Goal: Task Accomplishment & Management: Complete application form

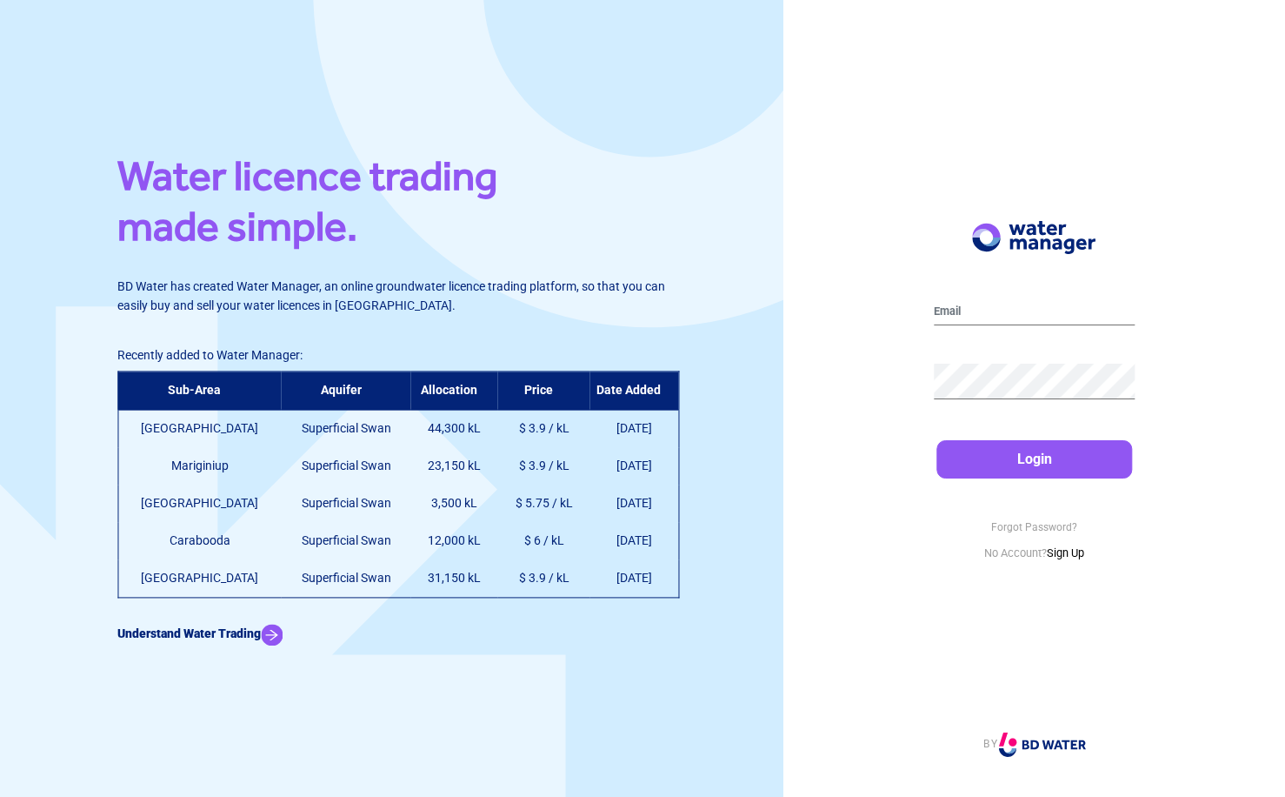
click at [1076, 552] on link "Sign Up" at bounding box center [1065, 552] width 37 height 13
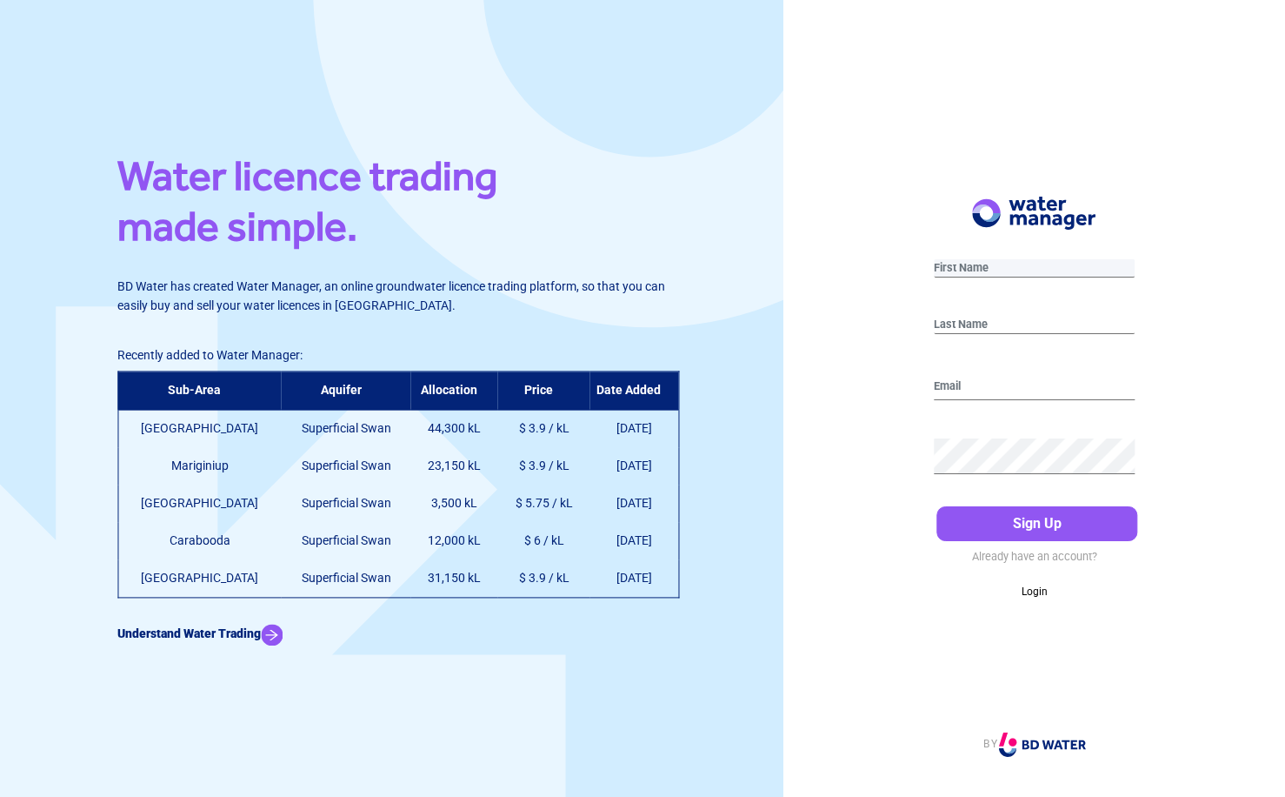
click at [985, 265] on input "text" at bounding box center [1034, 268] width 201 height 18
type input "[PERSON_NAME]"
type input "[EMAIL_ADDRESS][DOMAIN_NAME]"
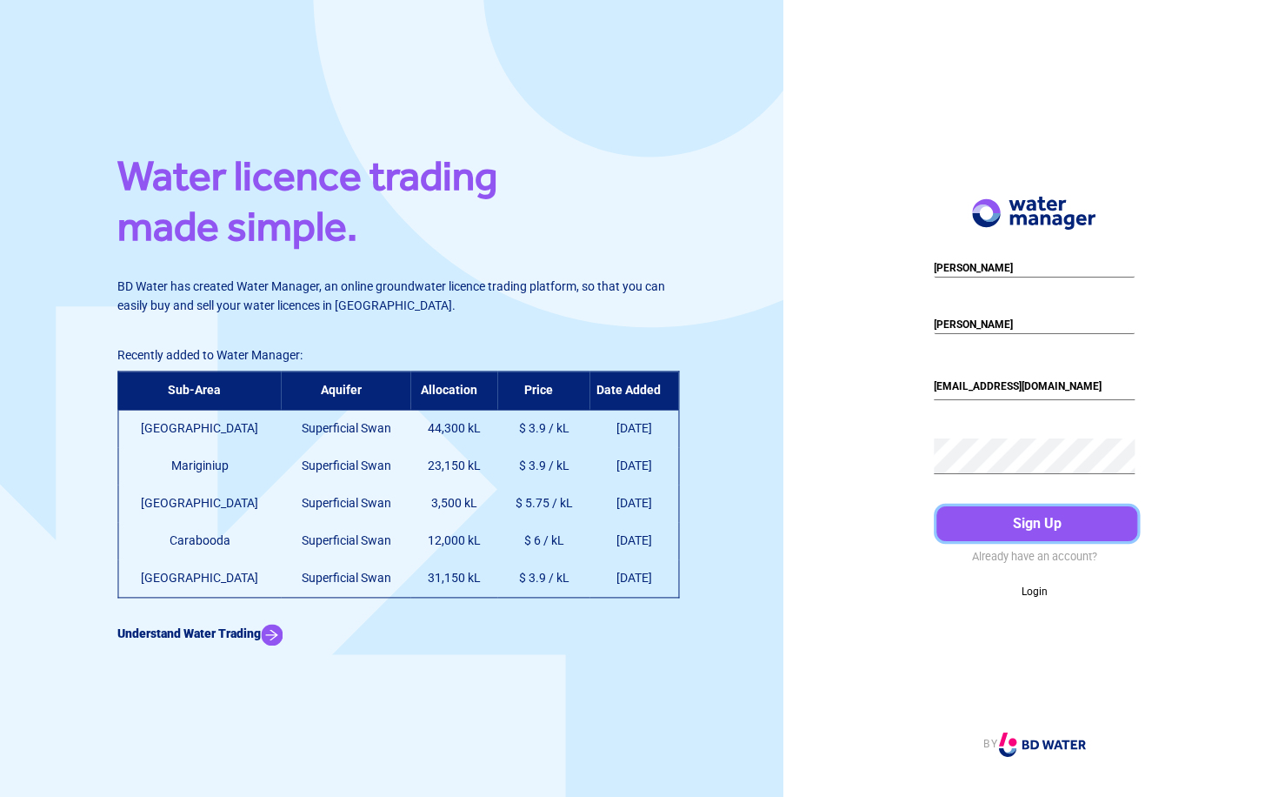
click at [1041, 519] on button "Sign Up" at bounding box center [1037, 523] width 201 height 35
click at [893, 424] on div "[PERSON_NAME] [PERSON_NAME][EMAIL_ADDRESS][DOMAIN_NAME] Password must be at lea…" at bounding box center [1035, 398] width 502 height 797
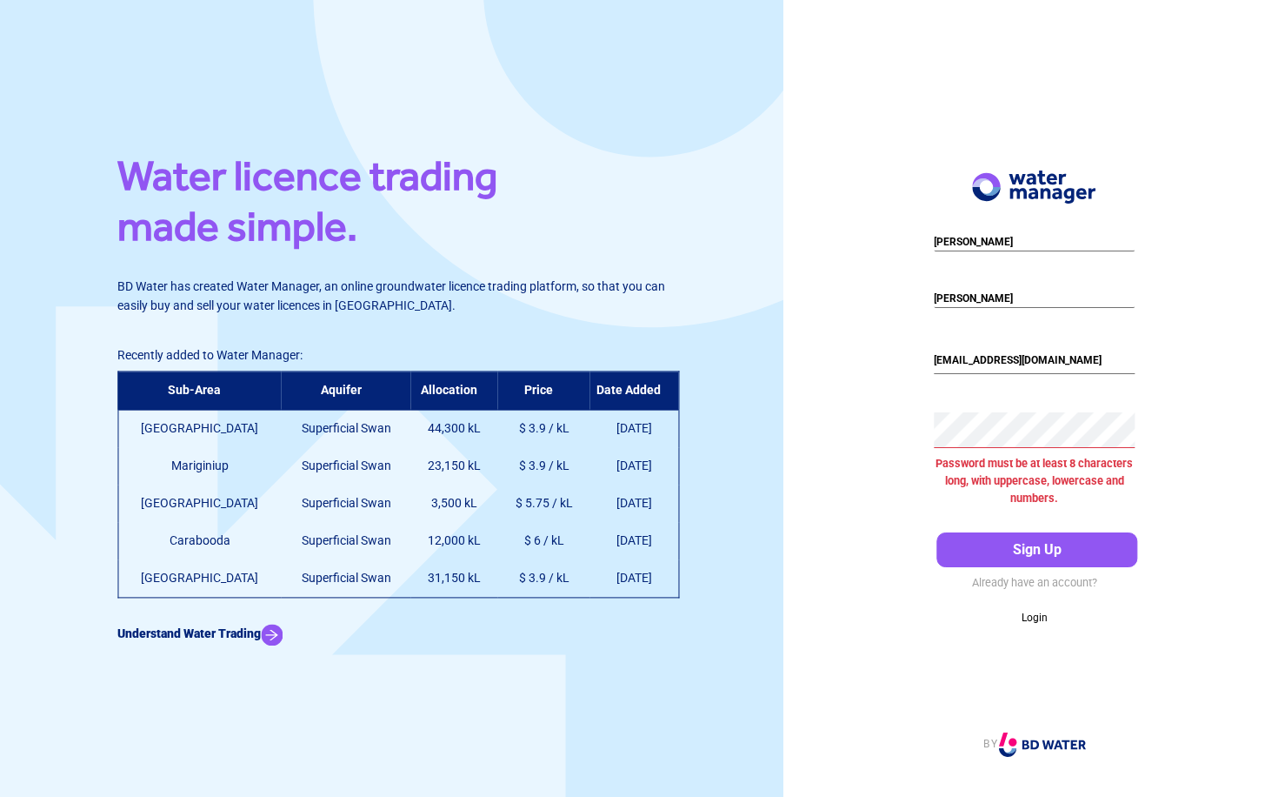
click at [874, 430] on div "[PERSON_NAME] [PERSON_NAME][EMAIL_ADDRESS][DOMAIN_NAME] Password must be at lea…" at bounding box center [1035, 398] width 502 height 797
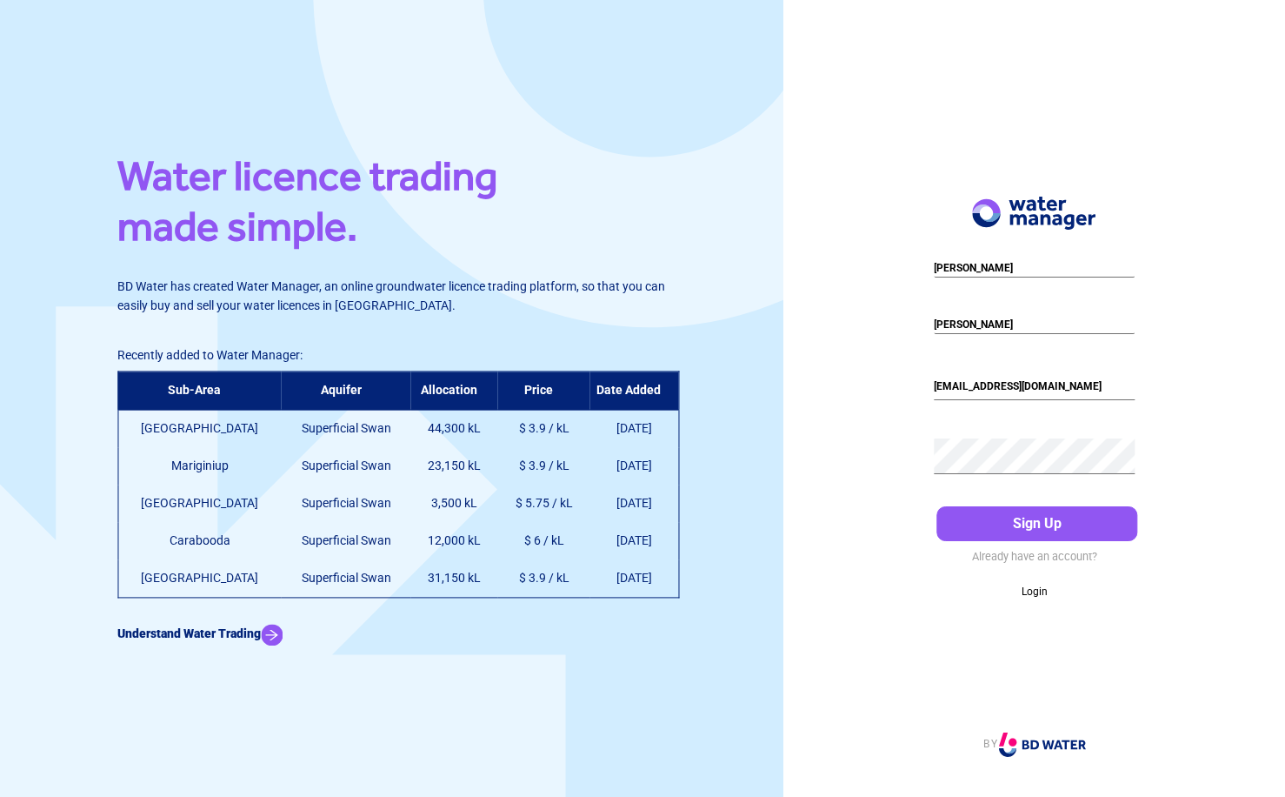
click at [816, 431] on div "[PERSON_NAME] [PERSON_NAME][EMAIL_ADDRESS][DOMAIN_NAME] Password must be at lea…" at bounding box center [1035, 398] width 502 height 797
click at [1039, 519] on button "Sign Up" at bounding box center [1037, 523] width 201 height 35
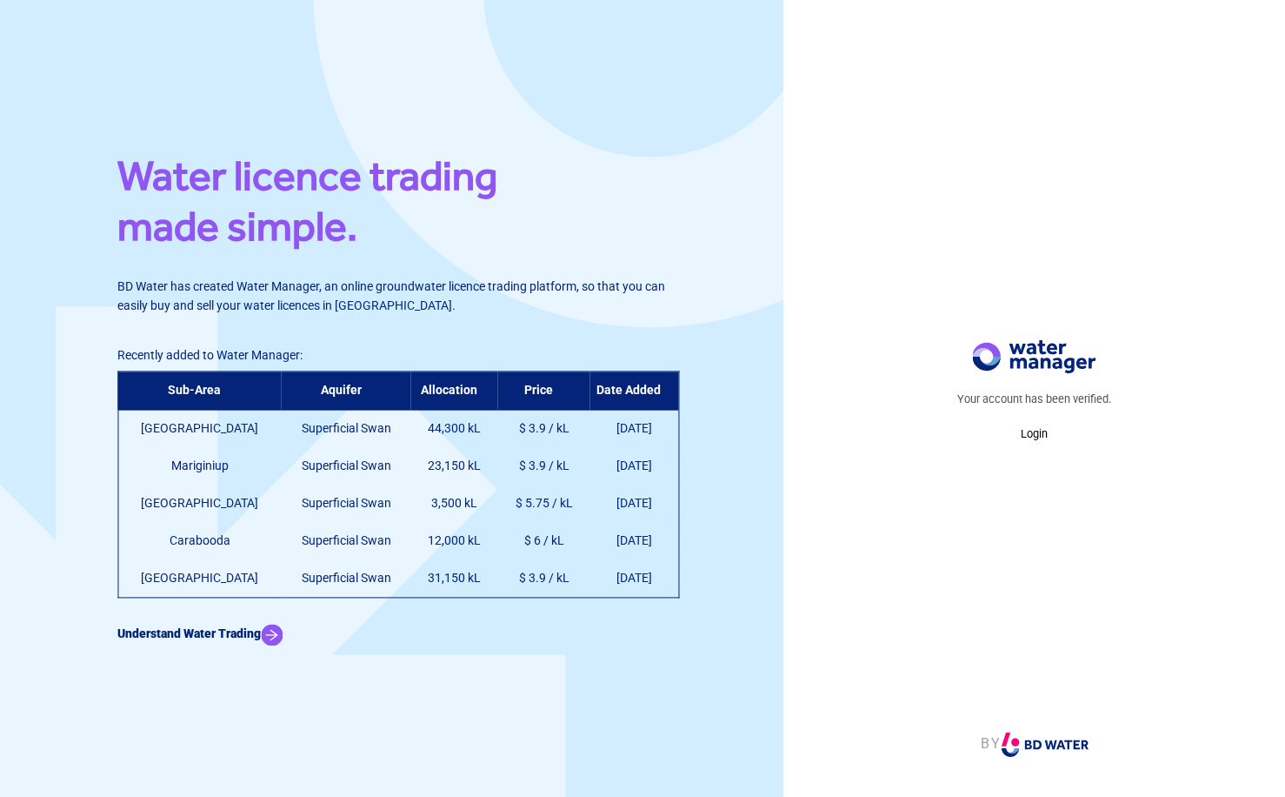
click at [1033, 432] on p "Login" at bounding box center [1034, 433] width 154 height 17
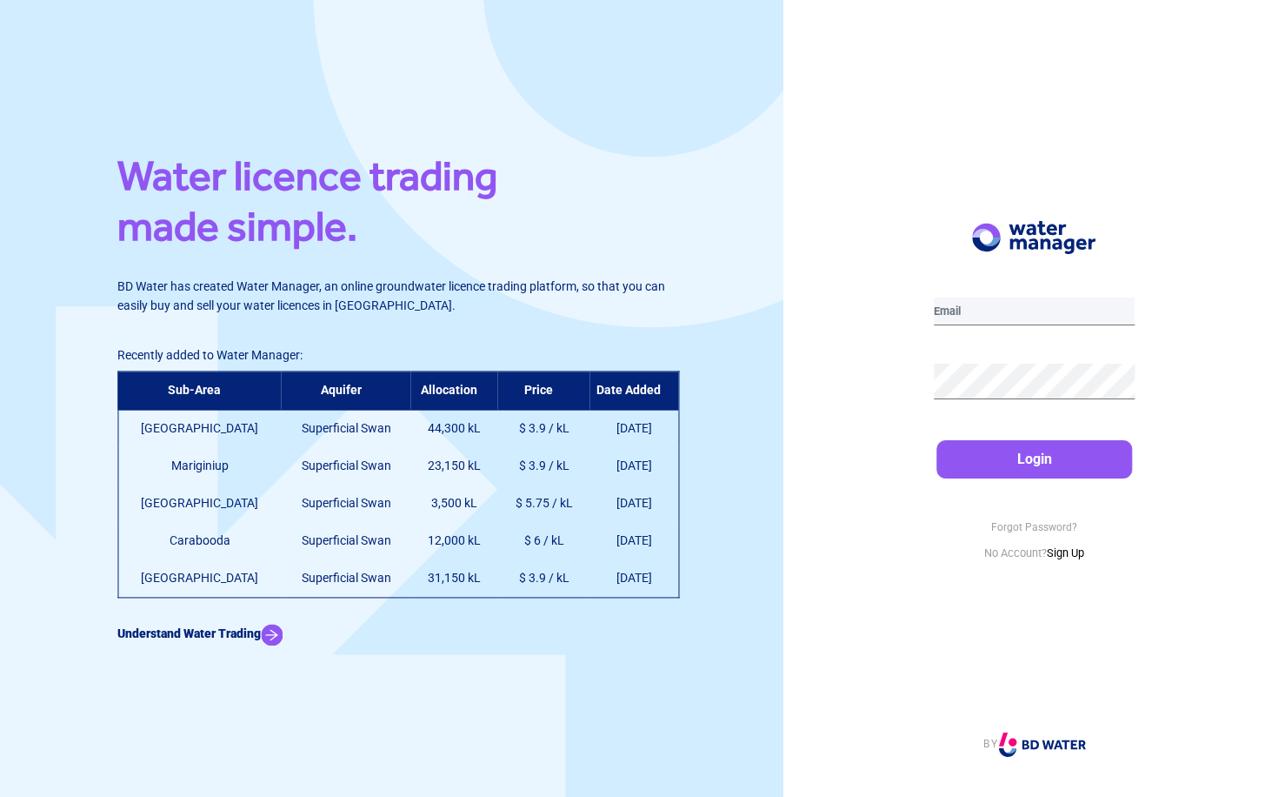
type input "[EMAIL_ADDRESS][DOMAIN_NAME]"
click at [1027, 458] on button "Login" at bounding box center [1035, 459] width 196 height 38
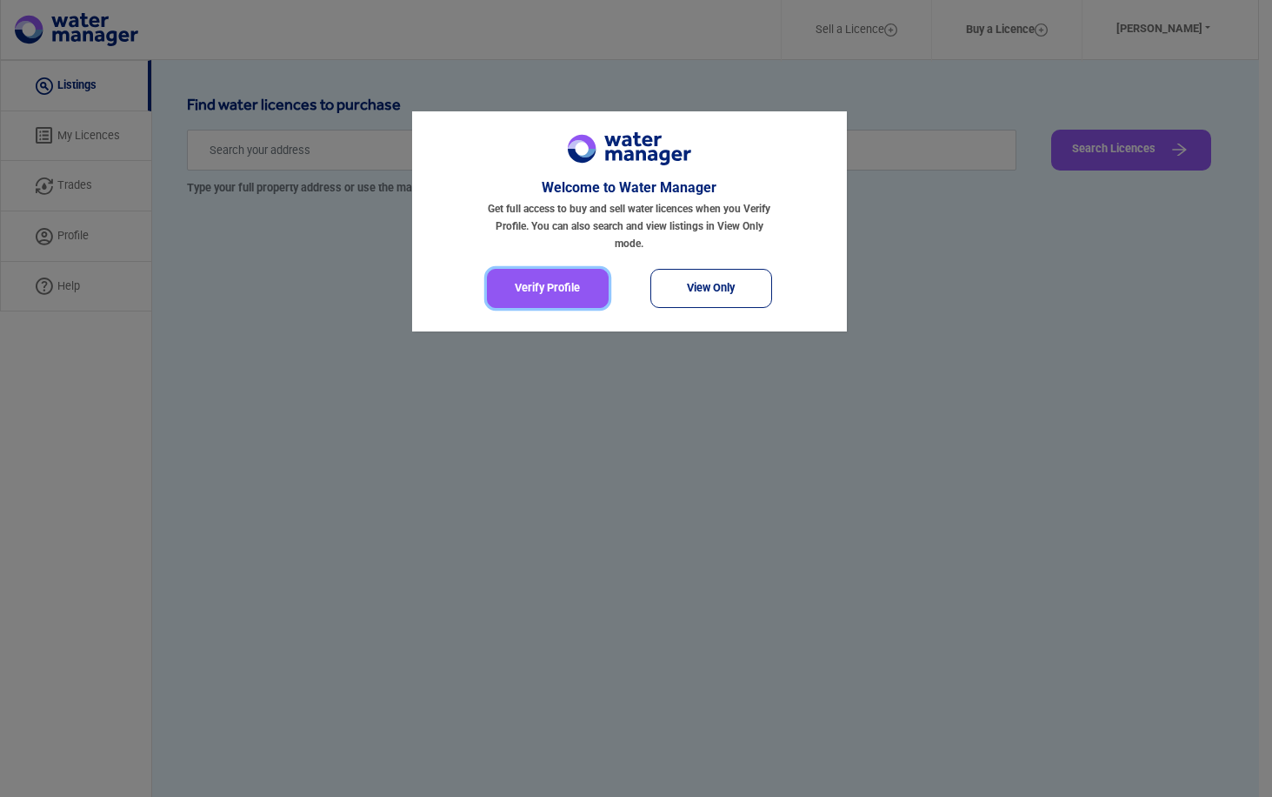
click at [545, 284] on button "Verify Profile" at bounding box center [548, 288] width 122 height 39
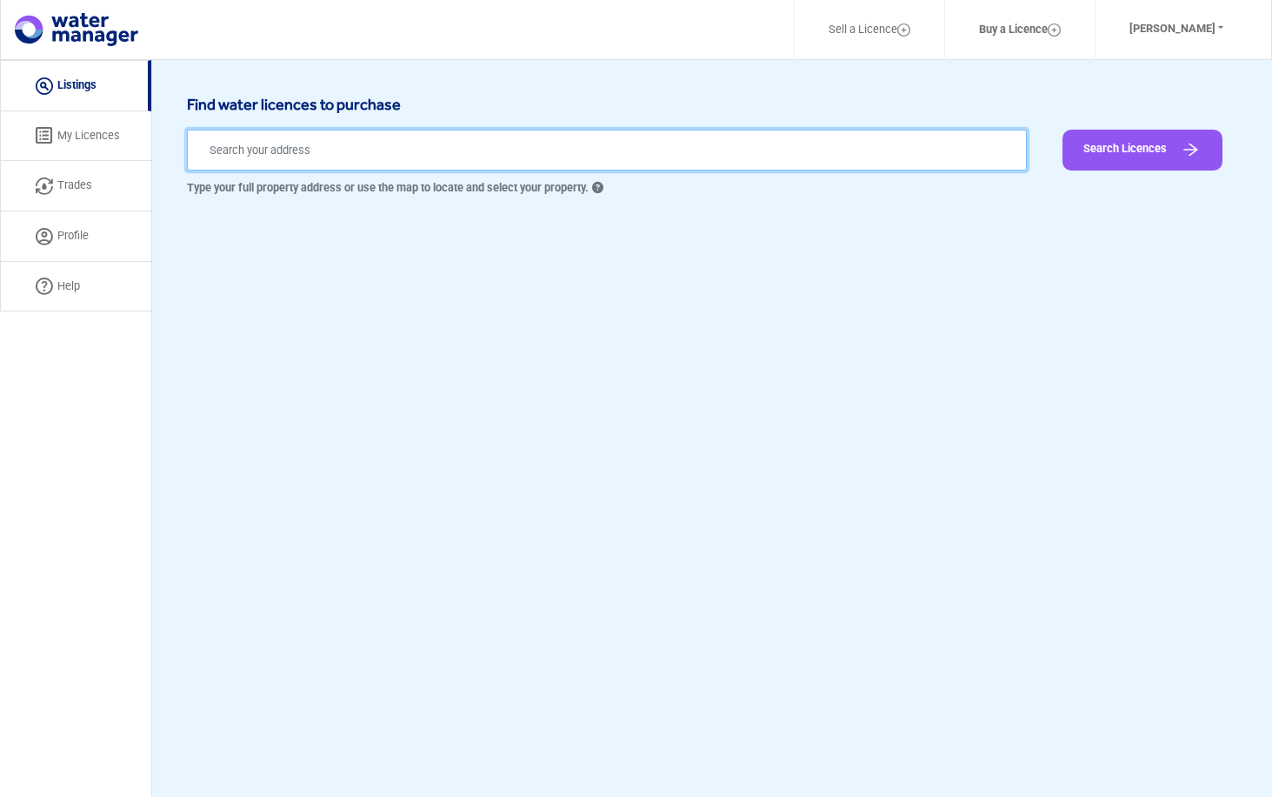
click at [240, 151] on input "text" at bounding box center [607, 150] width 840 height 41
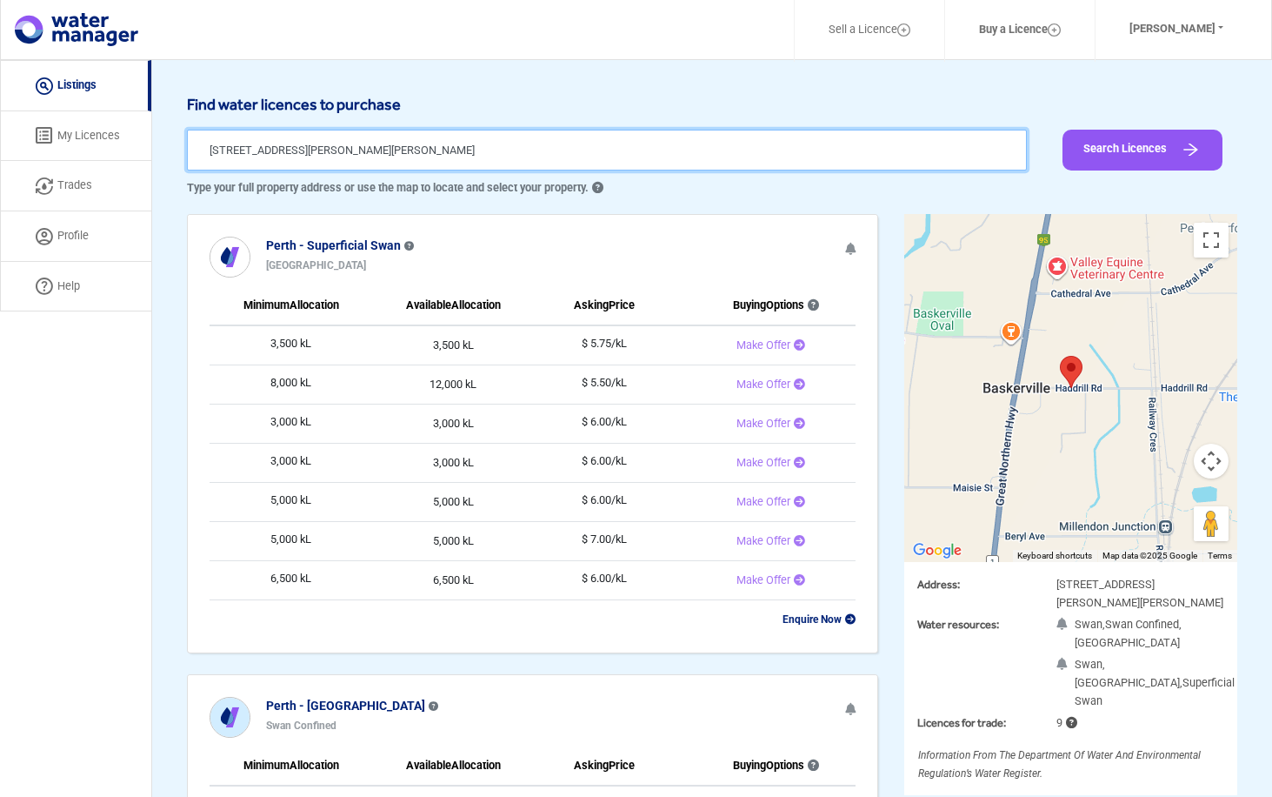
drag, startPoint x: 215, startPoint y: 148, endPoint x: 199, endPoint y: 145, distance: 15.9
click at [199, 145] on input "2 Haddrill Road, Baskerville WA, Australia" at bounding box center [607, 150] width 840 height 41
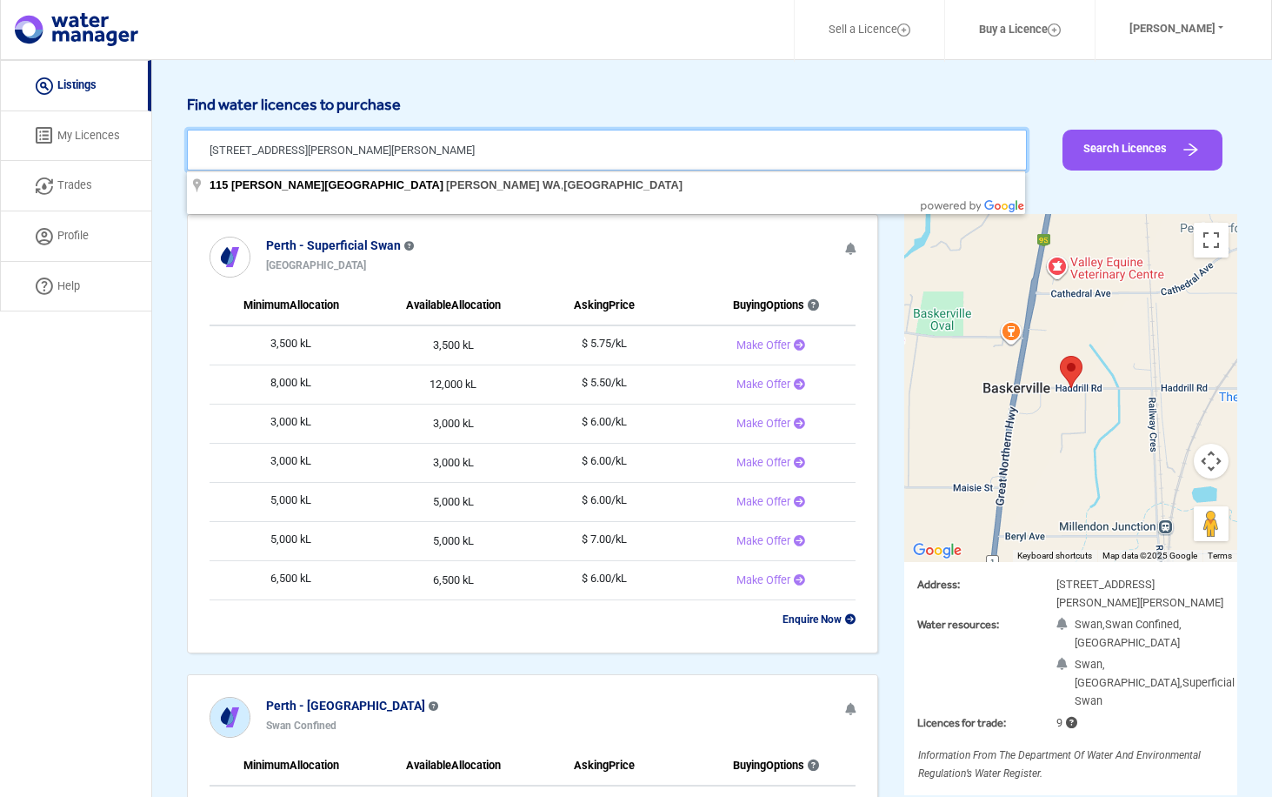
type input "115 Haddrill Road, Baskerville WA, Australia"
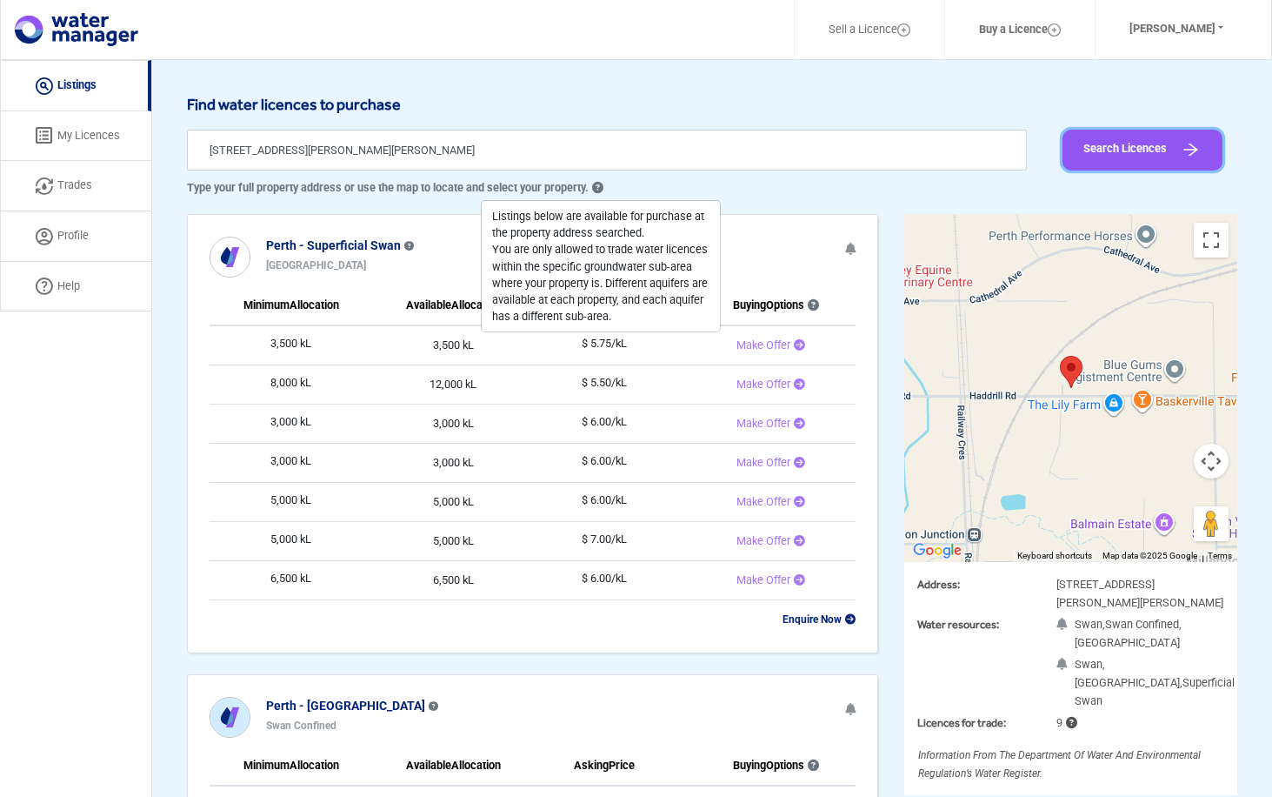
click at [1134, 150] on button "Search Licences" at bounding box center [1143, 150] width 160 height 41
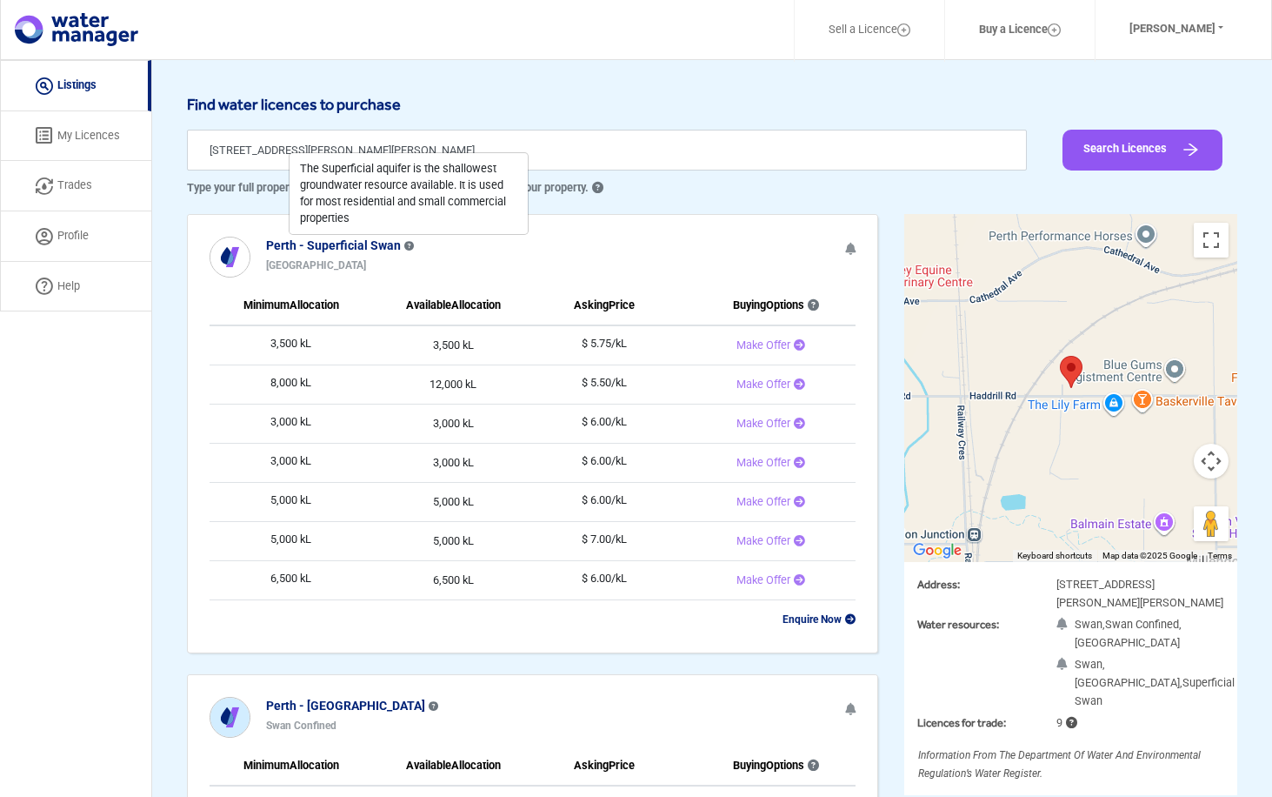
click at [72, 134] on link "My Licences" at bounding box center [75, 136] width 151 height 50
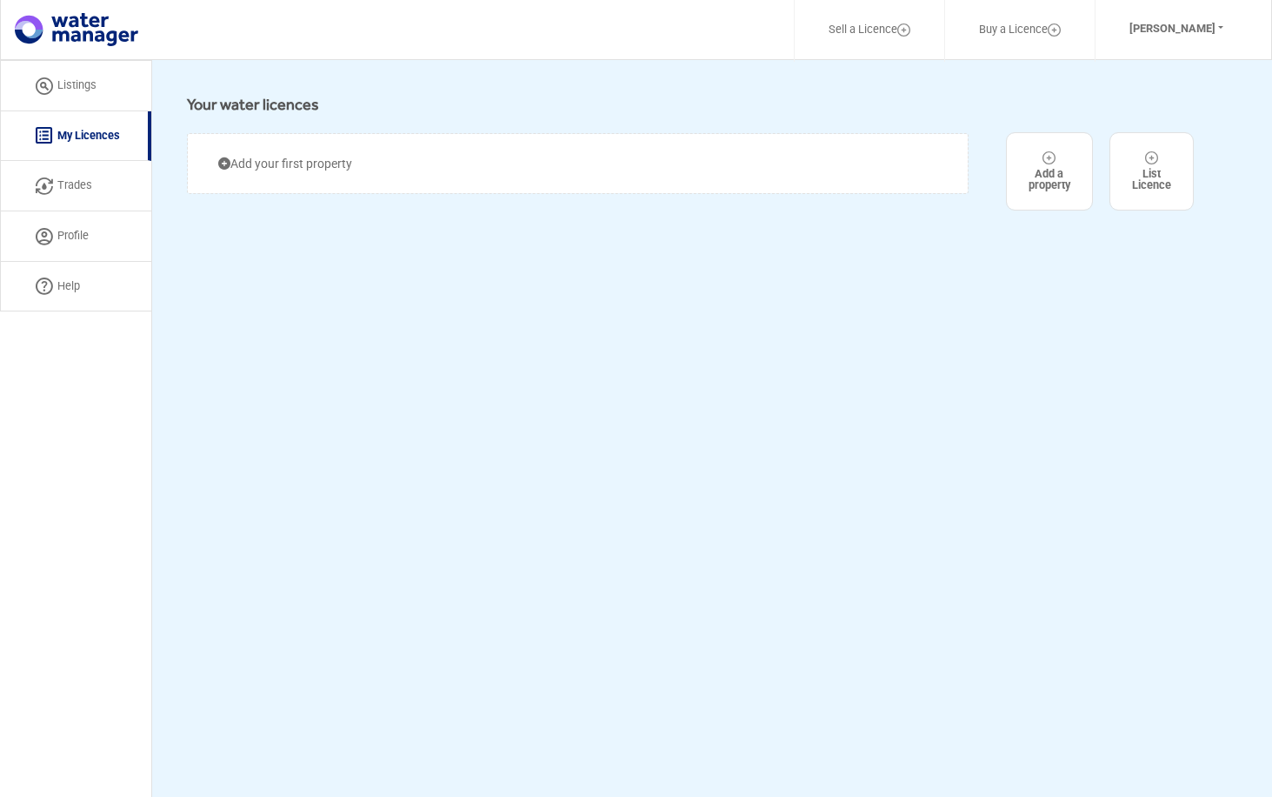
click at [266, 167] on link "Add your first property" at bounding box center [285, 163] width 134 height 17
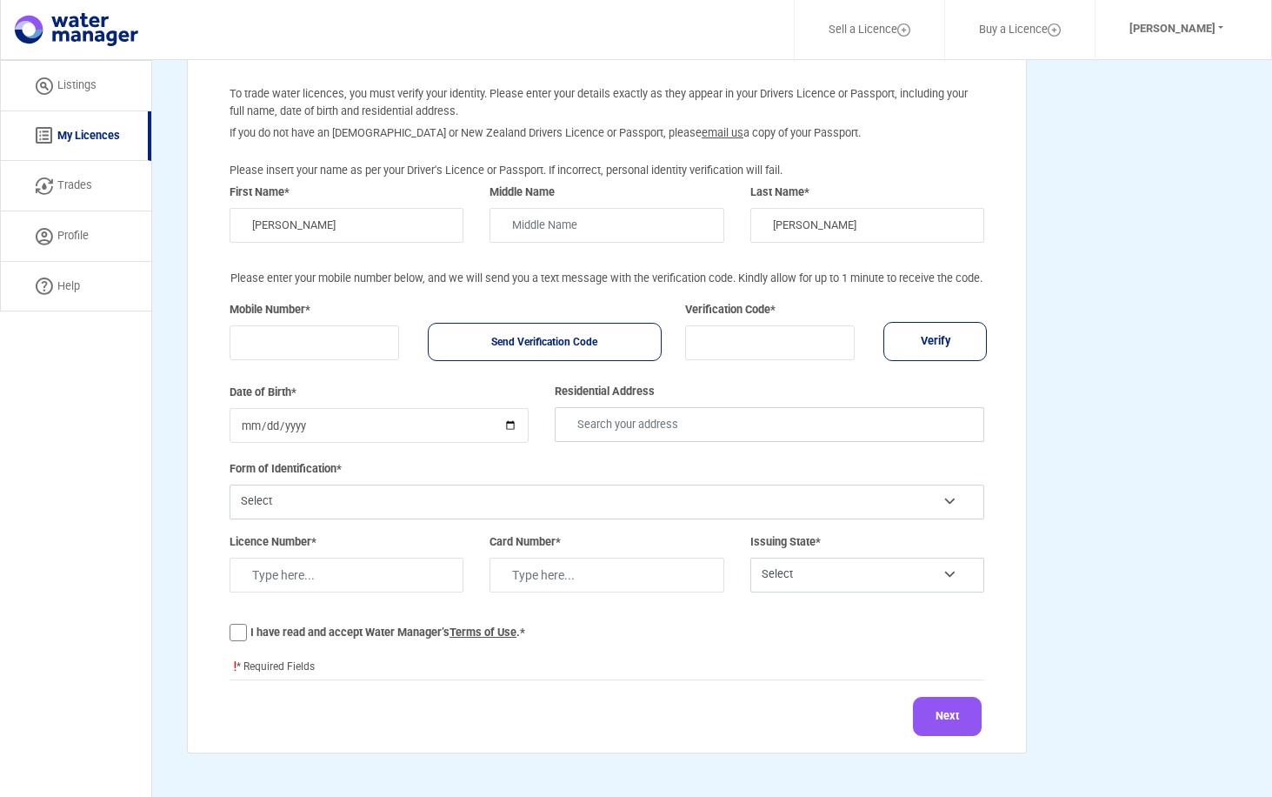
scroll to position [141, 0]
click at [272, 350] on input "number" at bounding box center [315, 342] width 170 height 35
type input "0412177682"
type input "56 Lancaster Street"
click at [558, 343] on p "Send Verification Code" at bounding box center [544, 342] width 189 height 10
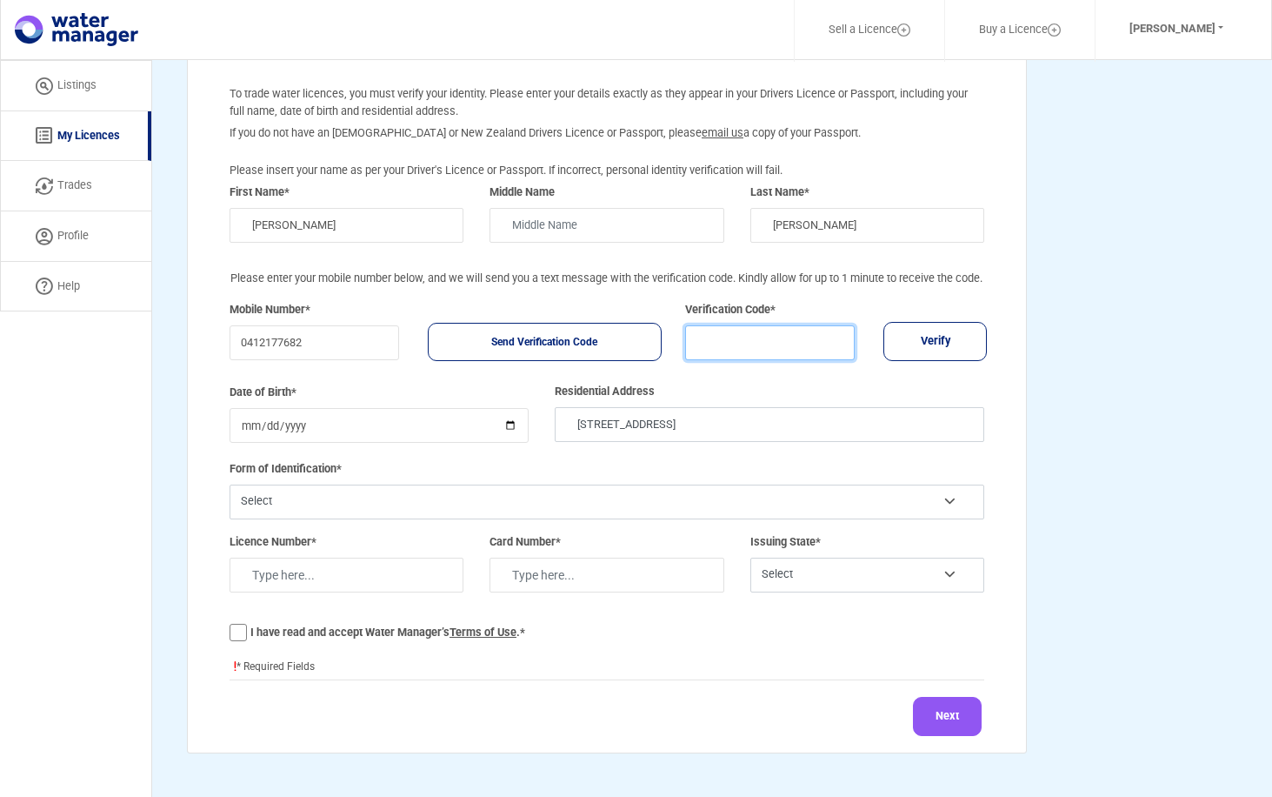
click at [714, 337] on input "number" at bounding box center [770, 342] width 170 height 35
type input "189650"
click at [931, 336] on button "Verify" at bounding box center [936, 341] width 104 height 39
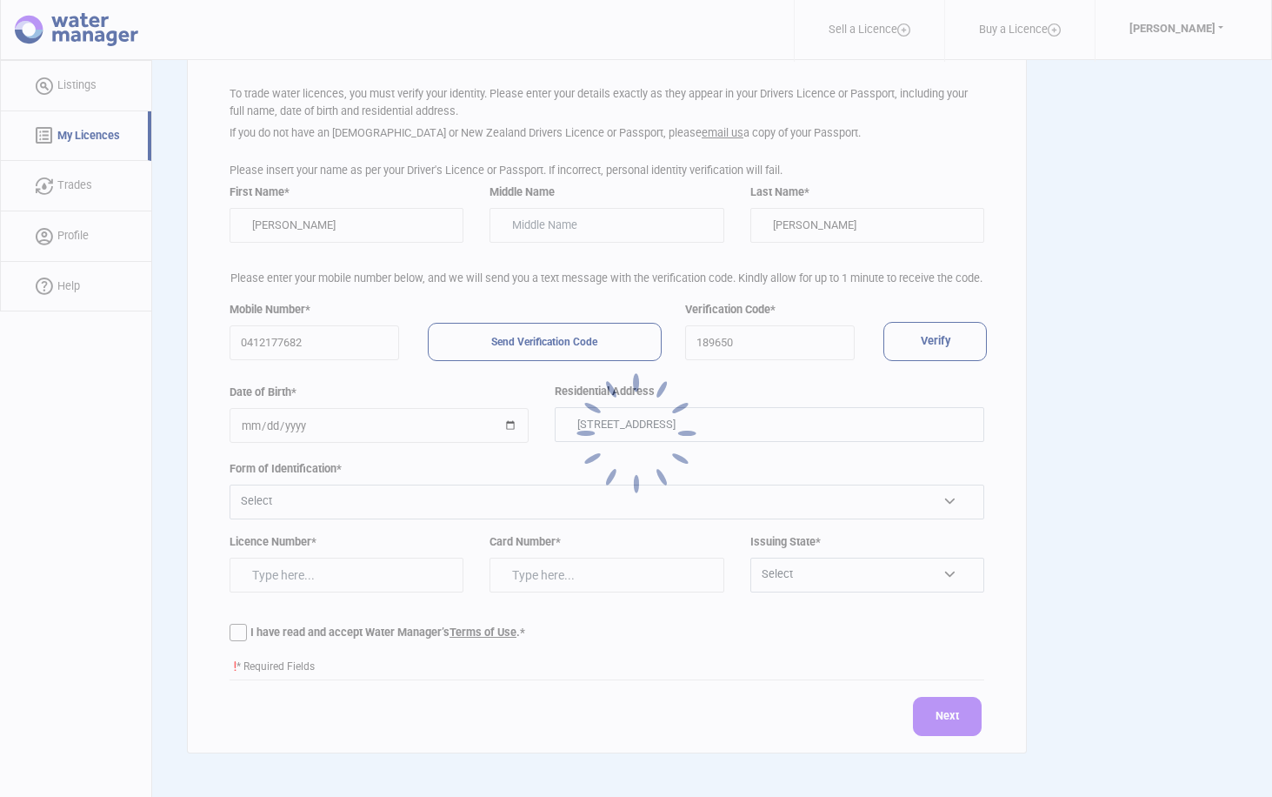
scroll to position [60, 0]
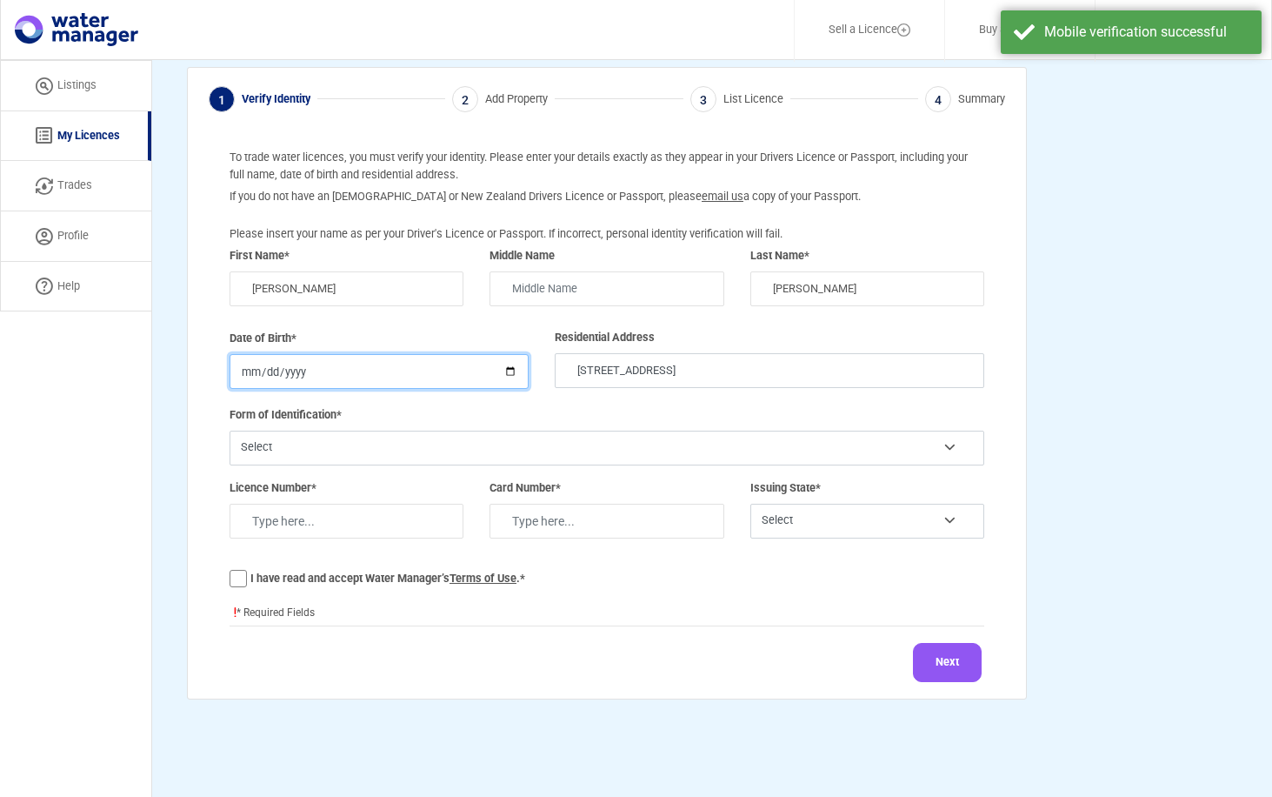
click at [245, 370] on input "date" at bounding box center [379, 371] width 299 height 35
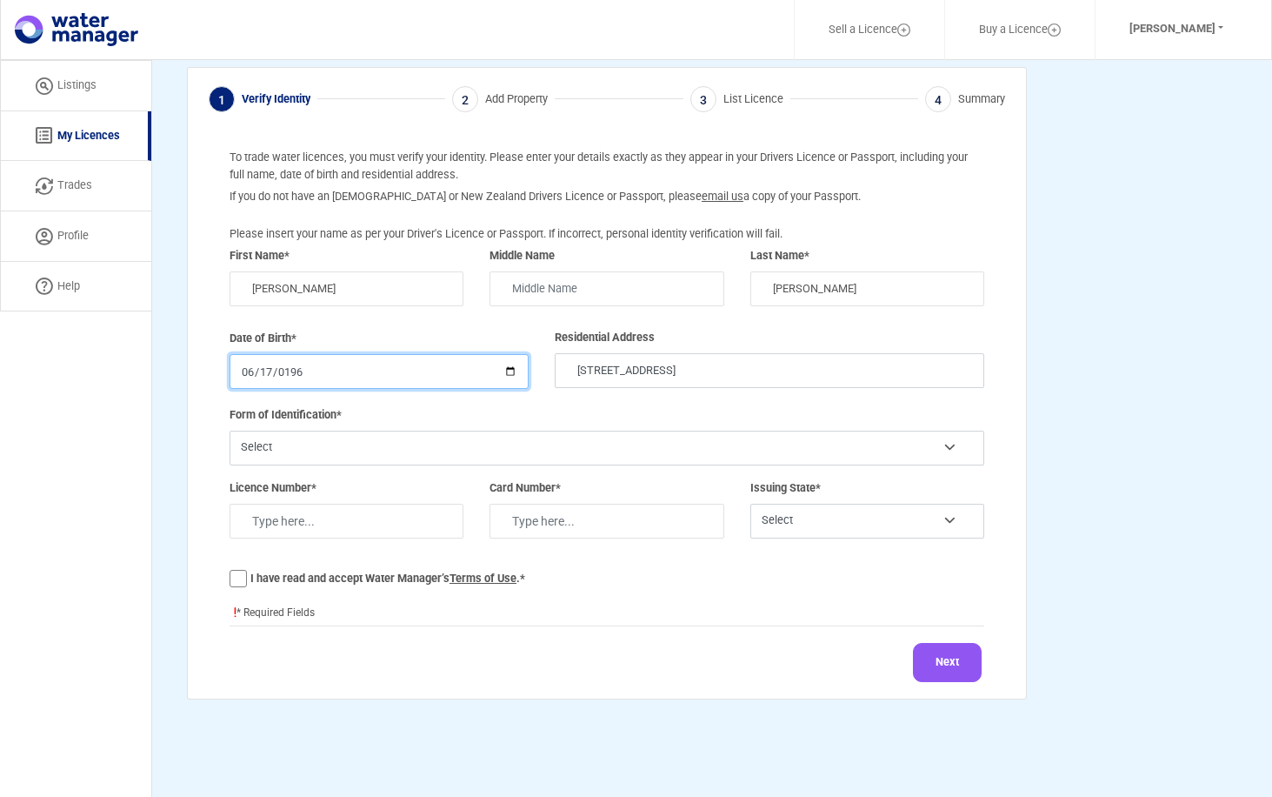
type input "1968-06-17"
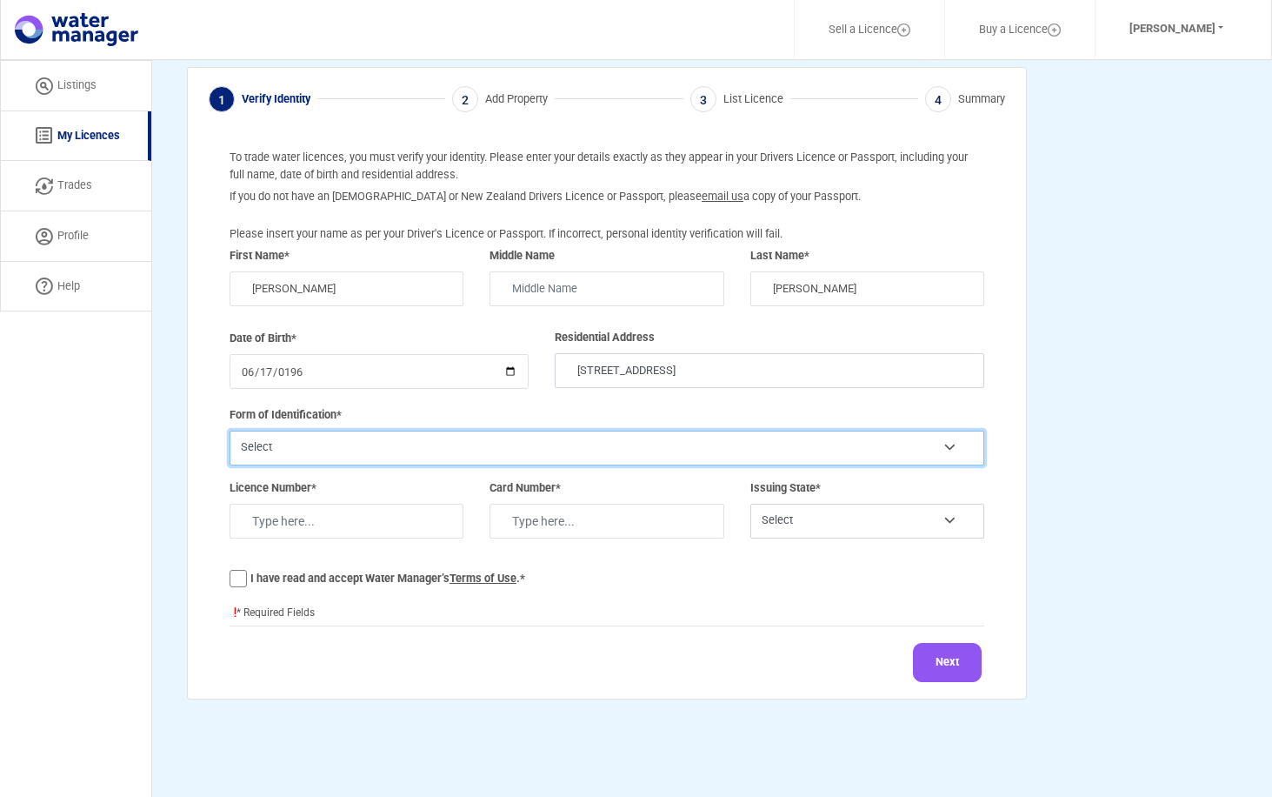
click at [301, 446] on select "Select Drivers License Passport" at bounding box center [607, 447] width 755 height 35
select select "Drivers License"
click at [230, 430] on select "Select Drivers License Passport" at bounding box center [607, 447] width 755 height 35
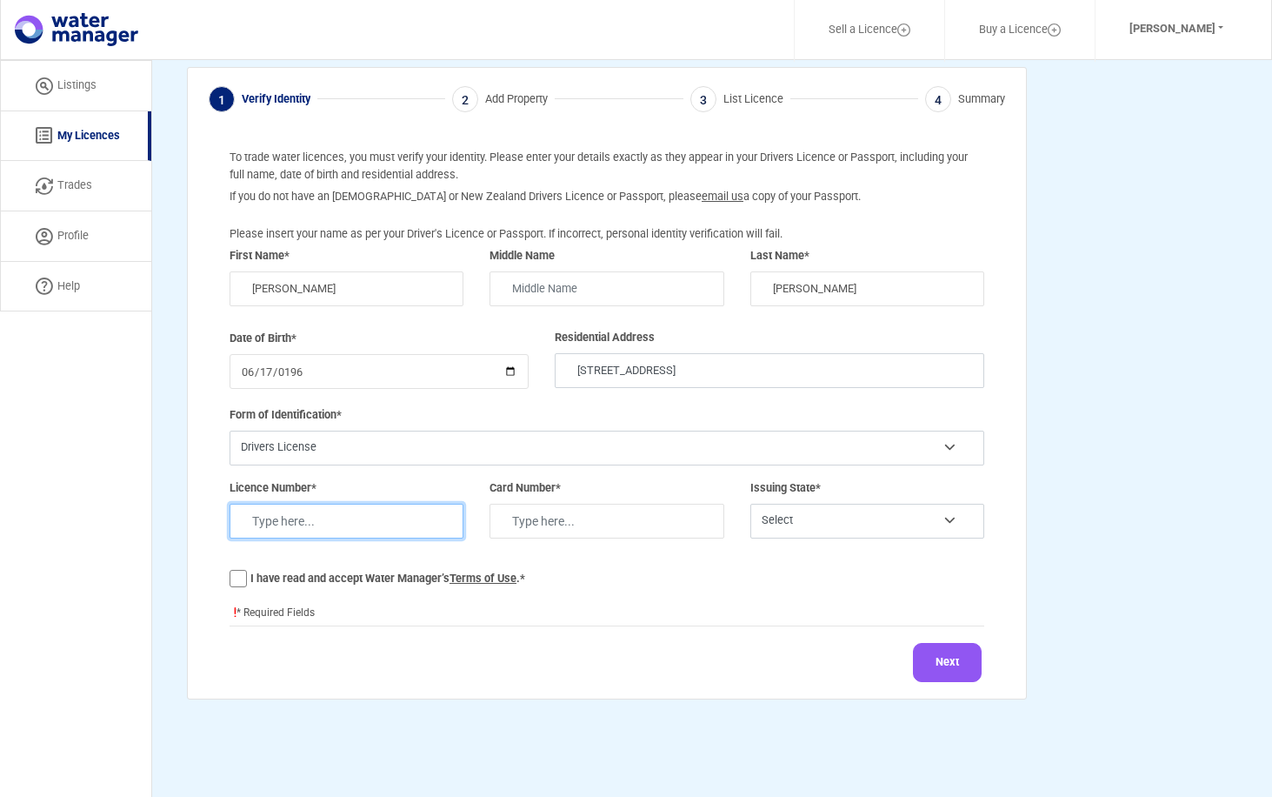
click at [303, 519] on input "text" at bounding box center [347, 521] width 234 height 35
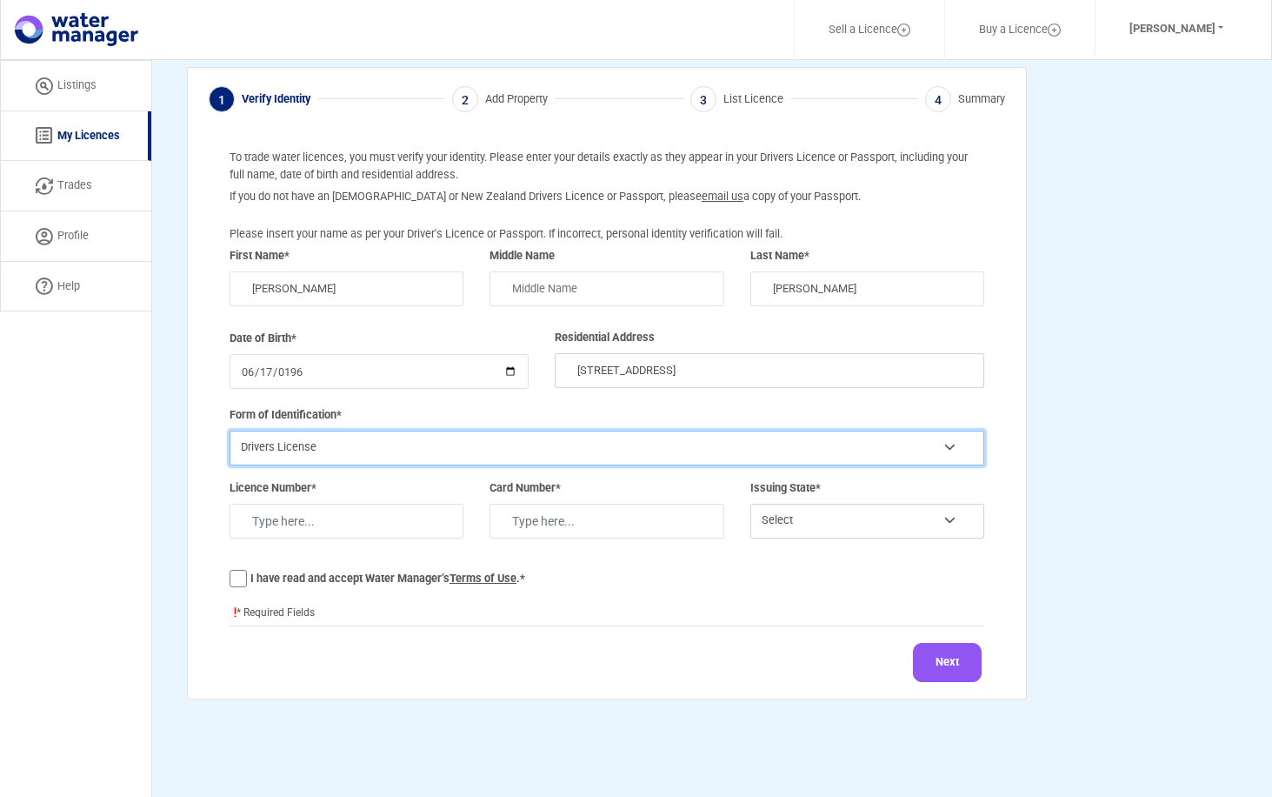
click at [949, 447] on select "Select Drivers License Passport" at bounding box center [607, 447] width 755 height 35
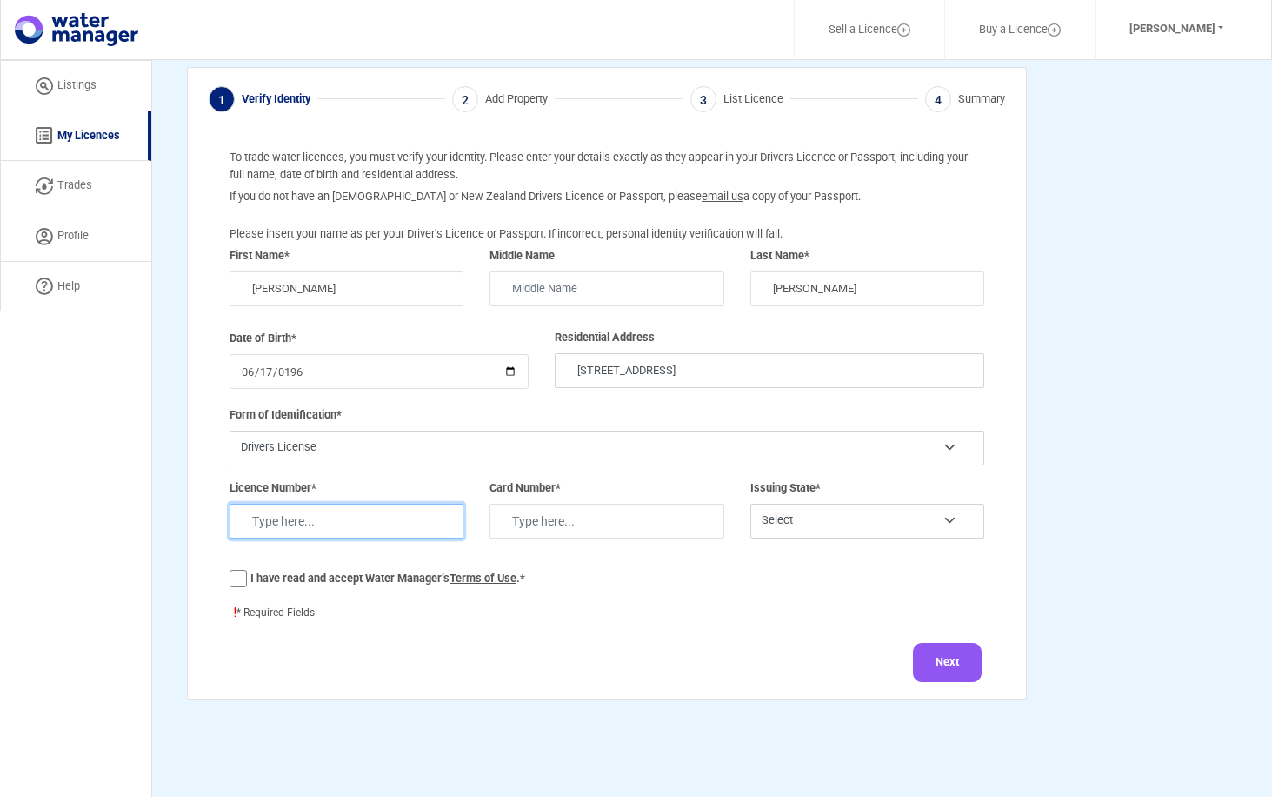
click at [303, 521] on input "text" at bounding box center [347, 521] width 234 height 35
type input "3379134"
click at [948, 517] on select "Select Australian Capital Territory New South Wales Northern Territory Queensla…" at bounding box center [867, 521] width 234 height 35
select select "WA"
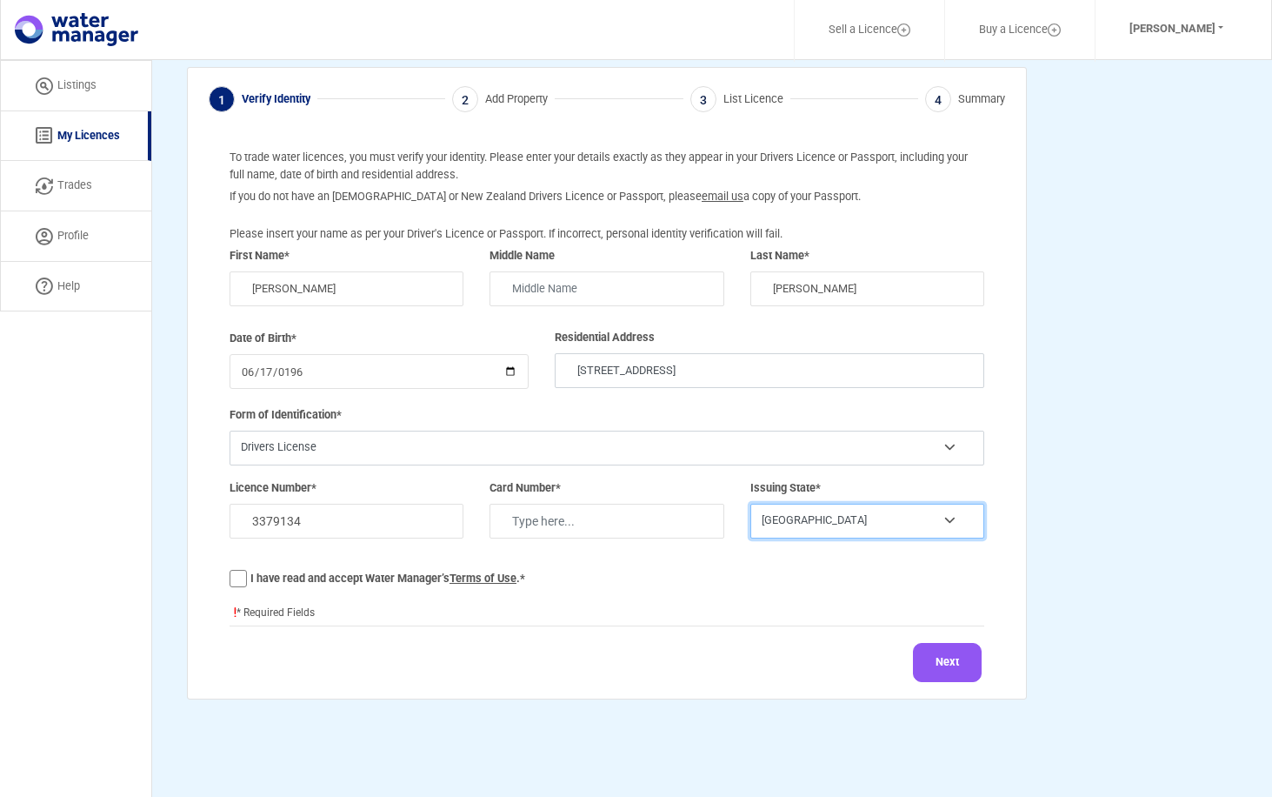
click at [750, 504] on select "Select Australian Capital Territory New South Wales Northern Territory Queensla…" at bounding box center [867, 521] width 234 height 35
click at [250, 579] on label "I have read and accept Water Manager’s Terms of Use .*" at bounding box center [387, 578] width 275 height 17
click at [0, 0] on input "I have read and accept Water Manager’s Terms of Use .*" at bounding box center [0, 0] width 0 height 0
click at [957, 659] on button "Next" at bounding box center [947, 662] width 69 height 39
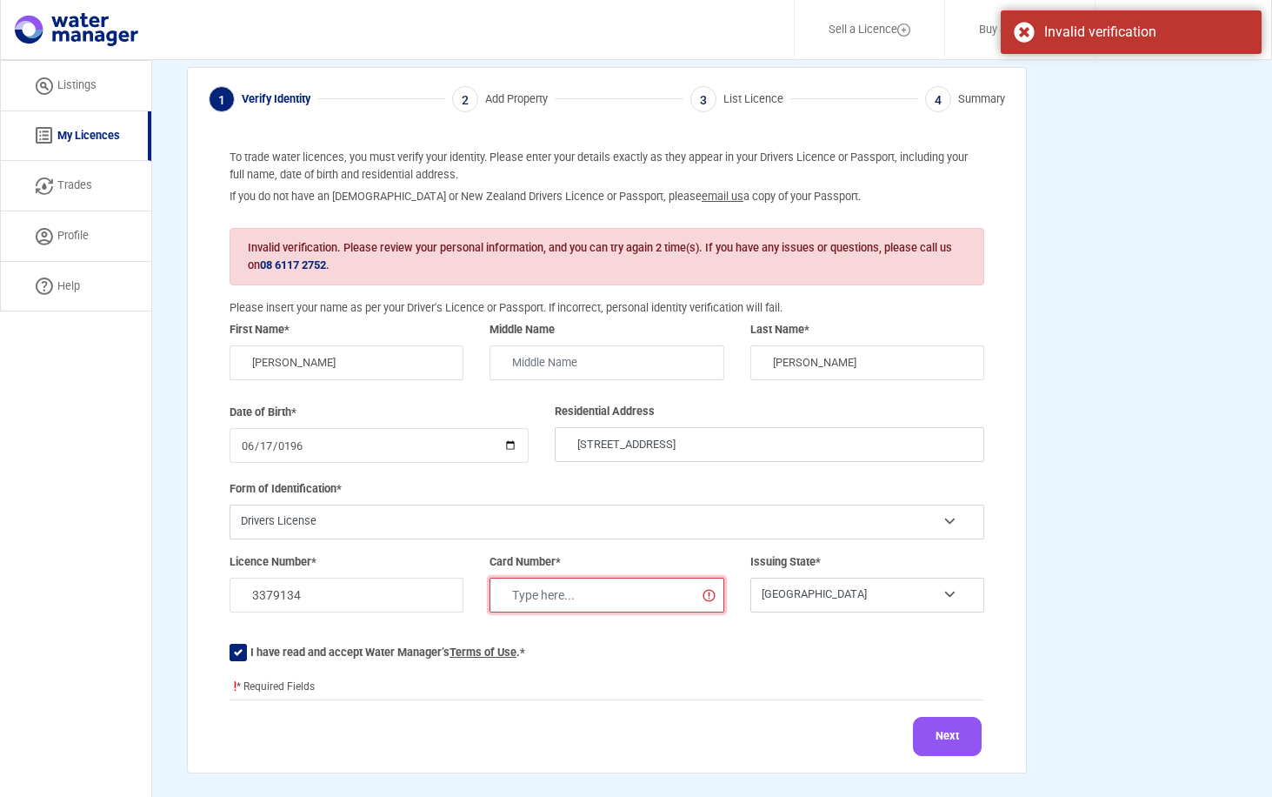
click at [574, 592] on input "text" at bounding box center [607, 594] width 234 height 35
click at [707, 597] on input "text" at bounding box center [607, 594] width 234 height 35
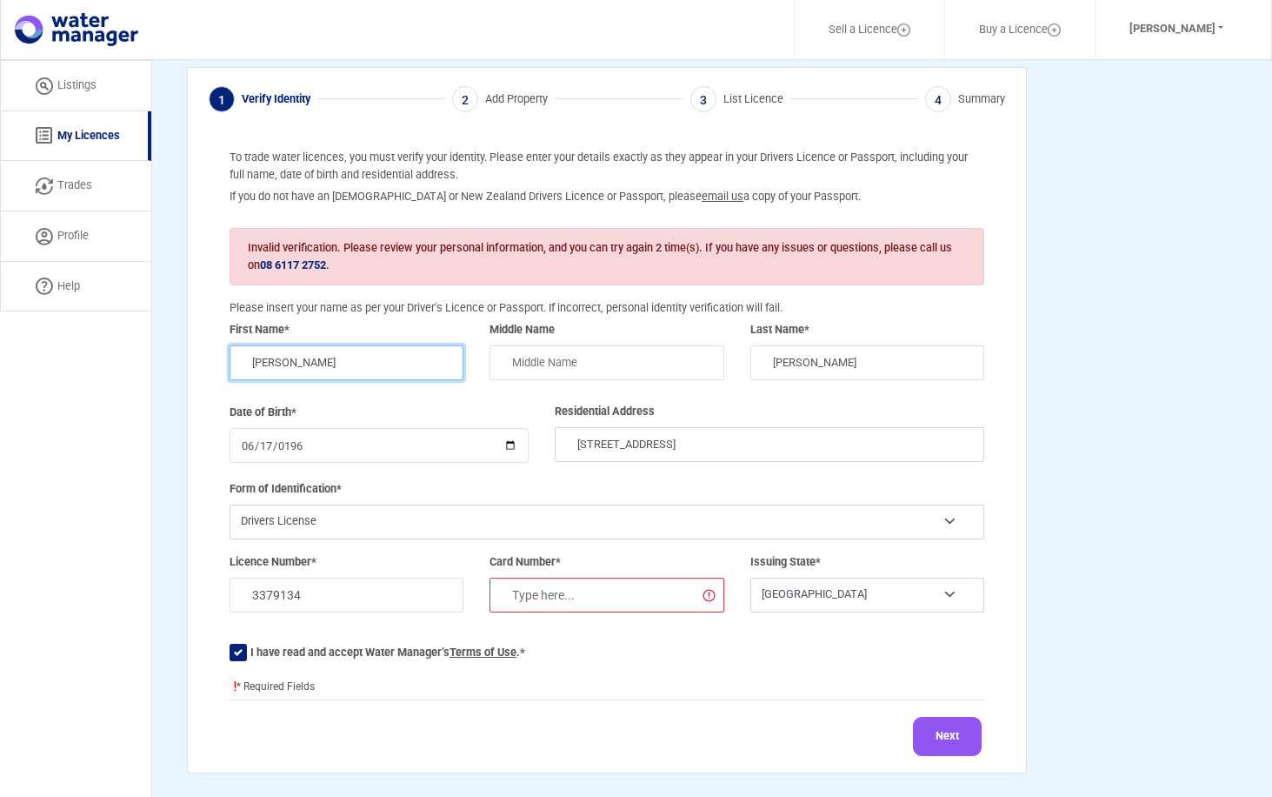
drag, startPoint x: 296, startPoint y: 363, endPoint x: 220, endPoint y: 356, distance: 76.0
click at [220, 356] on div "First Name* Tony" at bounding box center [347, 355] width 260 height 68
type input "Francesco"
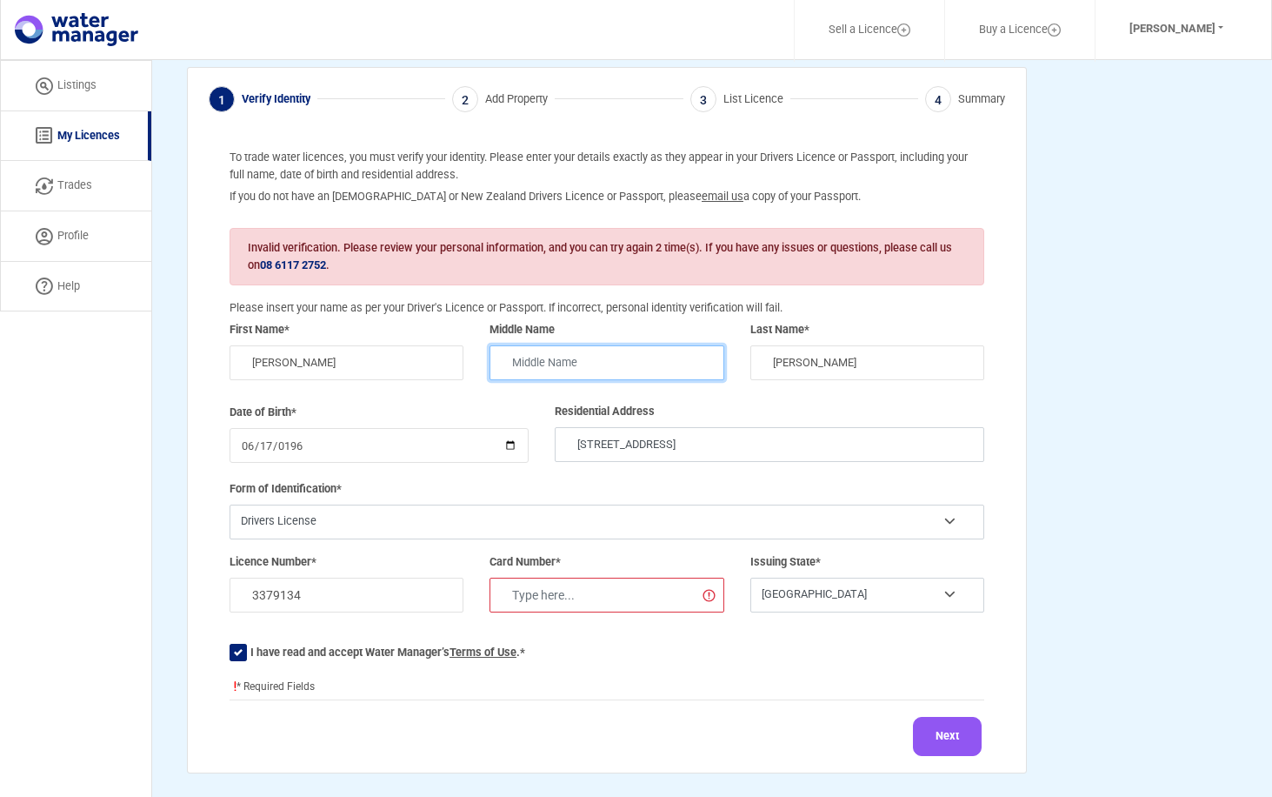
drag, startPoint x: 544, startPoint y: 364, endPoint x: 554, endPoint y: 354, distance: 14.8
click at [544, 364] on input "text" at bounding box center [607, 362] width 234 height 35
type input "Antonio"
click at [641, 598] on input "text" at bounding box center [607, 594] width 234 height 35
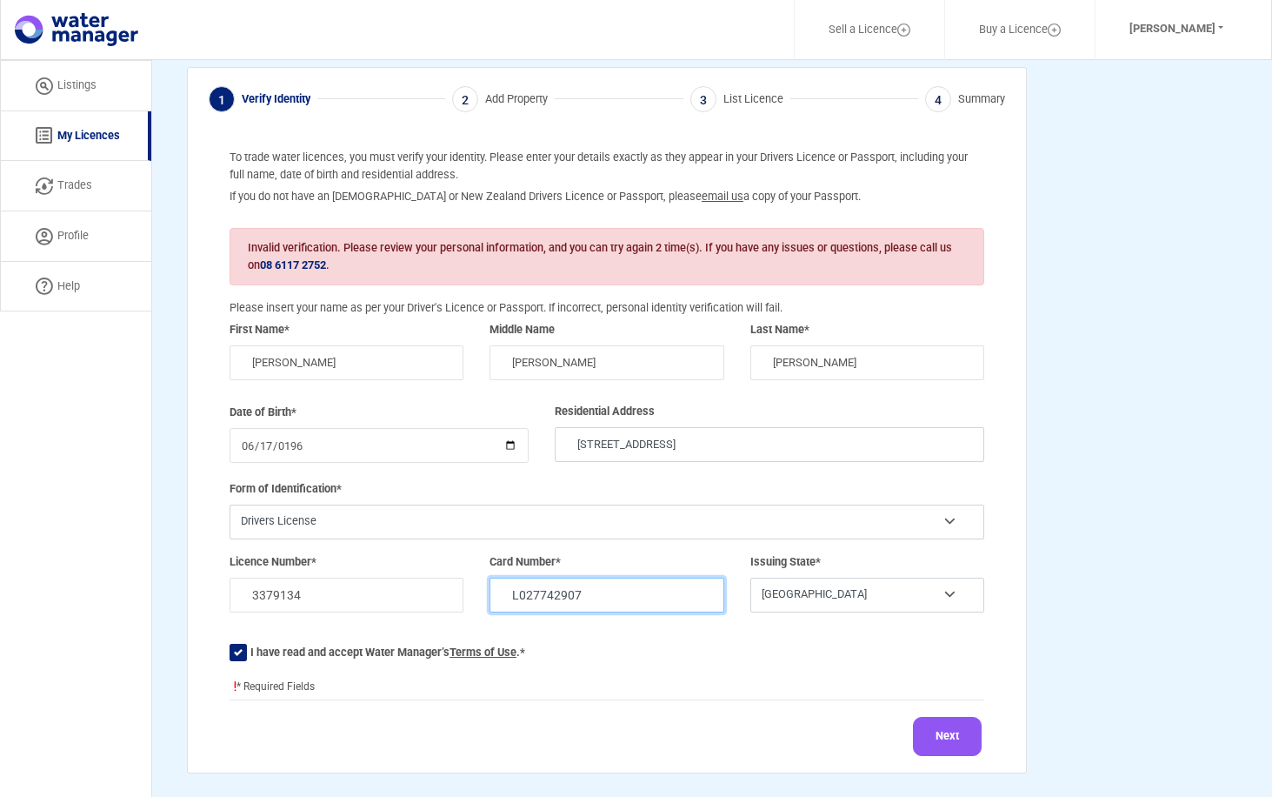
type input "L027742907"
click at [950, 732] on button "Next" at bounding box center [947, 736] width 69 height 39
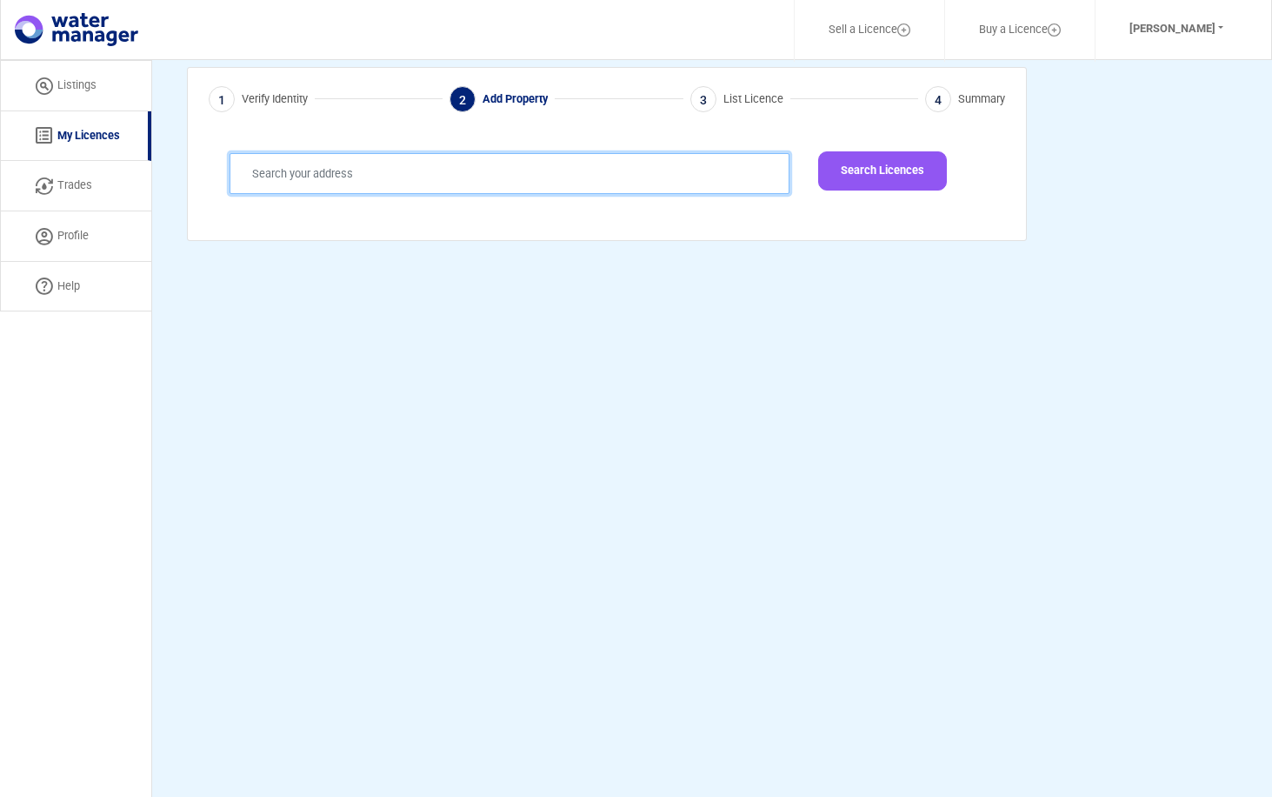
click at [272, 178] on input "text" at bounding box center [510, 173] width 560 height 41
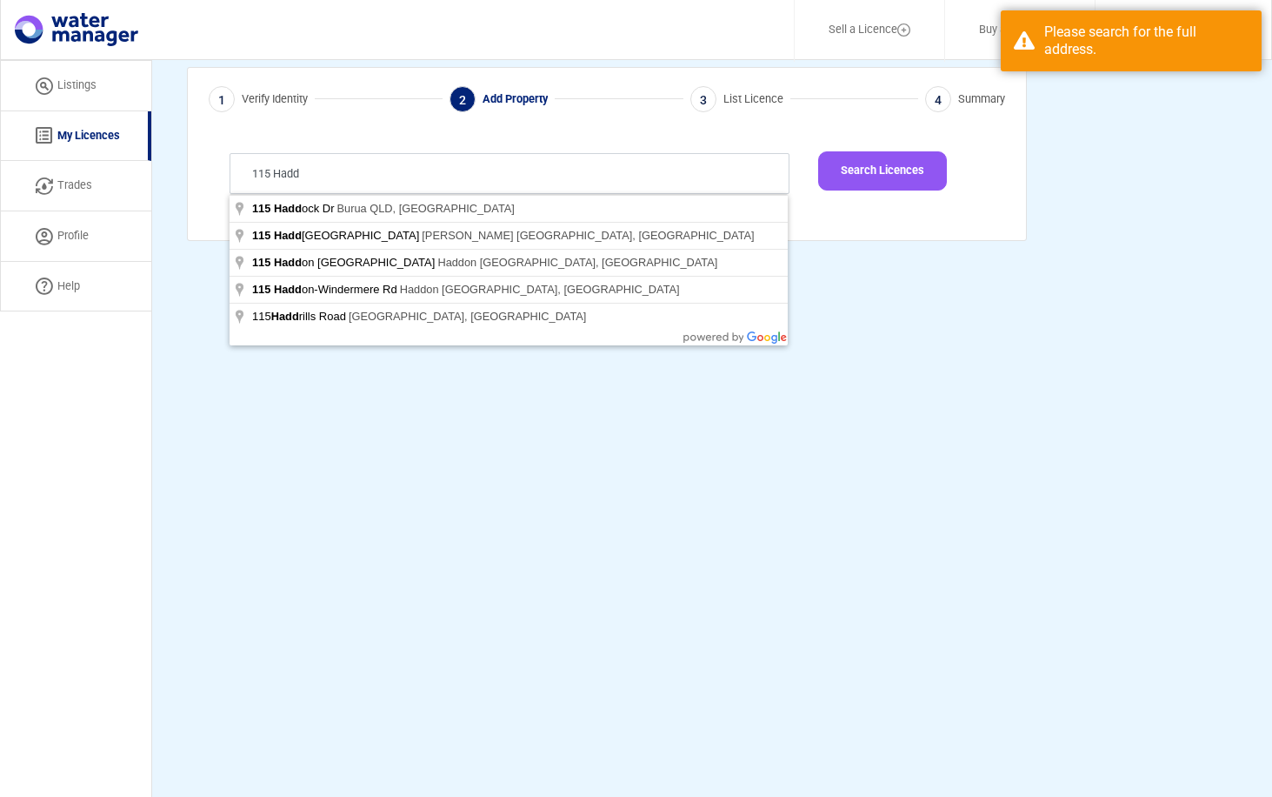
type input "115 Haddrill Road, Baskerville WA, Australia"
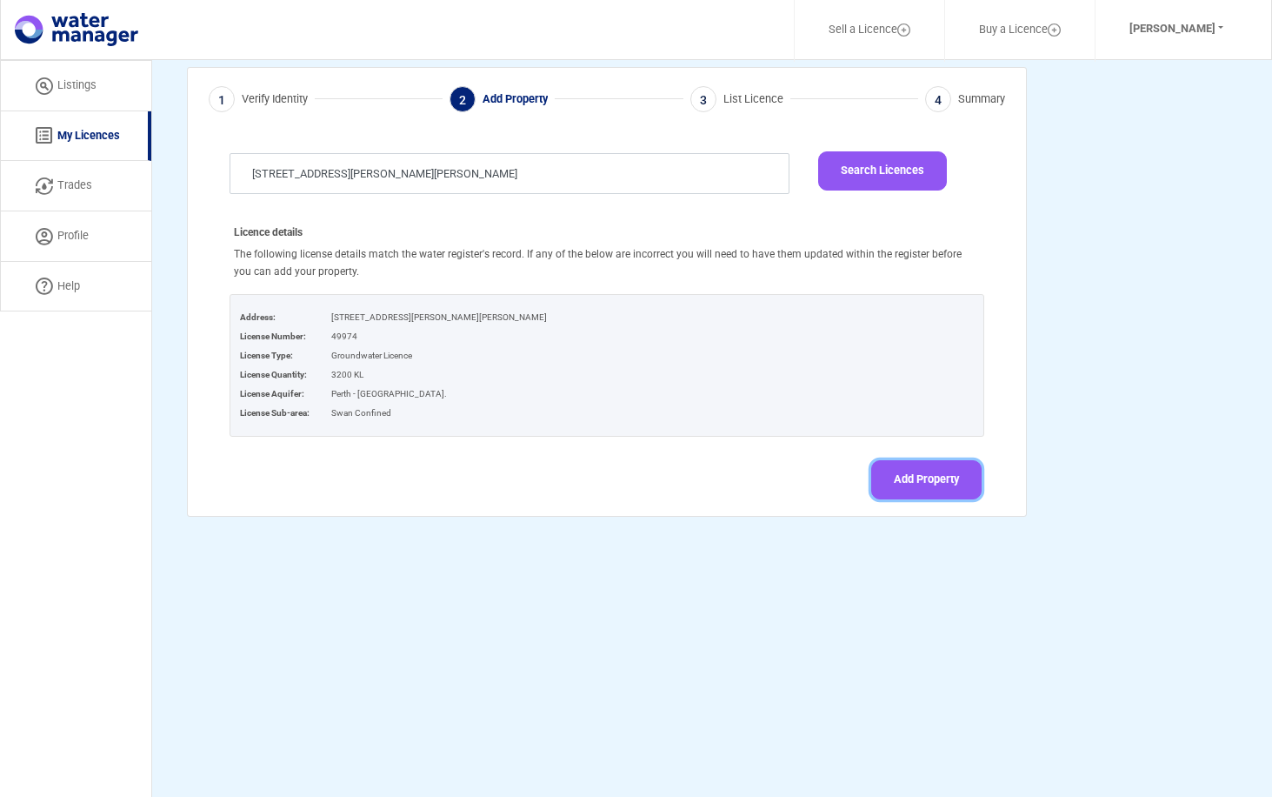
click at [928, 480] on button "Add Property" at bounding box center [926, 479] width 110 height 39
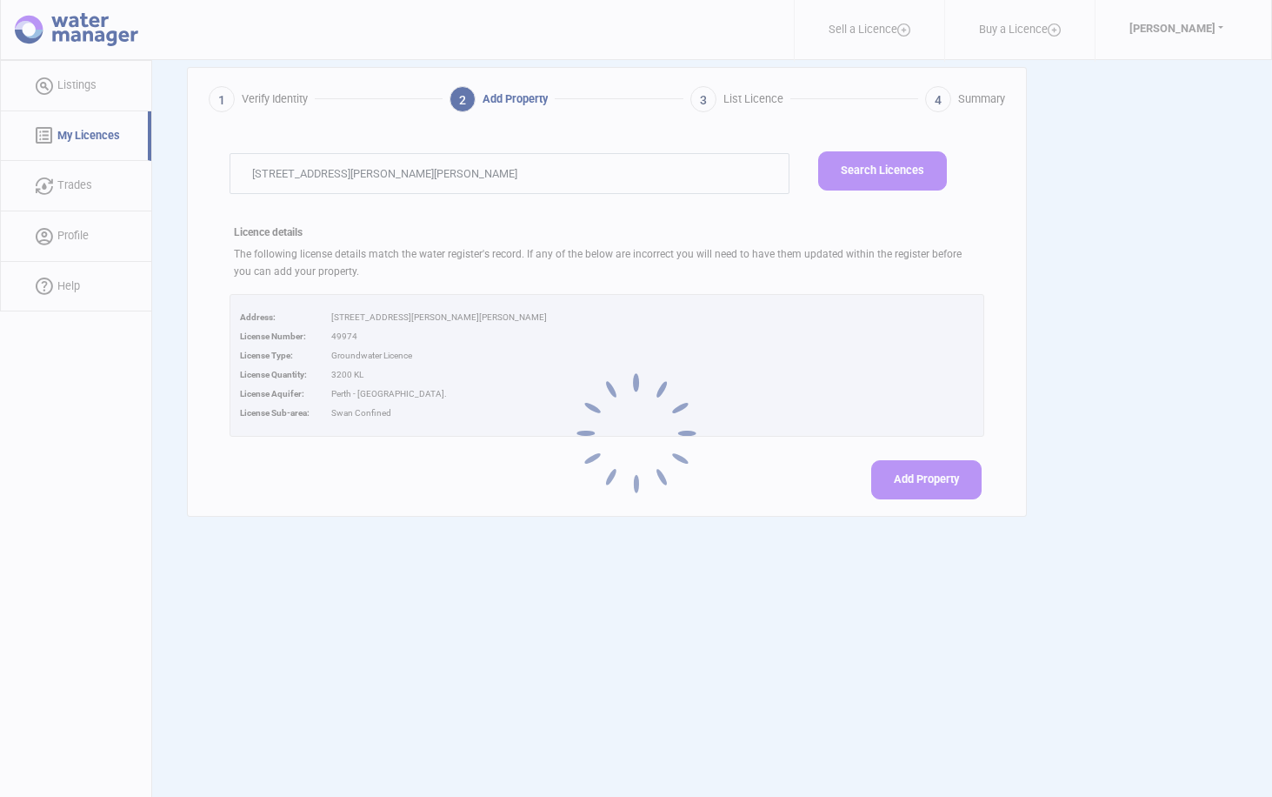
select select "[STREET_ADDRESS][PERSON_NAME][PERSON_NAME]"
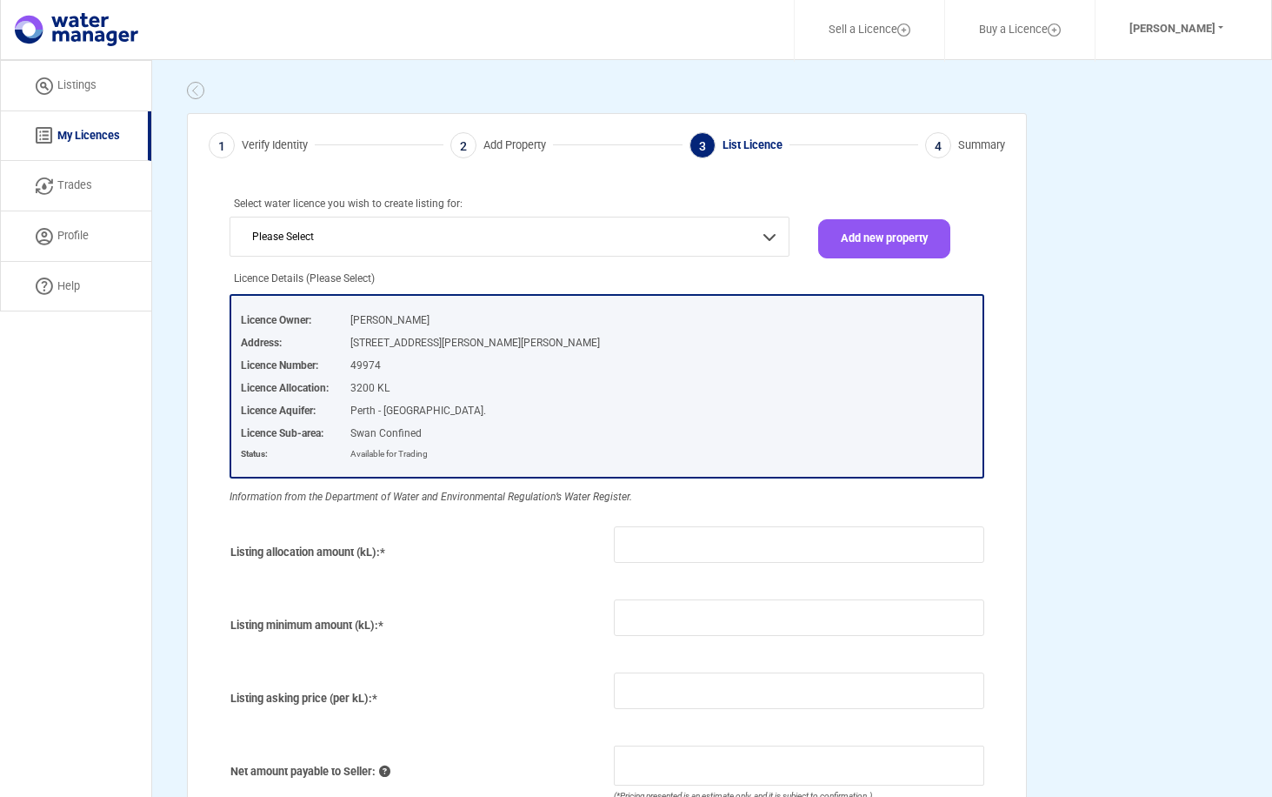
scroll to position [0, 0]
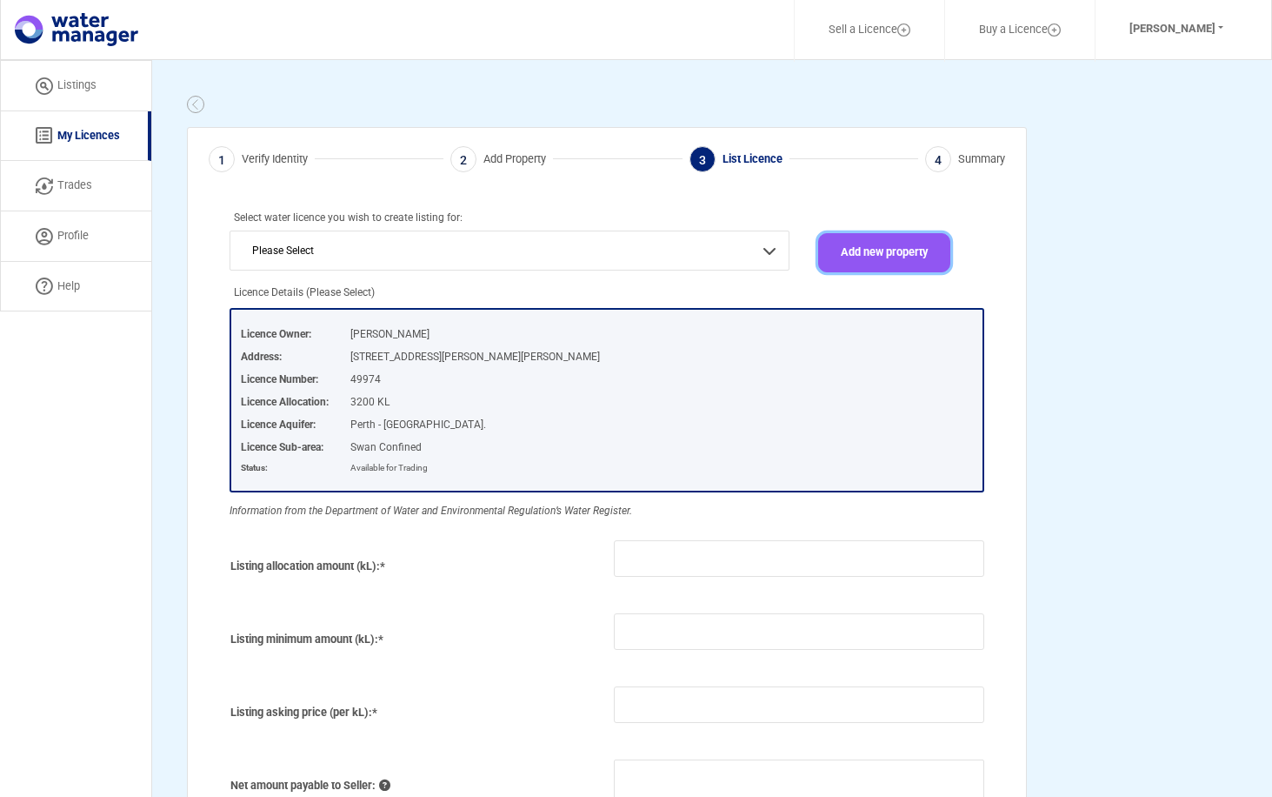
click at [875, 250] on button "Add new property" at bounding box center [884, 252] width 132 height 39
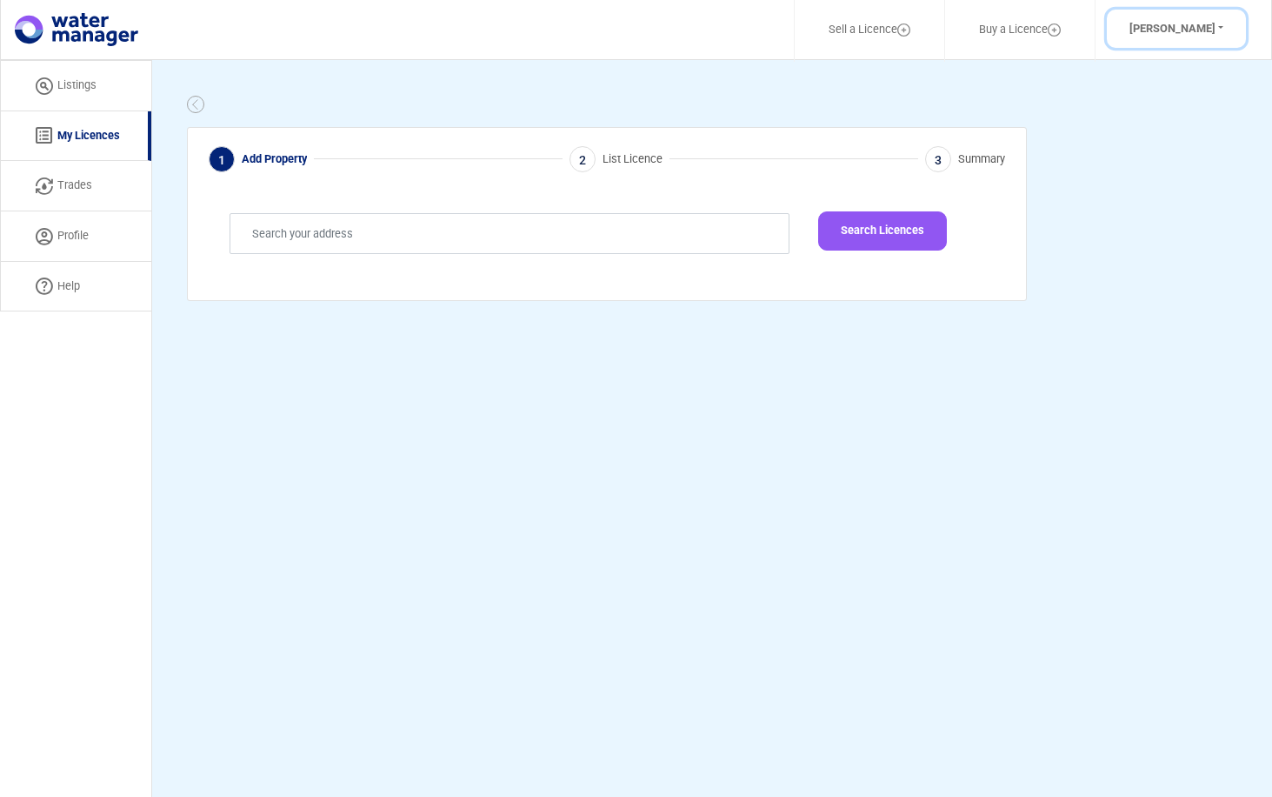
click at [1220, 25] on button "[PERSON_NAME]" at bounding box center [1176, 29] width 139 height 39
click at [76, 130] on link "My Licences" at bounding box center [75, 136] width 151 height 50
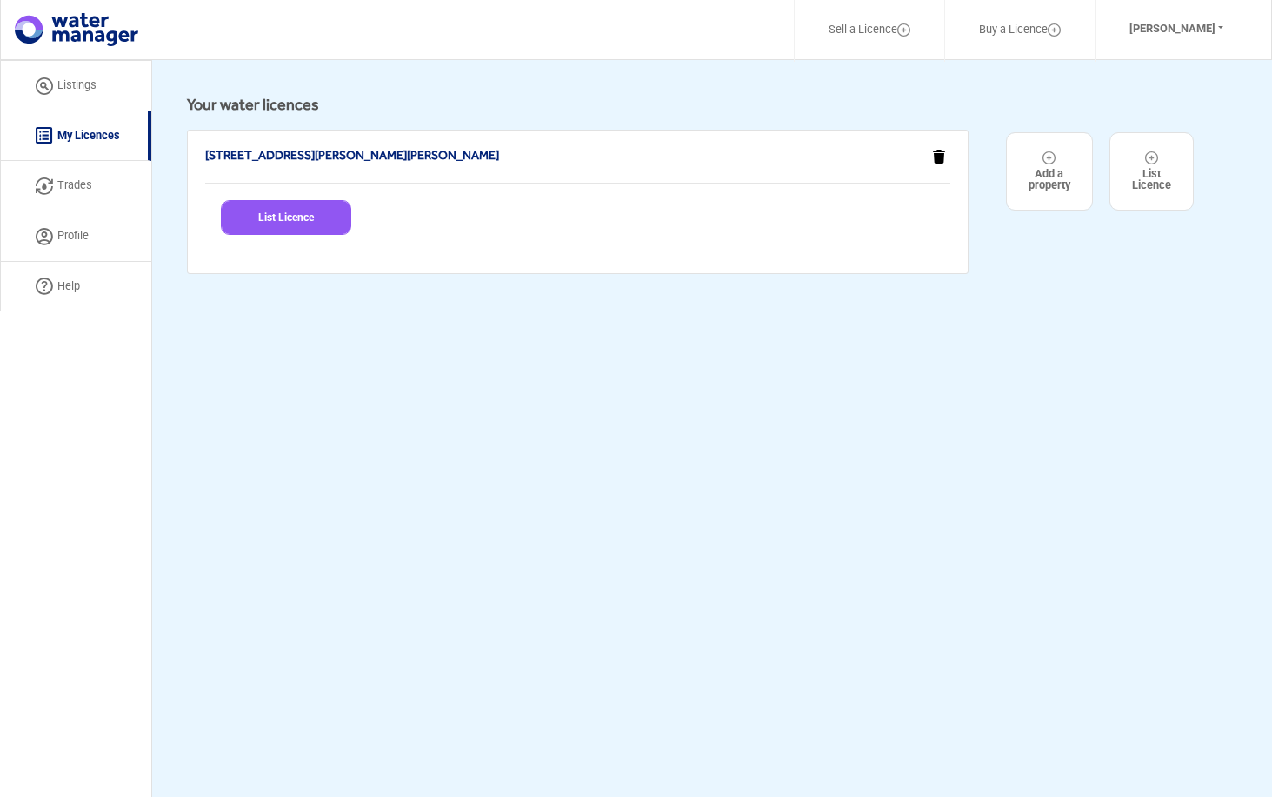
click at [495, 154] on h5 "[STREET_ADDRESS][PERSON_NAME][PERSON_NAME]" at bounding box center [513, 155] width 617 height 15
click at [283, 218] on button "List Licence" at bounding box center [286, 217] width 130 height 35
select select "[STREET_ADDRESS][PERSON_NAME][PERSON_NAME]"
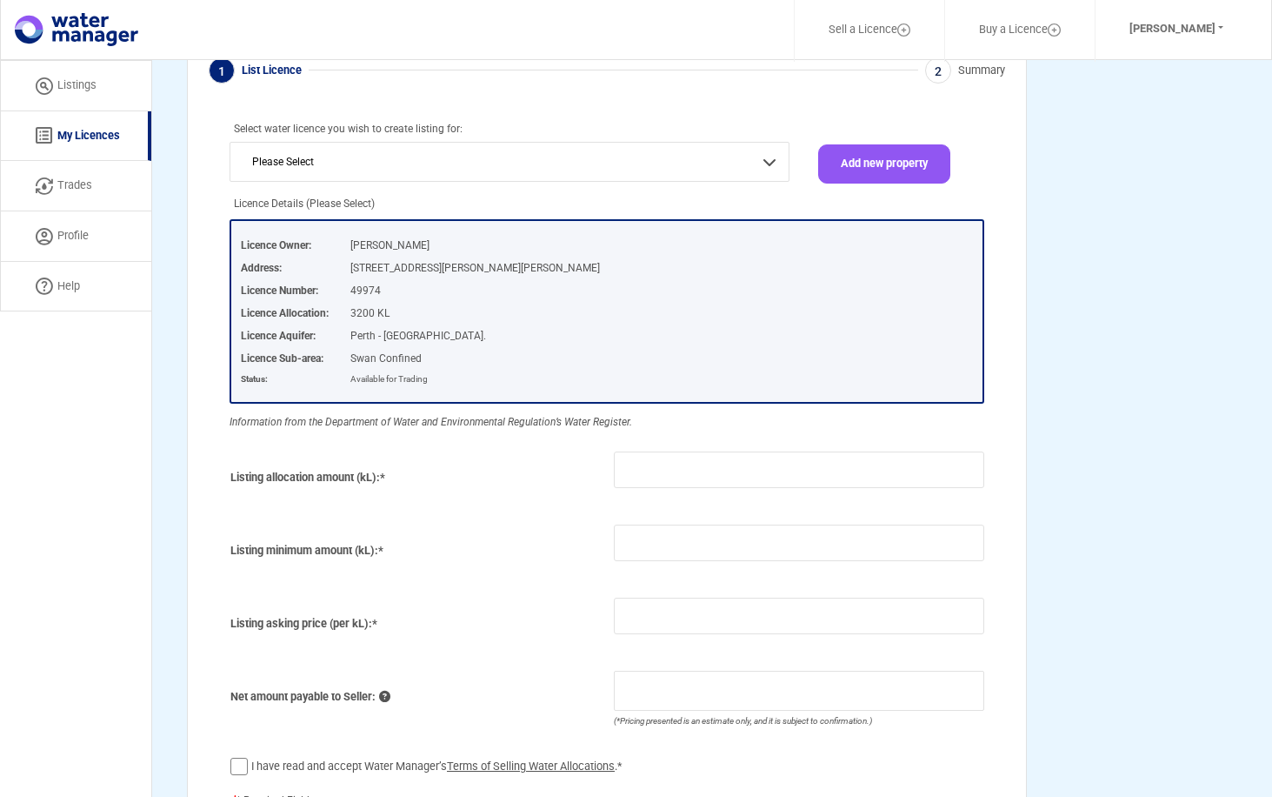
scroll to position [87, 0]
click at [1221, 22] on button "[PERSON_NAME]" at bounding box center [1176, 29] width 139 height 39
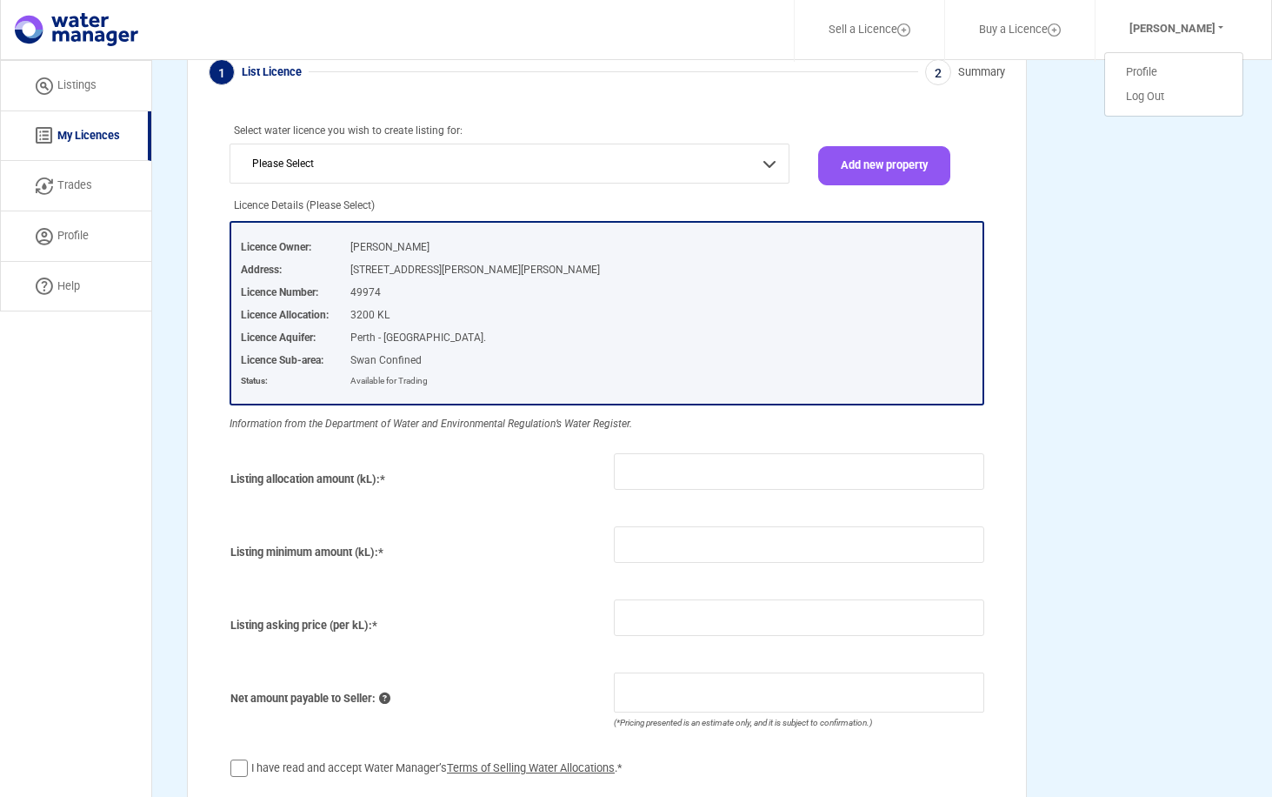
click at [1086, 177] on app-licence-stepper "1 List Licence 2 Summary Search Licences Select water licence you wish to creat…" at bounding box center [712, 448] width 1050 height 880
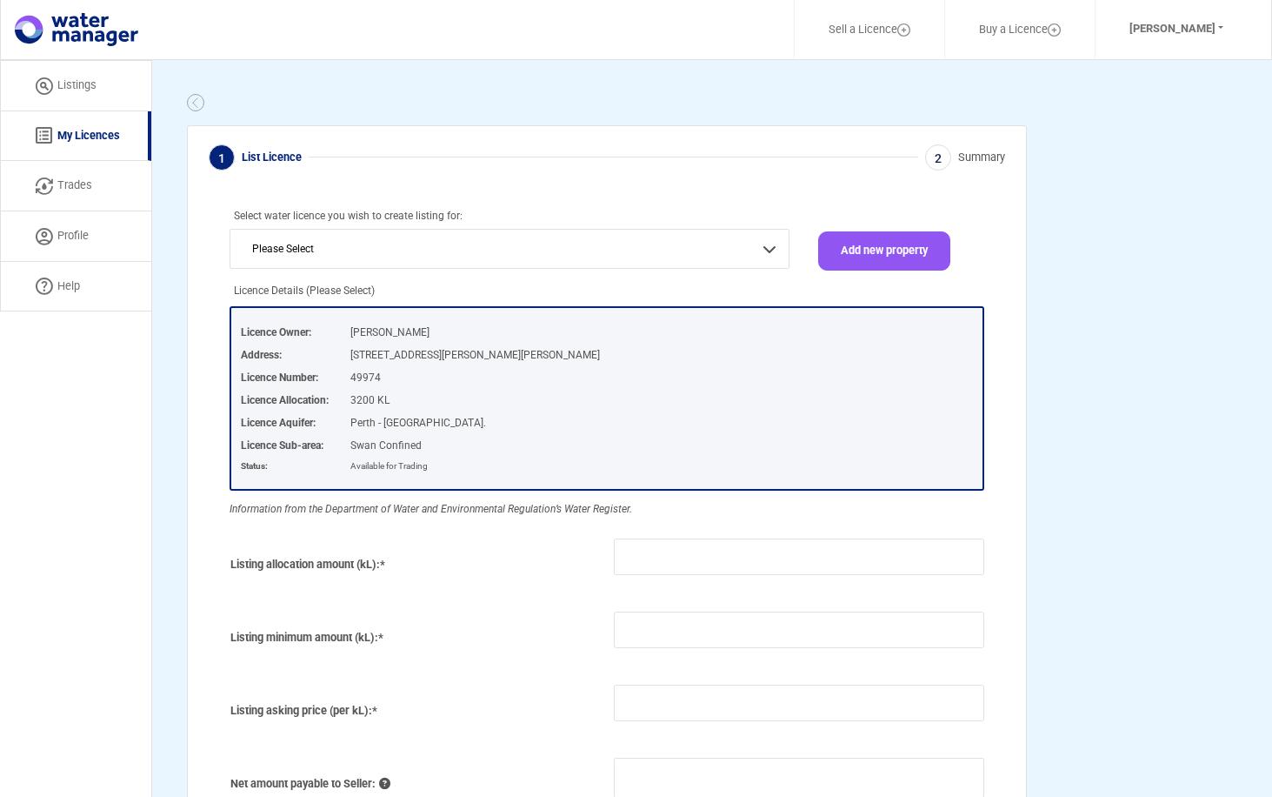
scroll to position [0, 0]
click at [77, 80] on link "Listings" at bounding box center [75, 85] width 151 height 51
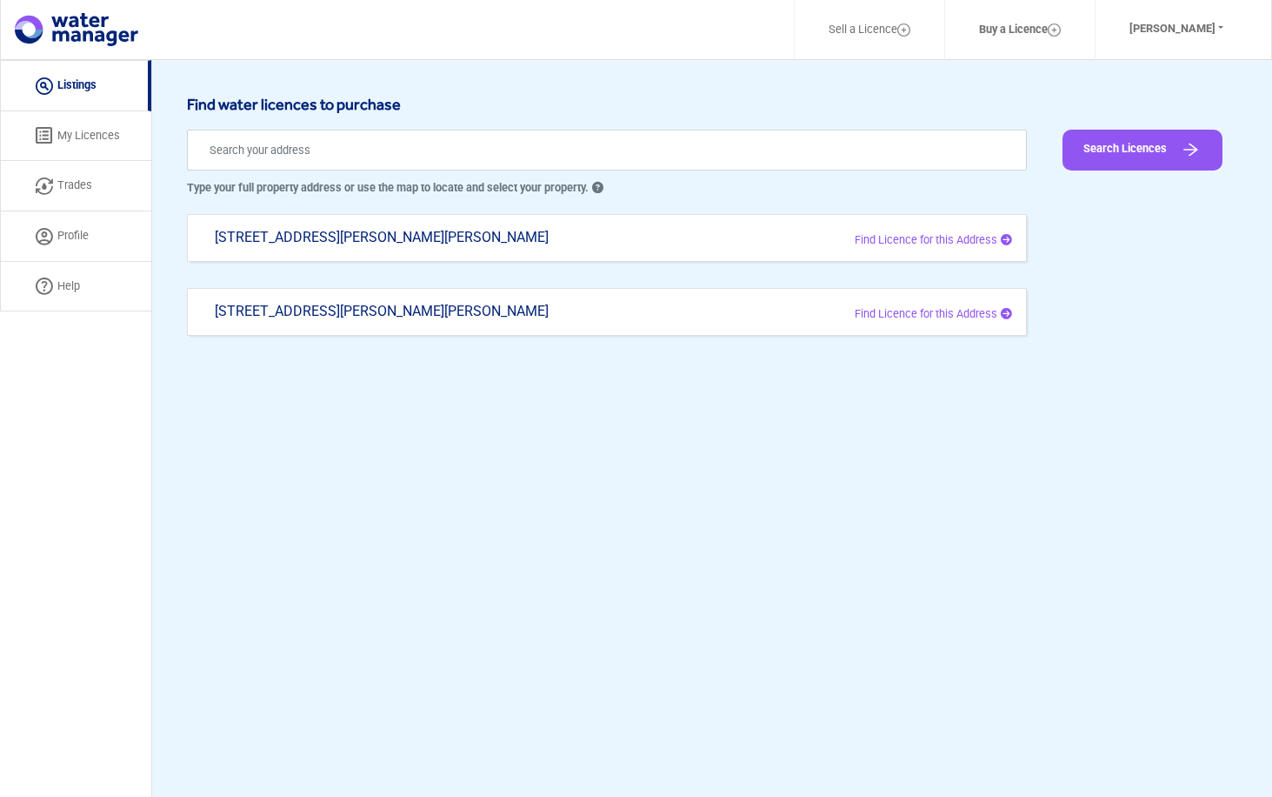
click at [968, 310] on span "Find Licence for this Address" at bounding box center [926, 313] width 143 height 13
type input "[STREET_ADDRESS][PERSON_NAME][PERSON_NAME]"
drag, startPoint x: 276, startPoint y: 312, endPoint x: 997, endPoint y: 314, distance: 720.9
drag, startPoint x: 997, startPoint y: 314, endPoint x: 741, endPoint y: 388, distance: 266.1
click at [741, 388] on div "Launch demo modal Find water licences to purchase Type your full property addre…" at bounding box center [712, 458] width 1120 height 797
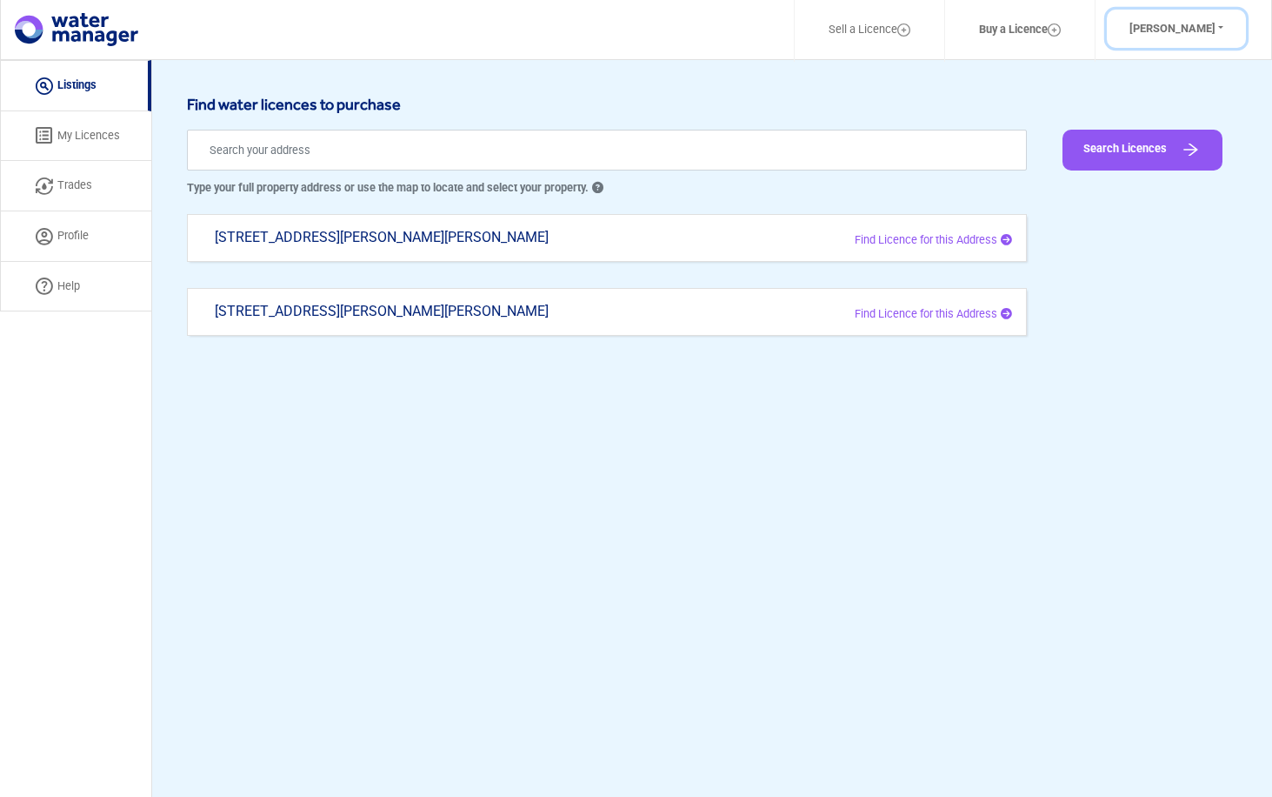
click at [1212, 26] on button "[PERSON_NAME]" at bounding box center [1176, 29] width 139 height 39
click at [898, 29] on img at bounding box center [903, 29] width 13 height 13
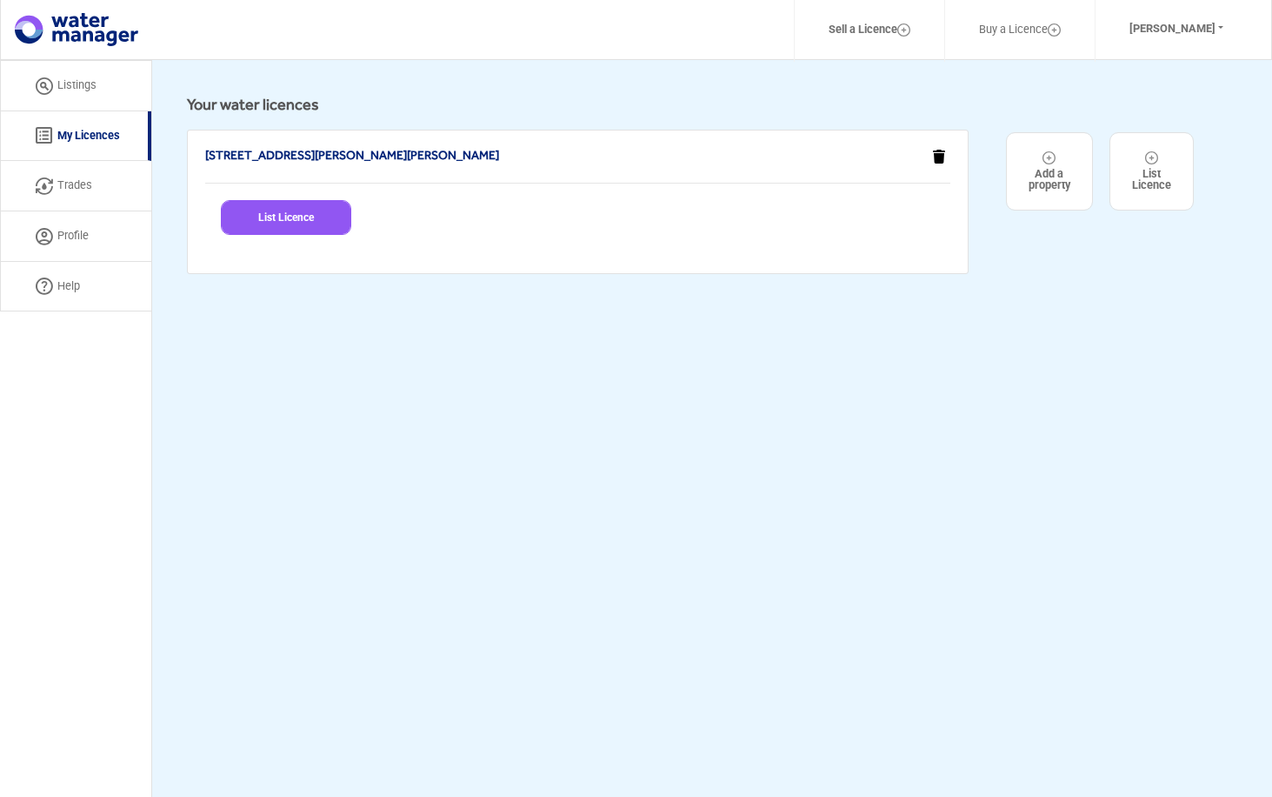
click at [938, 152] on icon "button" at bounding box center [939, 157] width 12 height 14
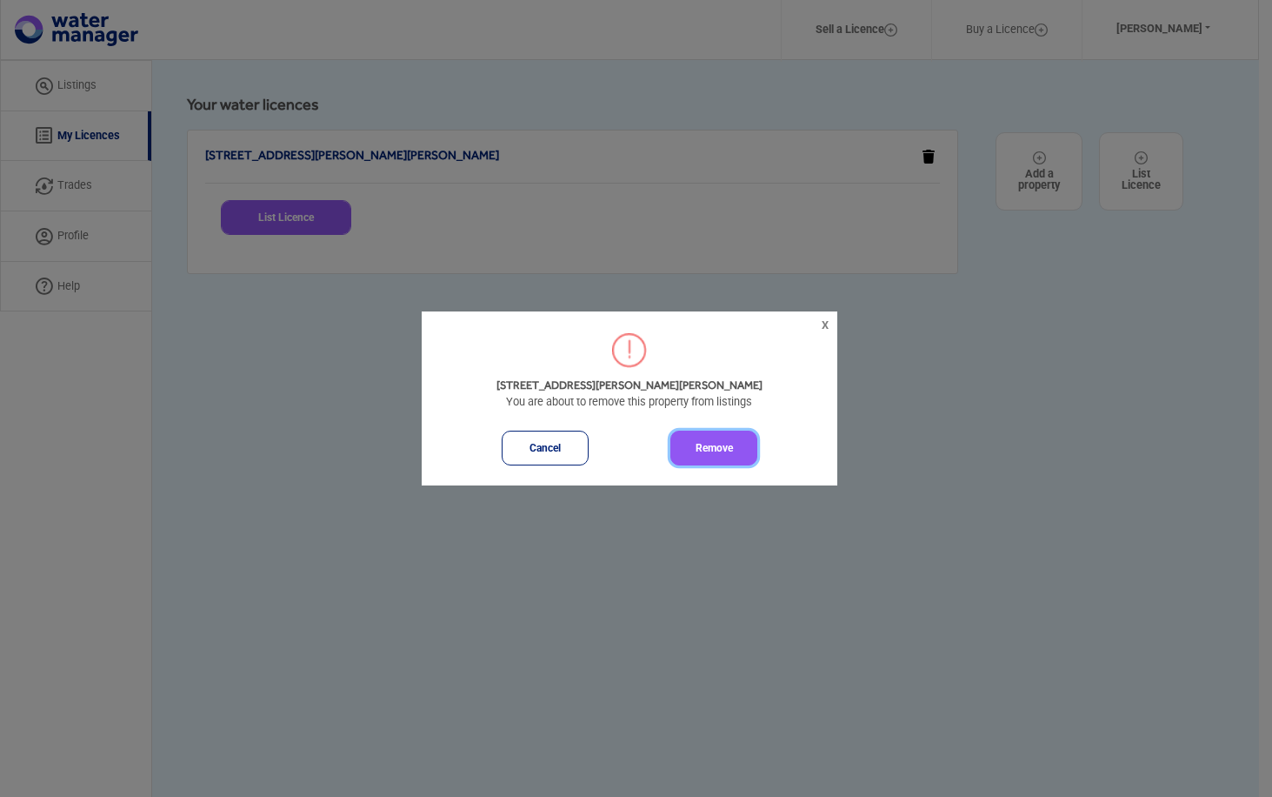
click at [721, 446] on button "Remove" at bounding box center [713, 447] width 87 height 35
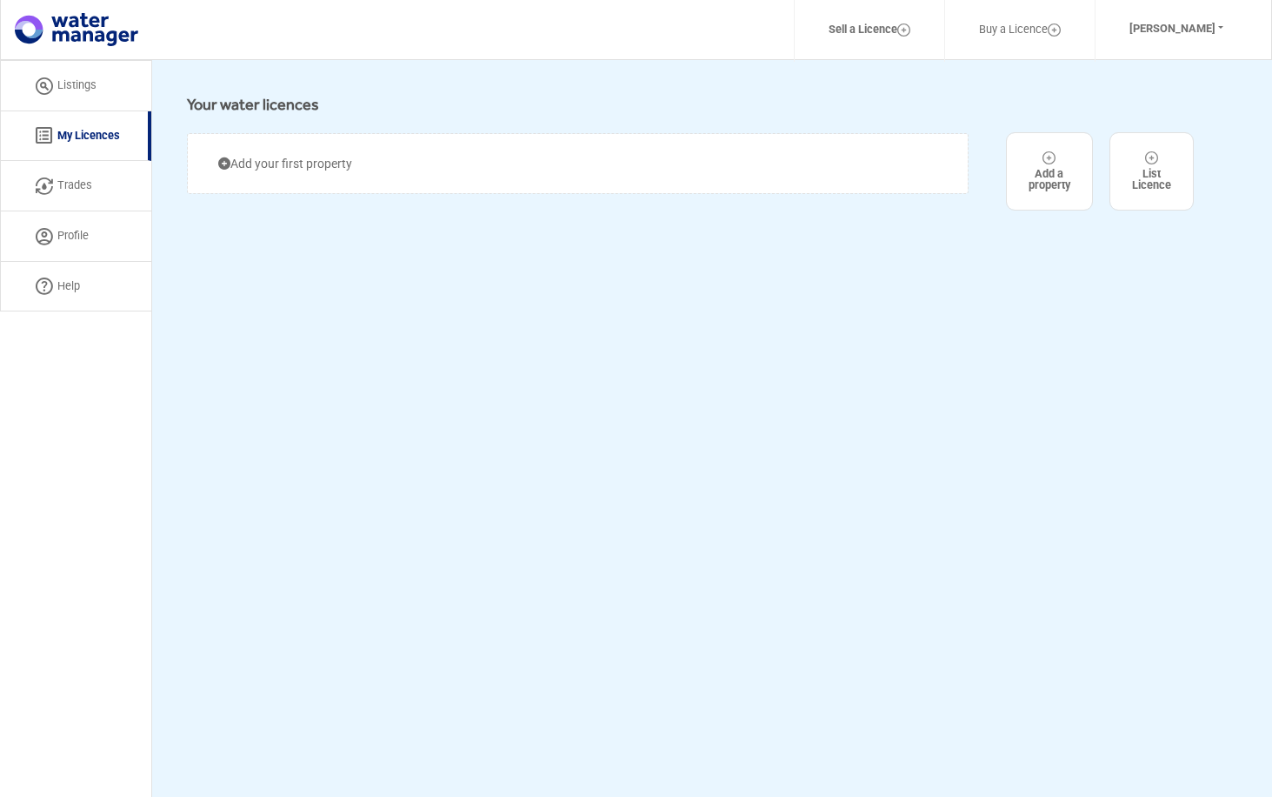
click at [1022, 27] on link "Buy a Licence" at bounding box center [1020, 30] width 127 height 41
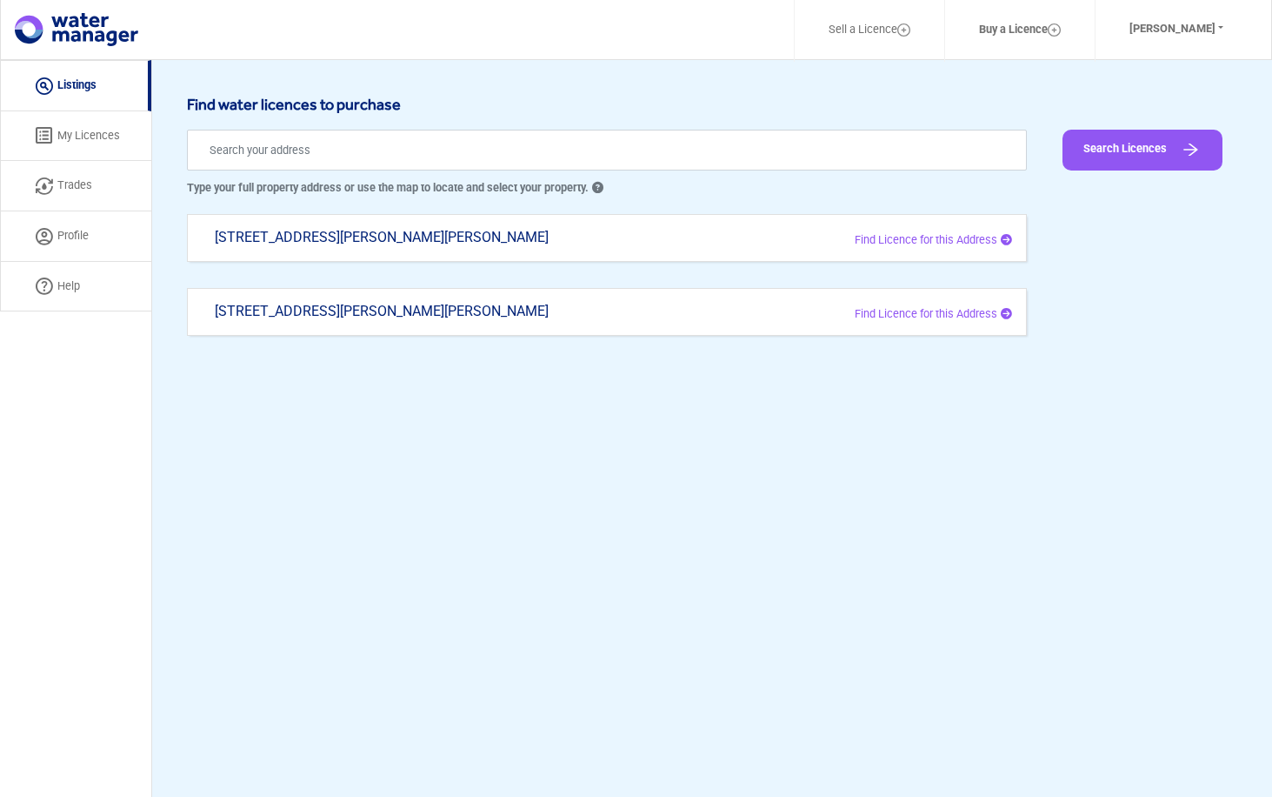
click at [75, 182] on link "Trades" at bounding box center [75, 186] width 151 height 50
select select "active"
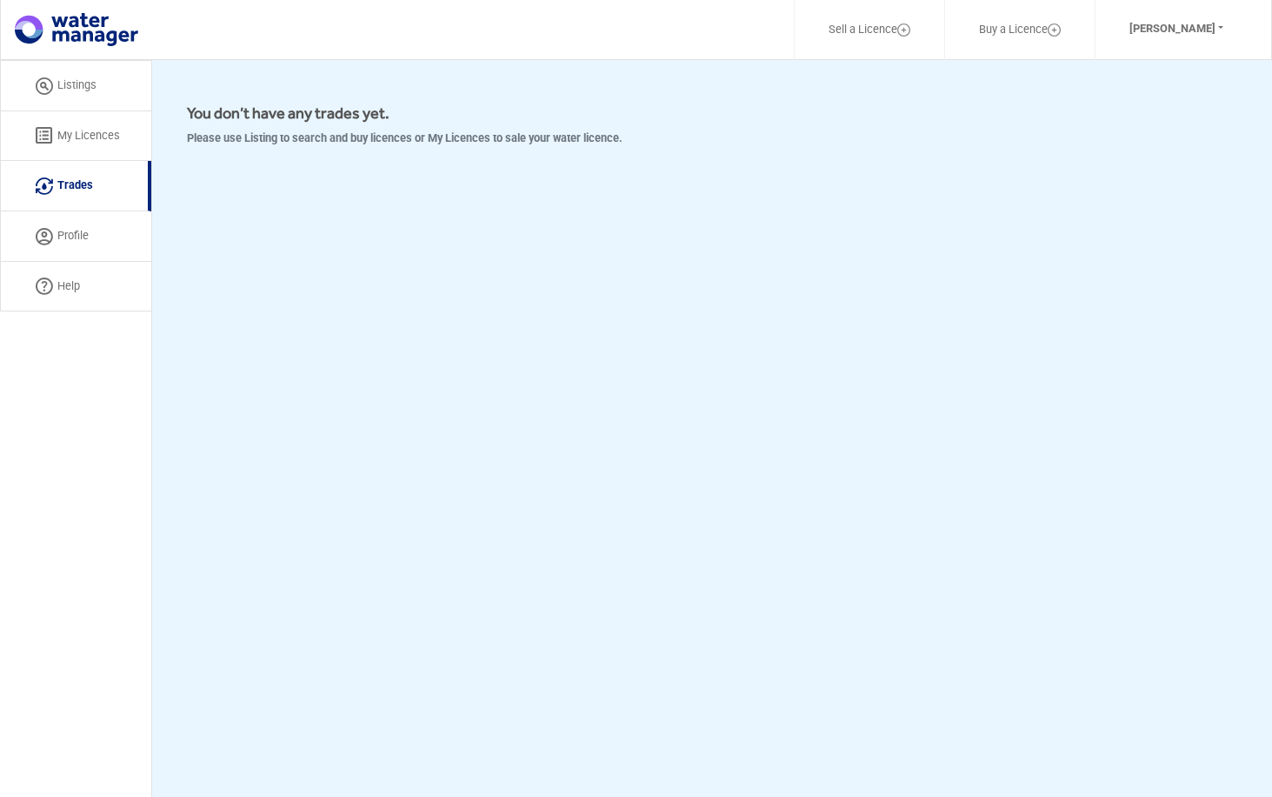
click at [77, 230] on link "Profile" at bounding box center [75, 236] width 151 height 50
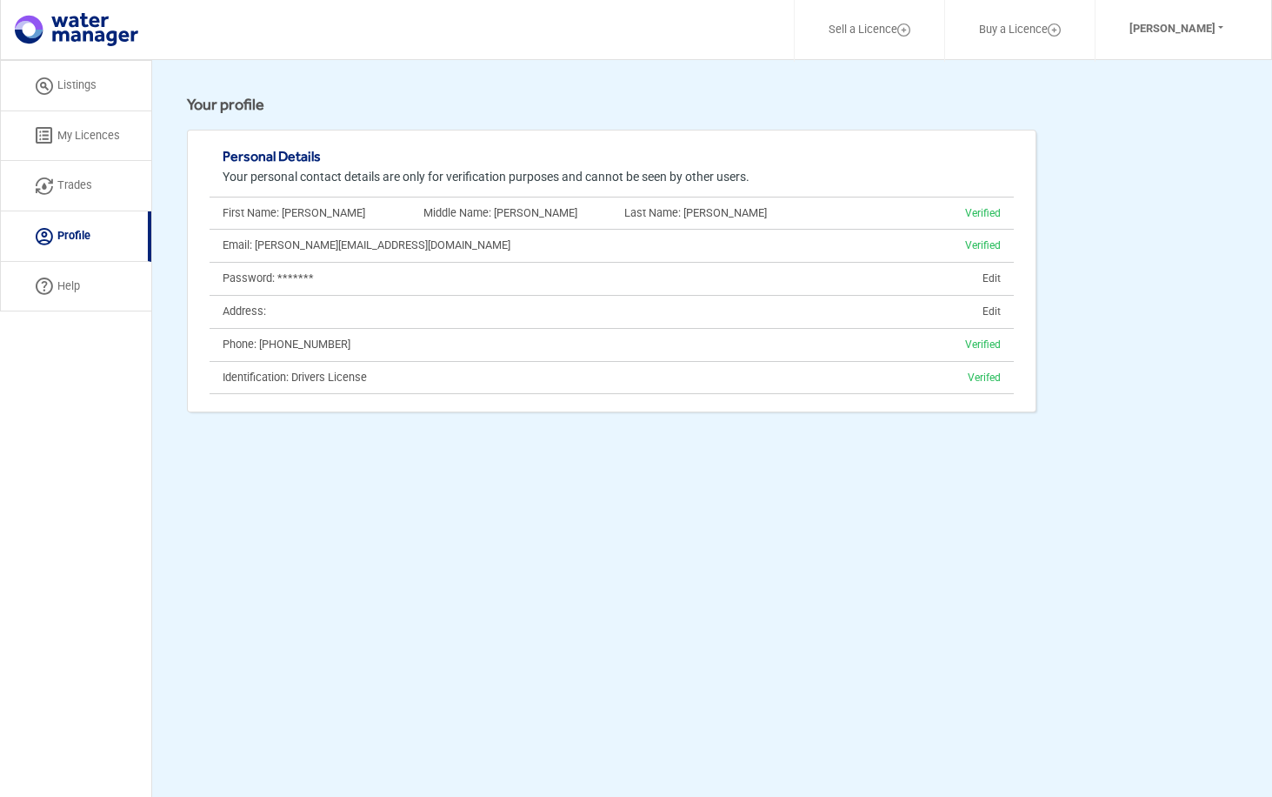
click at [74, 81] on link "Listings" at bounding box center [75, 85] width 151 height 51
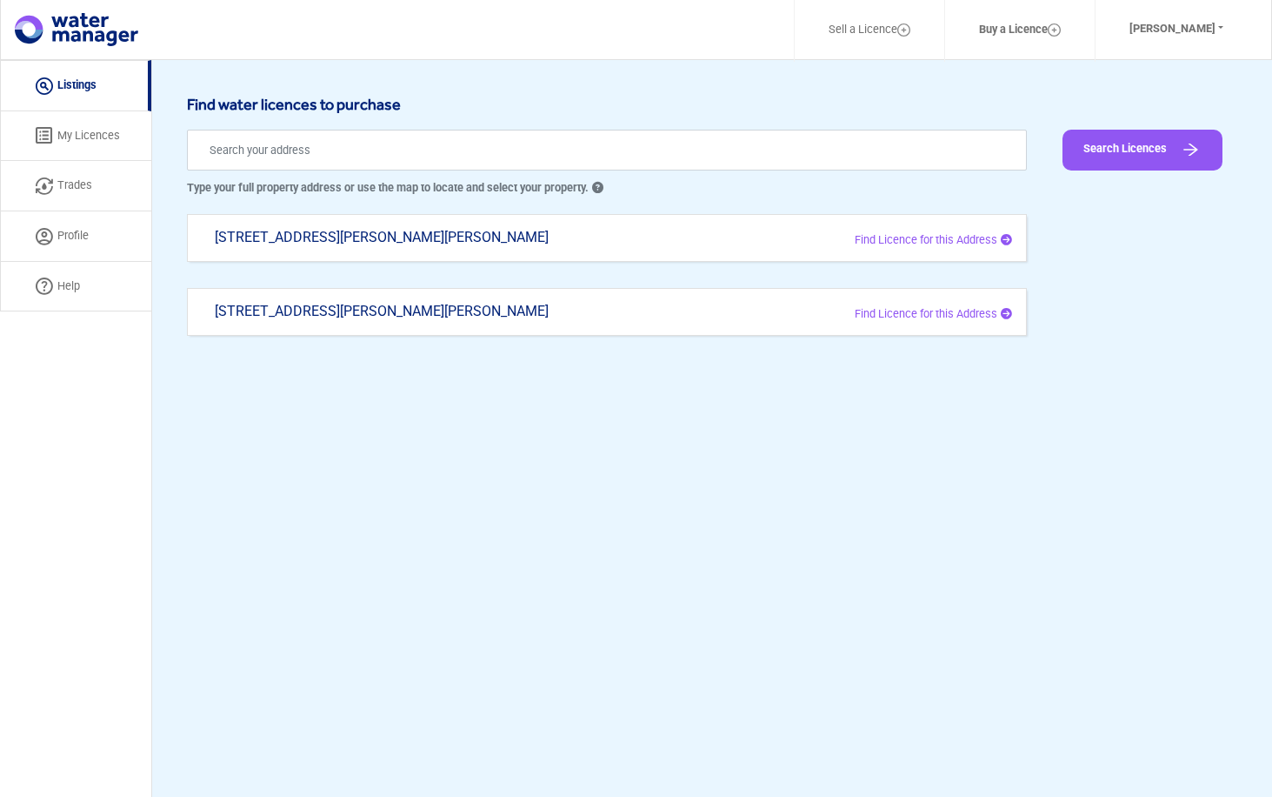
click at [972, 237] on span "Find Licence for this Address" at bounding box center [926, 239] width 143 height 13
type input "[STREET_ADDRESS][PERSON_NAME][PERSON_NAME]"
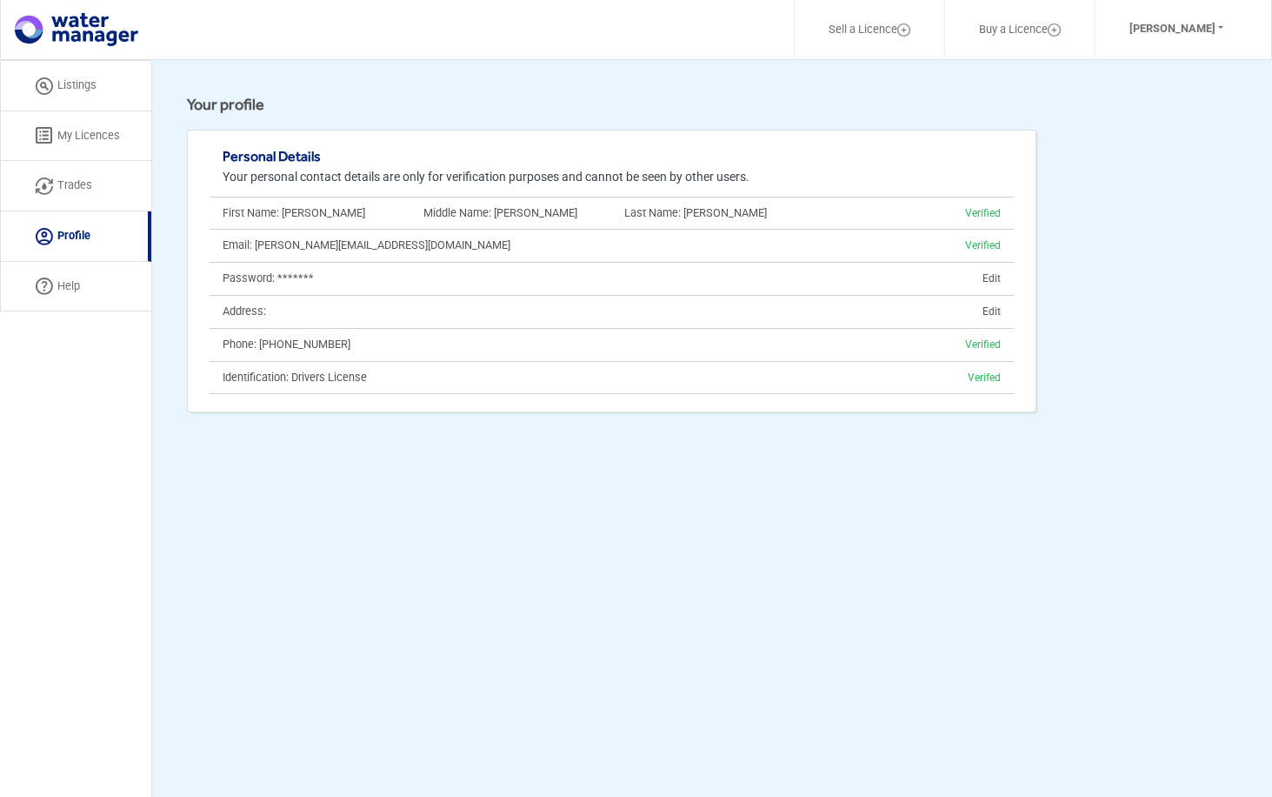
select select "active"
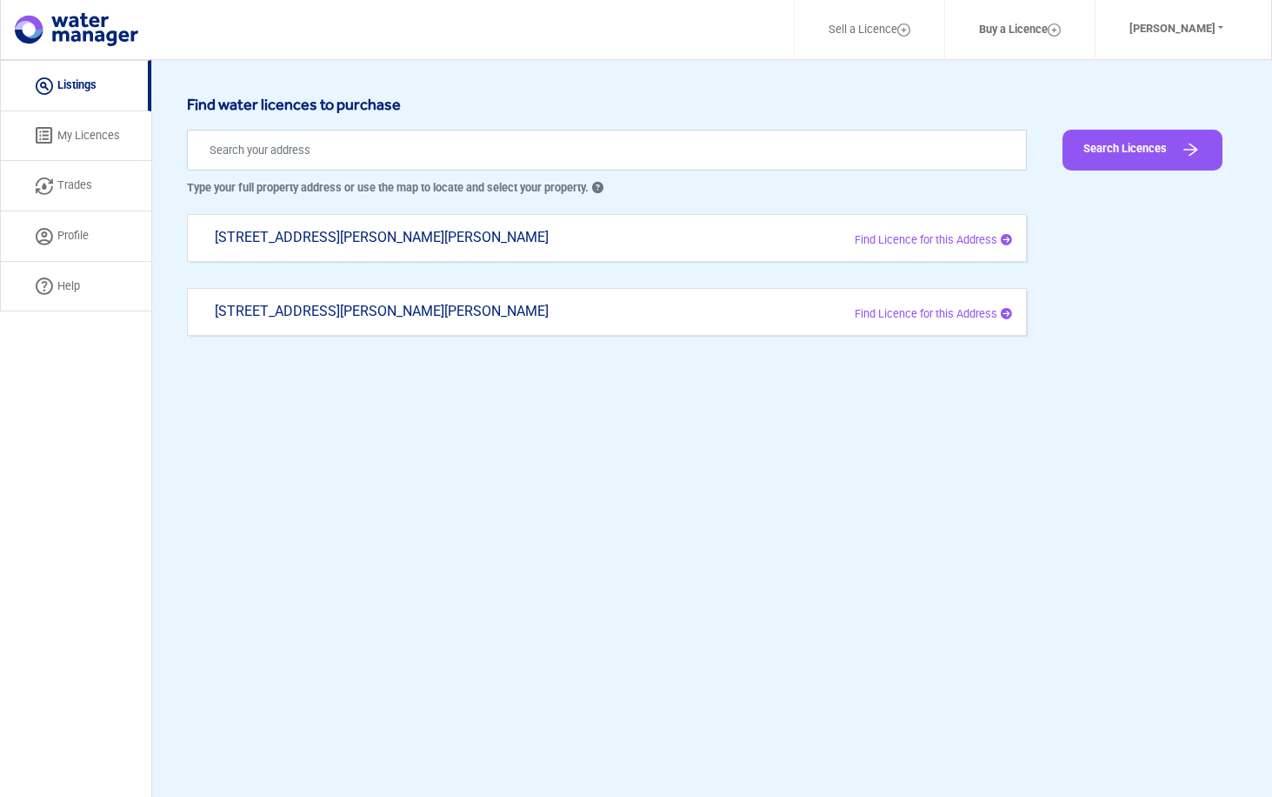
click at [974, 312] on span "Find Licence for this Address" at bounding box center [926, 313] width 143 height 13
type input "[STREET_ADDRESS][PERSON_NAME][PERSON_NAME]"
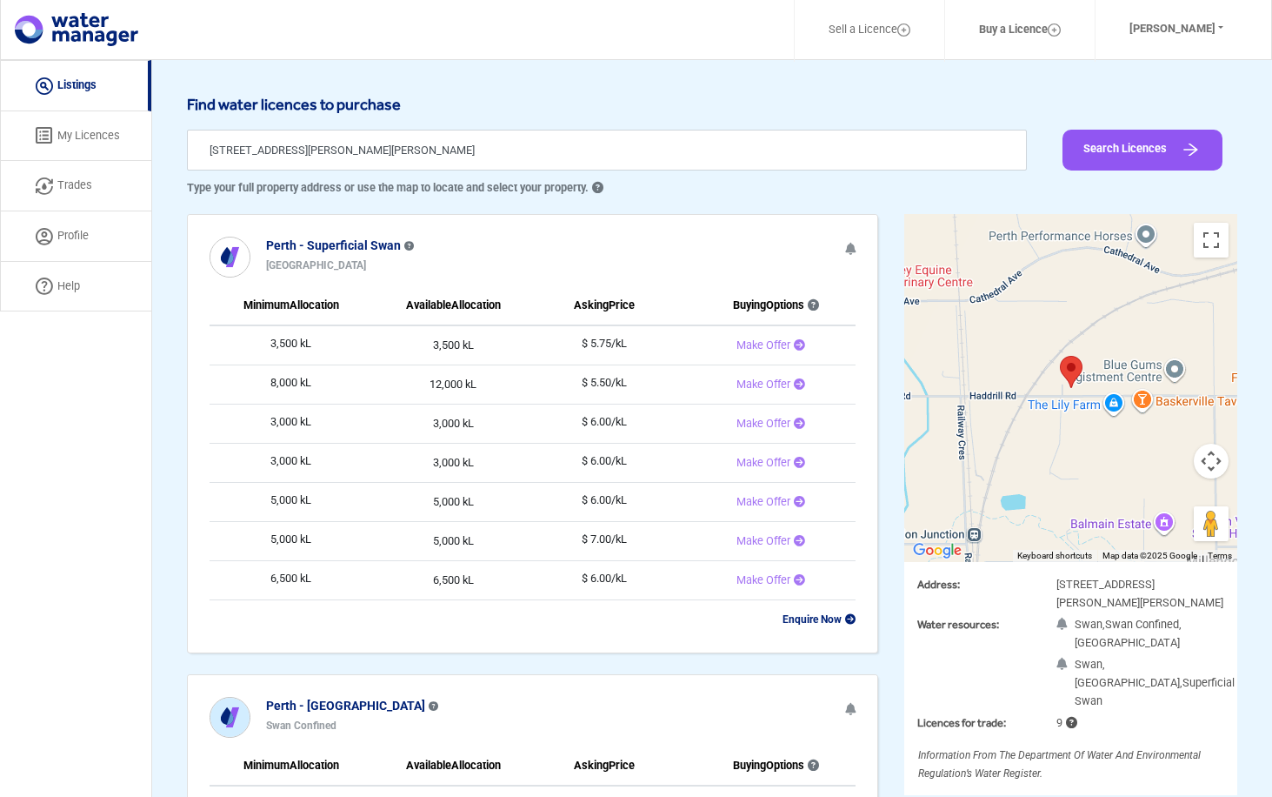
click at [83, 130] on link "My Licences" at bounding box center [75, 136] width 151 height 50
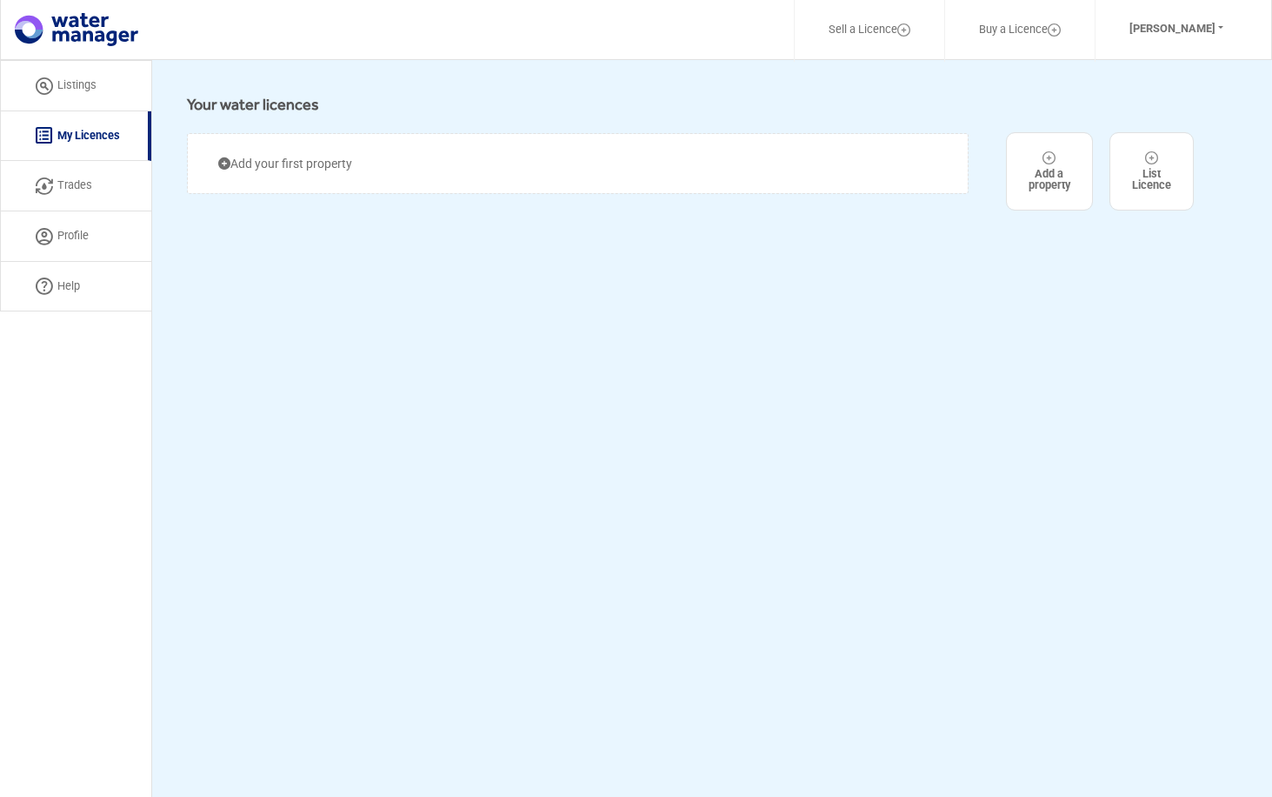
click at [897, 30] on img at bounding box center [903, 29] width 13 height 13
click at [1032, 27] on link "Buy a Licence" at bounding box center [1020, 30] width 127 height 41
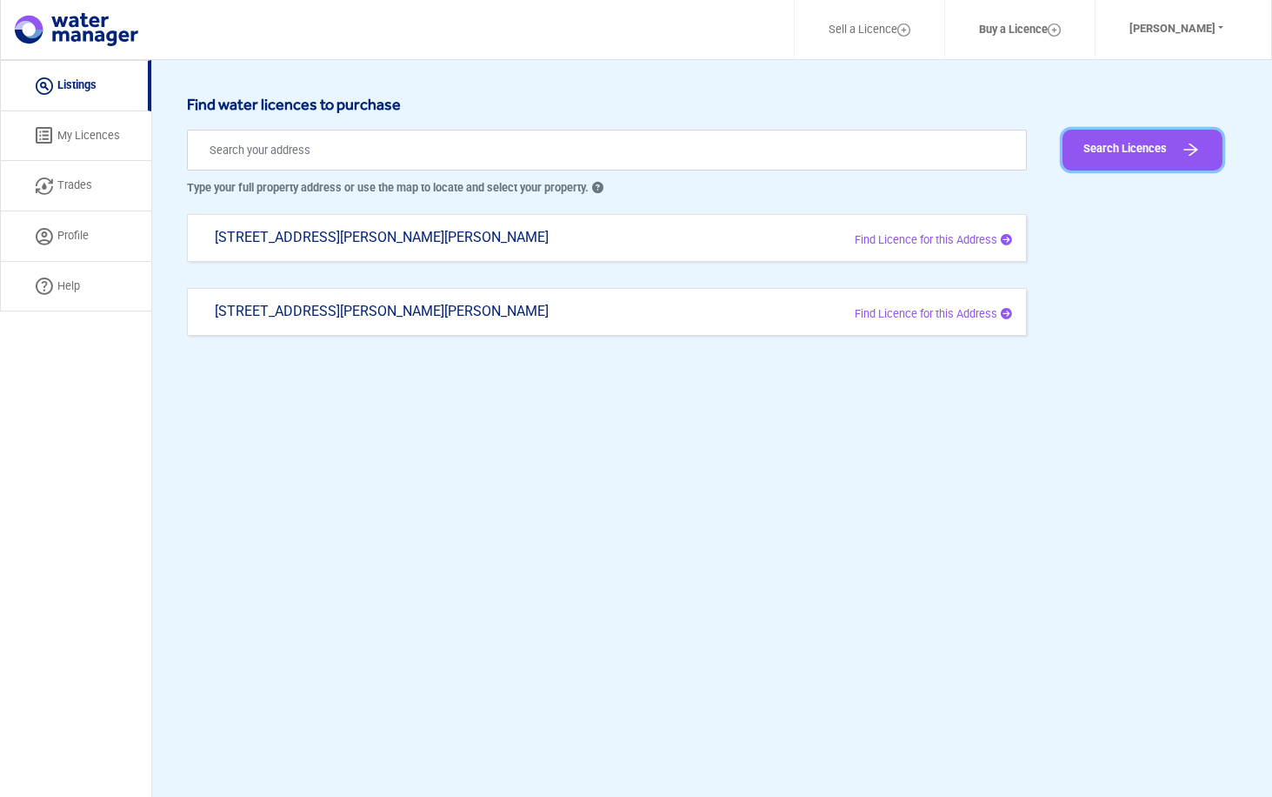
click at [1193, 143] on img "submit" at bounding box center [1191, 149] width 22 height 17
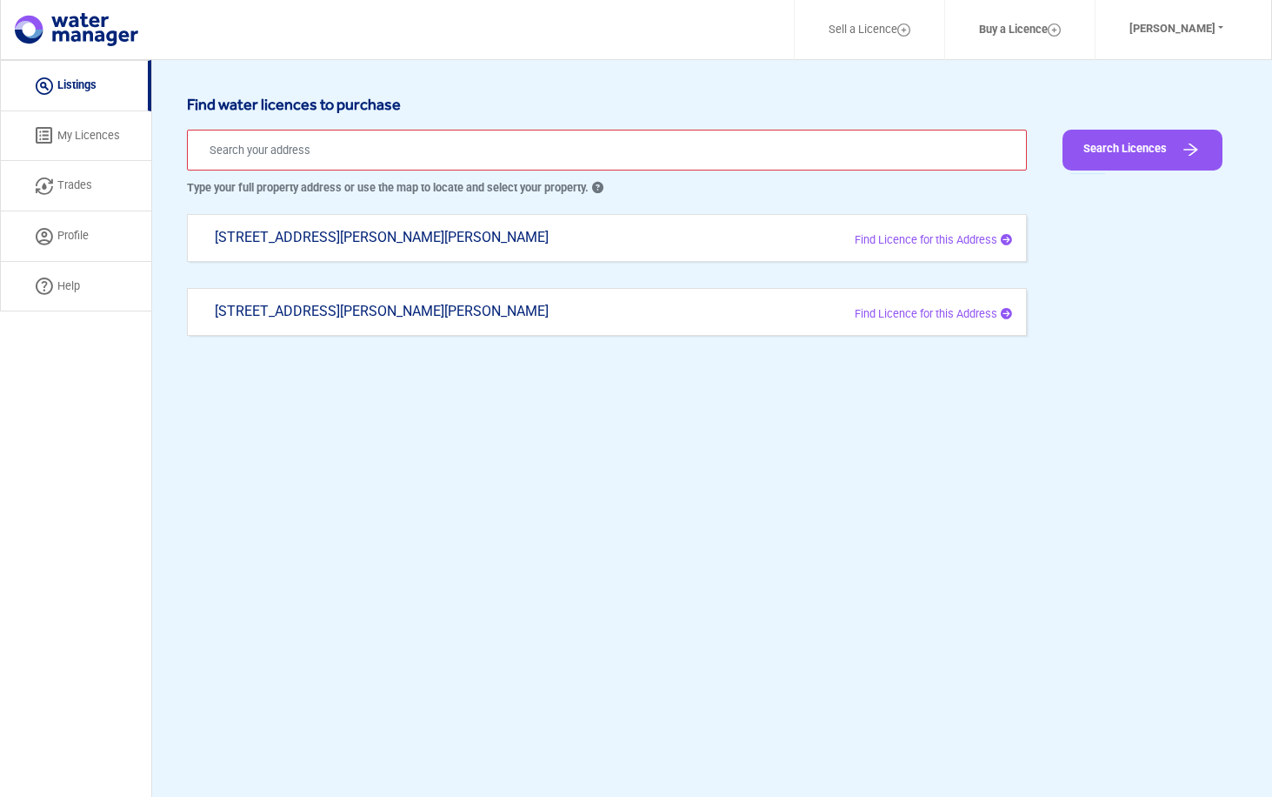
click at [1006, 310] on icon at bounding box center [1004, 314] width 15 height 11
type input "[STREET_ADDRESS][PERSON_NAME][PERSON_NAME]"
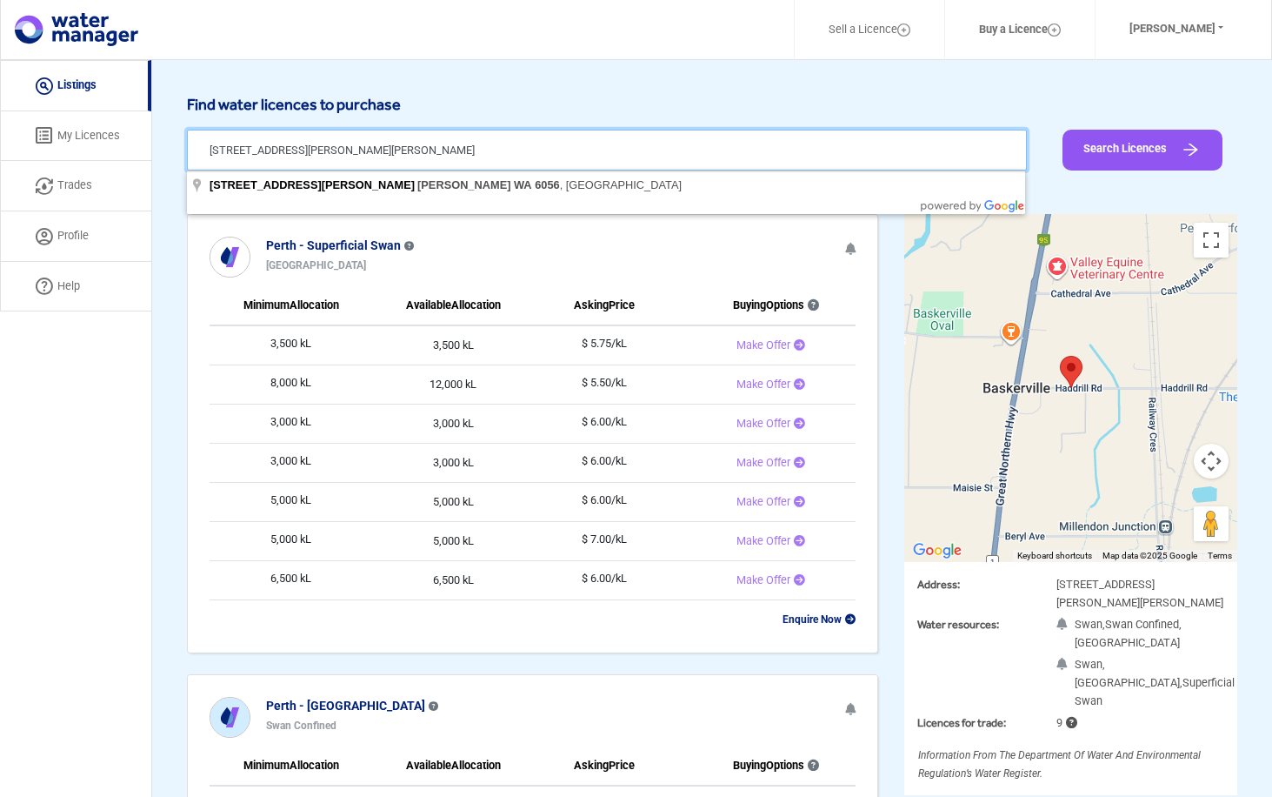
drag, startPoint x: 444, startPoint y: 151, endPoint x: 121, endPoint y: 146, distance: 322.7
click at [121, 146] on div "Sell a Licence Buy a Licence Francesco Di Leo Profile Log Out Listing My Licenc…" at bounding box center [636, 590] width 1272 height 1060
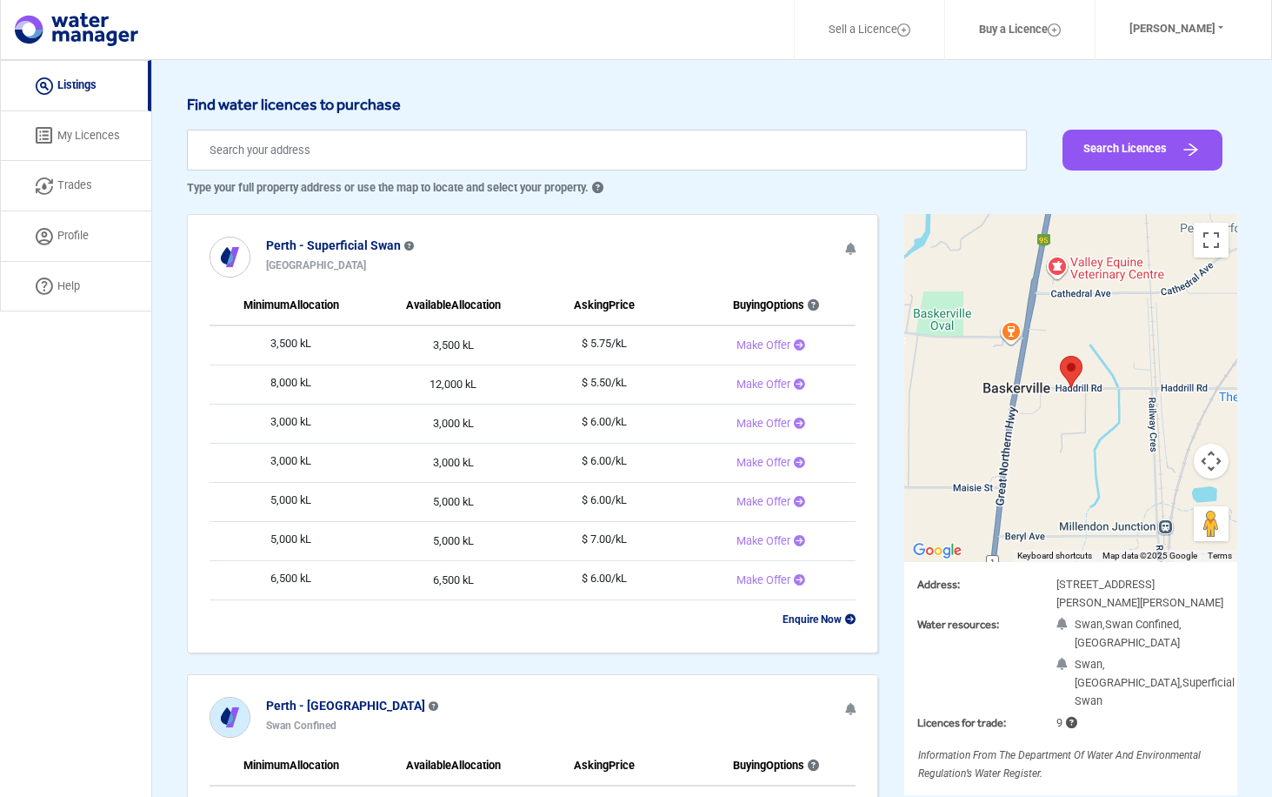
click at [74, 235] on link "Profile" at bounding box center [75, 236] width 151 height 50
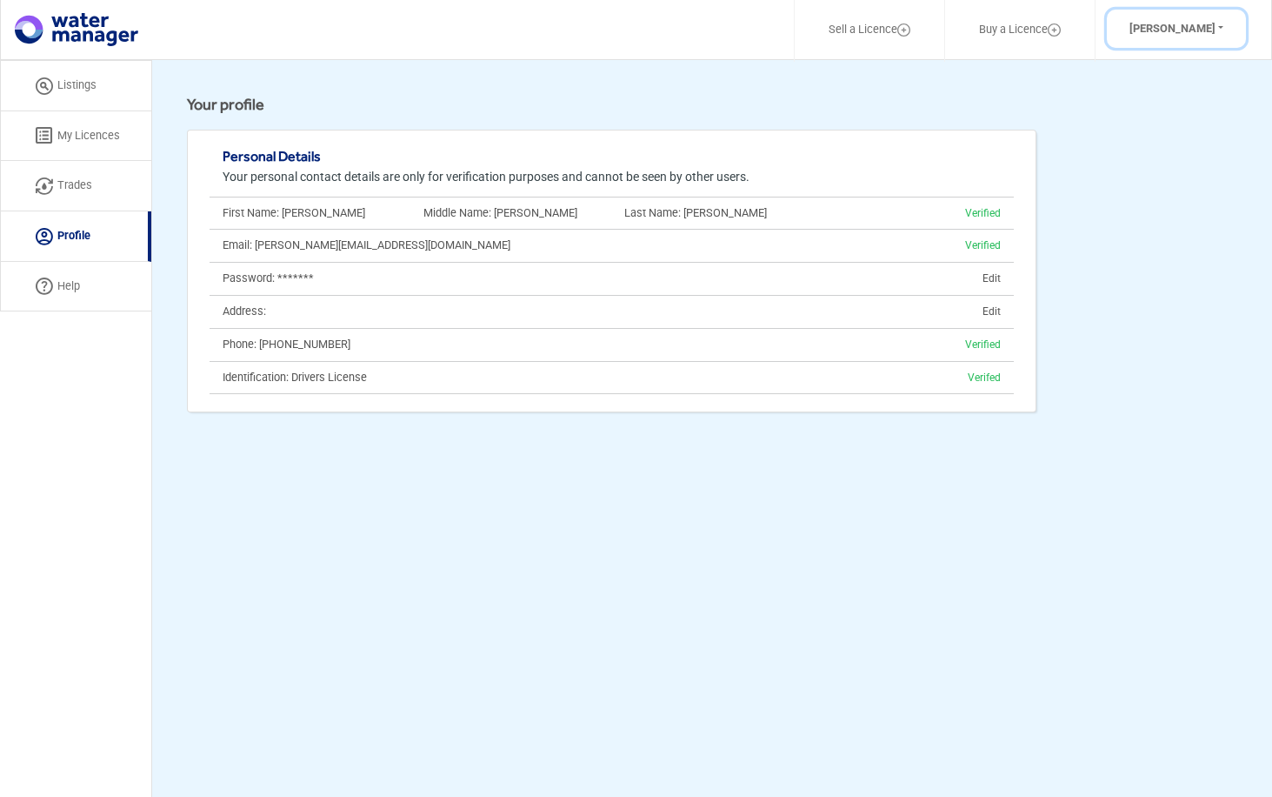
click at [1221, 24] on button "[PERSON_NAME]" at bounding box center [1176, 29] width 139 height 39
click at [417, 103] on div "Your profile" at bounding box center [612, 108] width 876 height 26
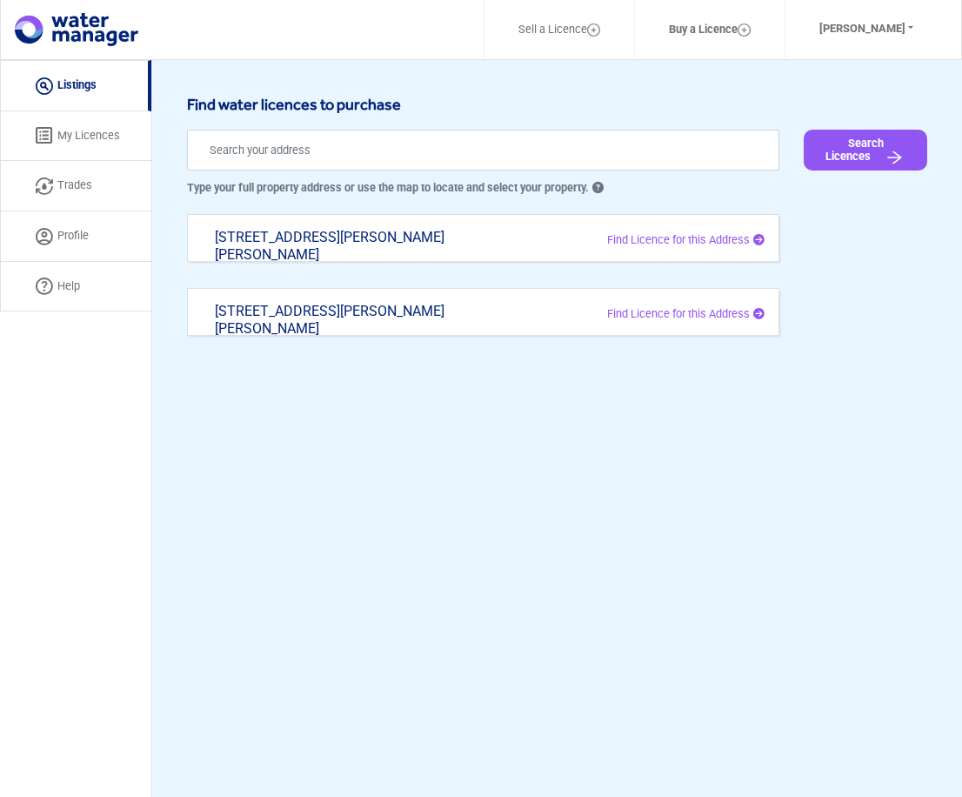
click at [710, 308] on span "Find Licence for this Address" at bounding box center [678, 313] width 143 height 13
type input "115 Haddrill Rd, Baskerville WA 6056"
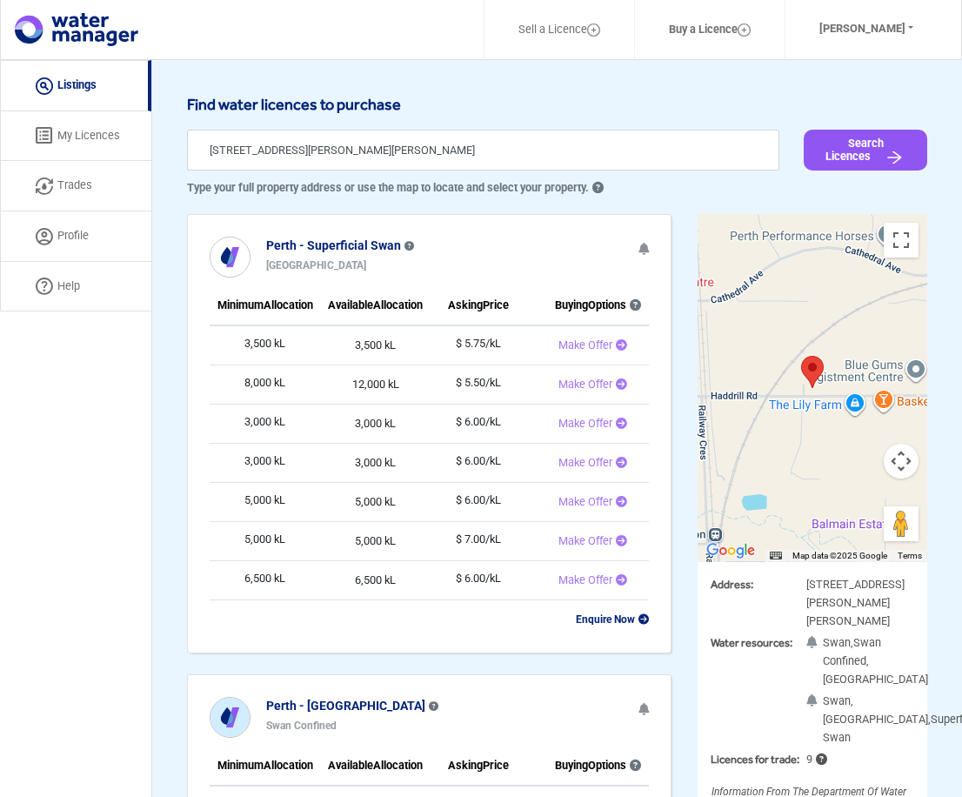
click at [67, 232] on link "Profile" at bounding box center [75, 236] width 151 height 50
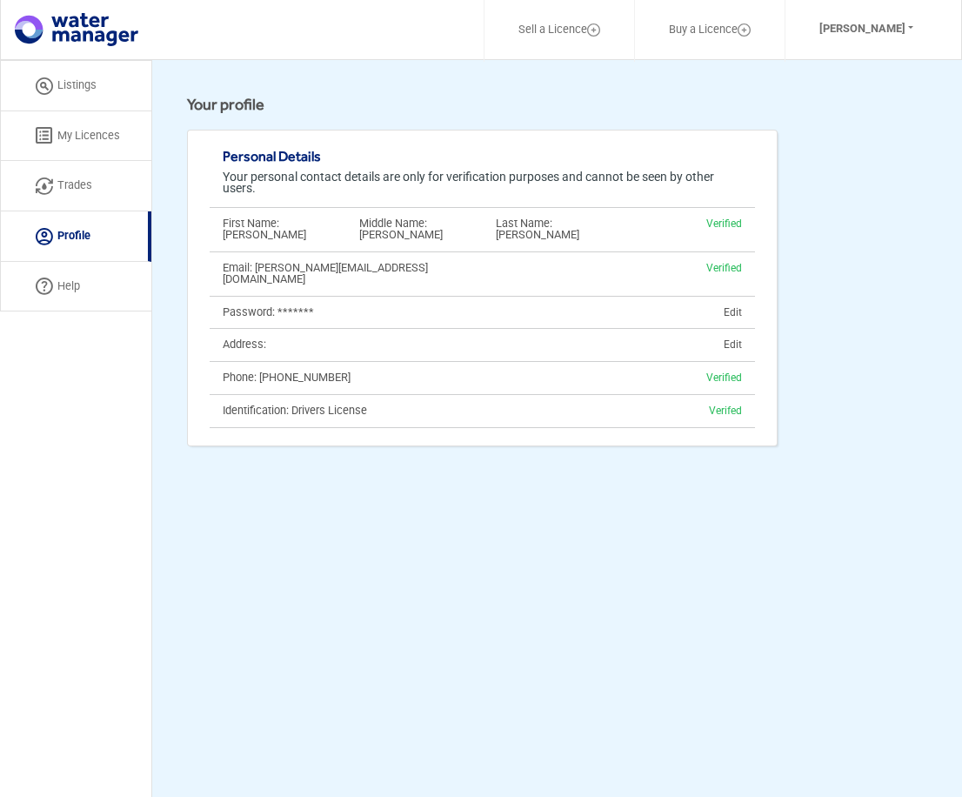
click at [74, 77] on link "Listings" at bounding box center [75, 85] width 151 height 51
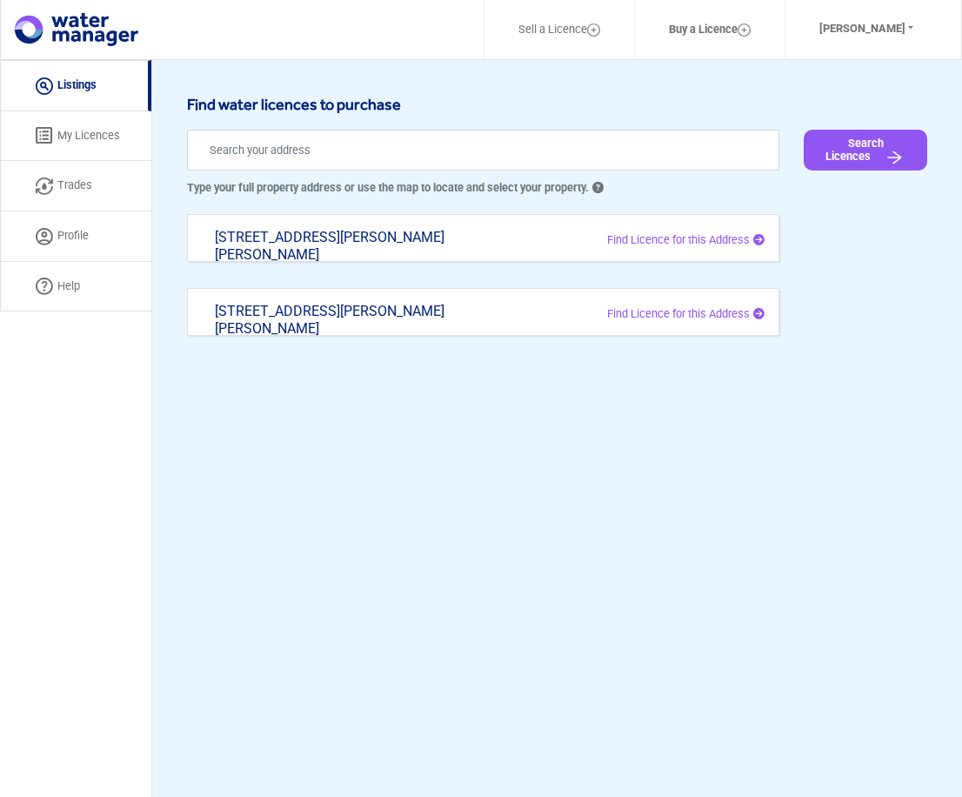
click at [70, 135] on link "My Licences" at bounding box center [75, 136] width 151 height 50
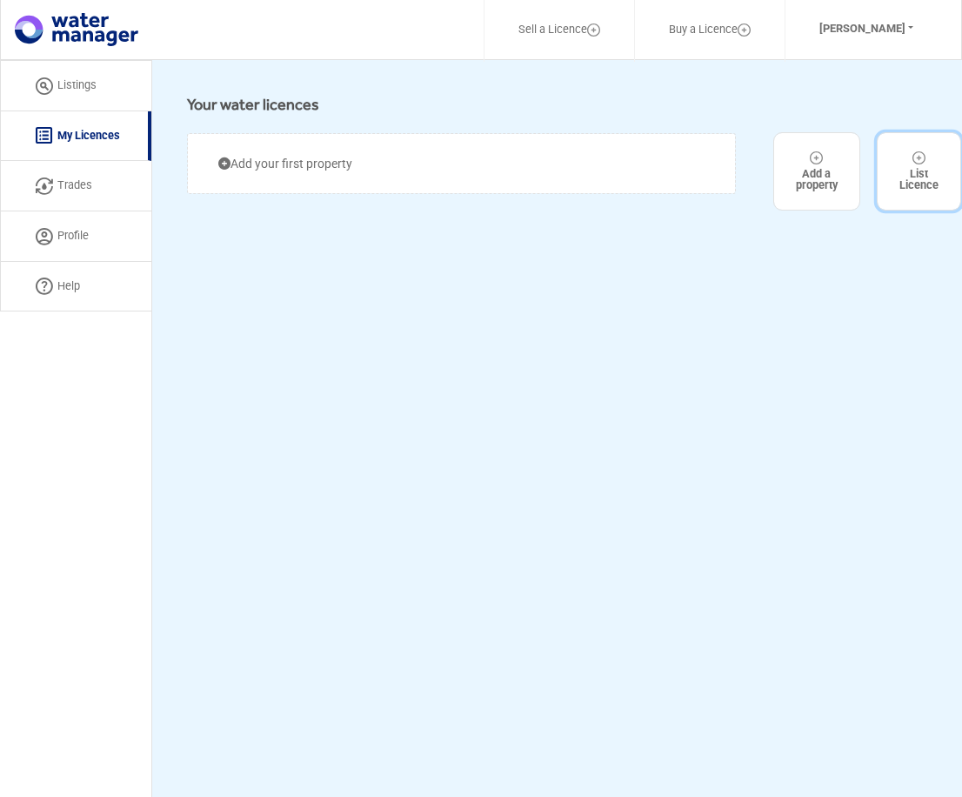
click at [917, 174] on div "List Licence" at bounding box center [918, 171] width 39 height 40
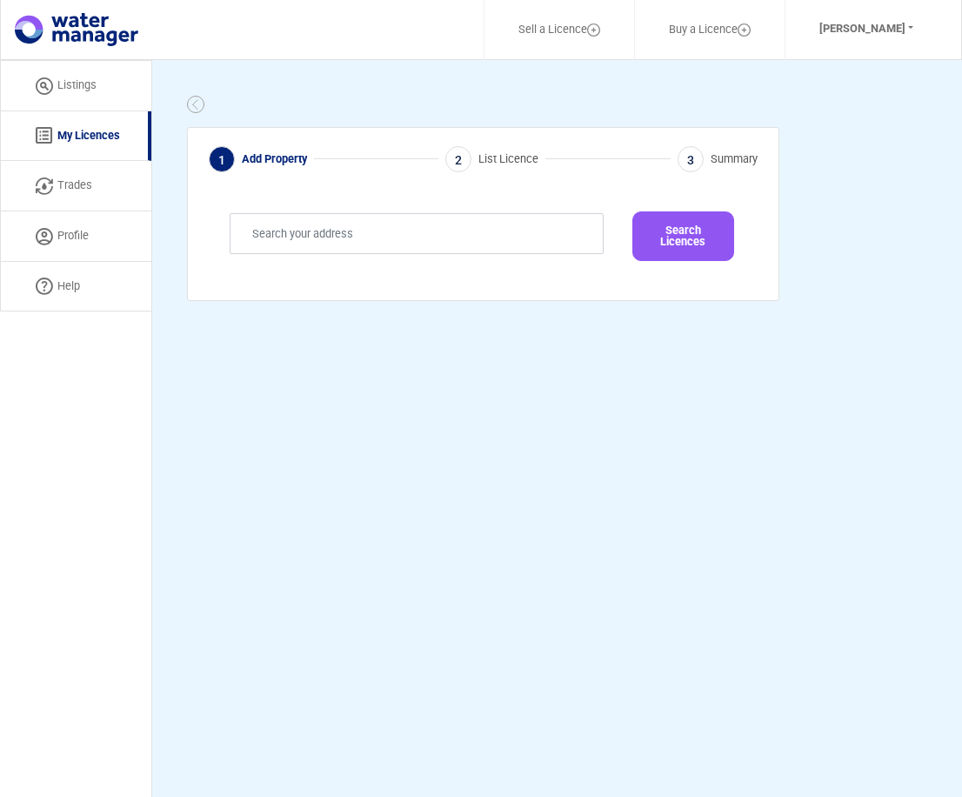
click at [63, 83] on link "Listings" at bounding box center [75, 85] width 151 height 51
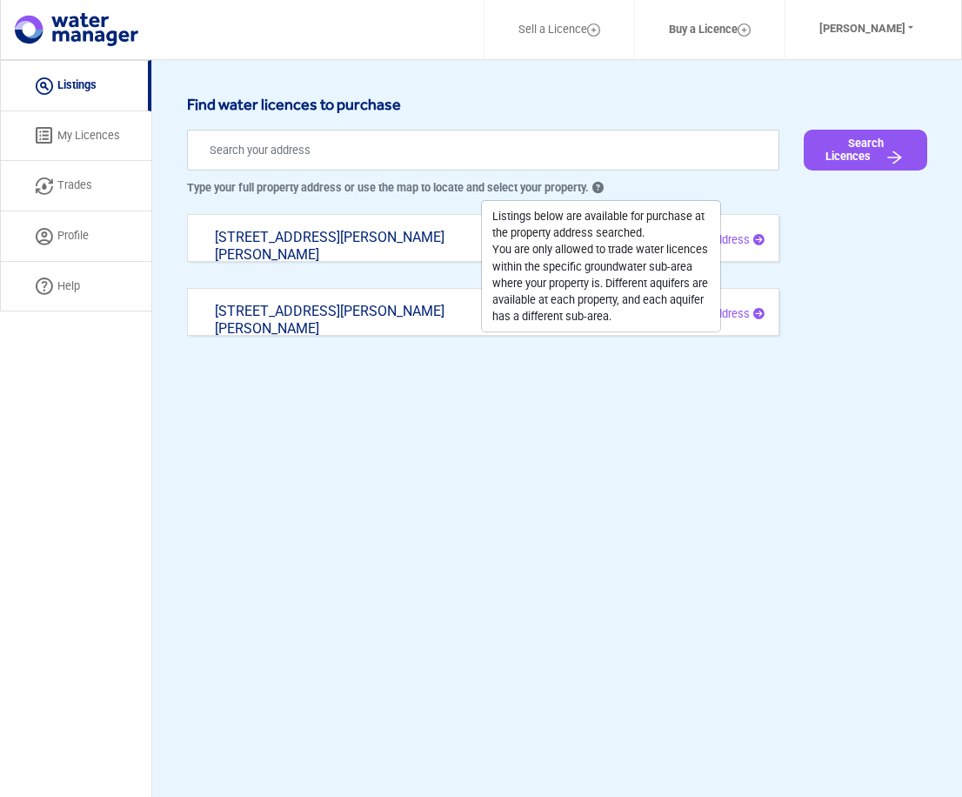
click at [80, 83] on link "Listings" at bounding box center [75, 85] width 151 height 51
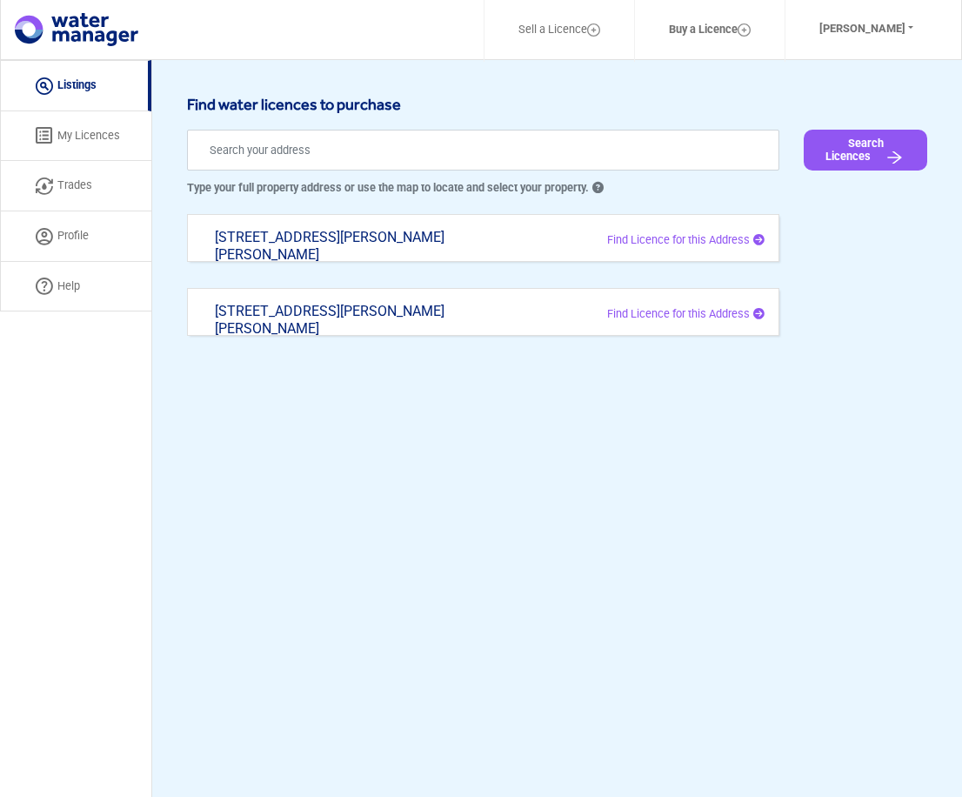
click at [690, 237] on span "Find Licence for this Address" at bounding box center [678, 239] width 143 height 13
type input "[STREET_ADDRESS][PERSON_NAME][PERSON_NAME]"
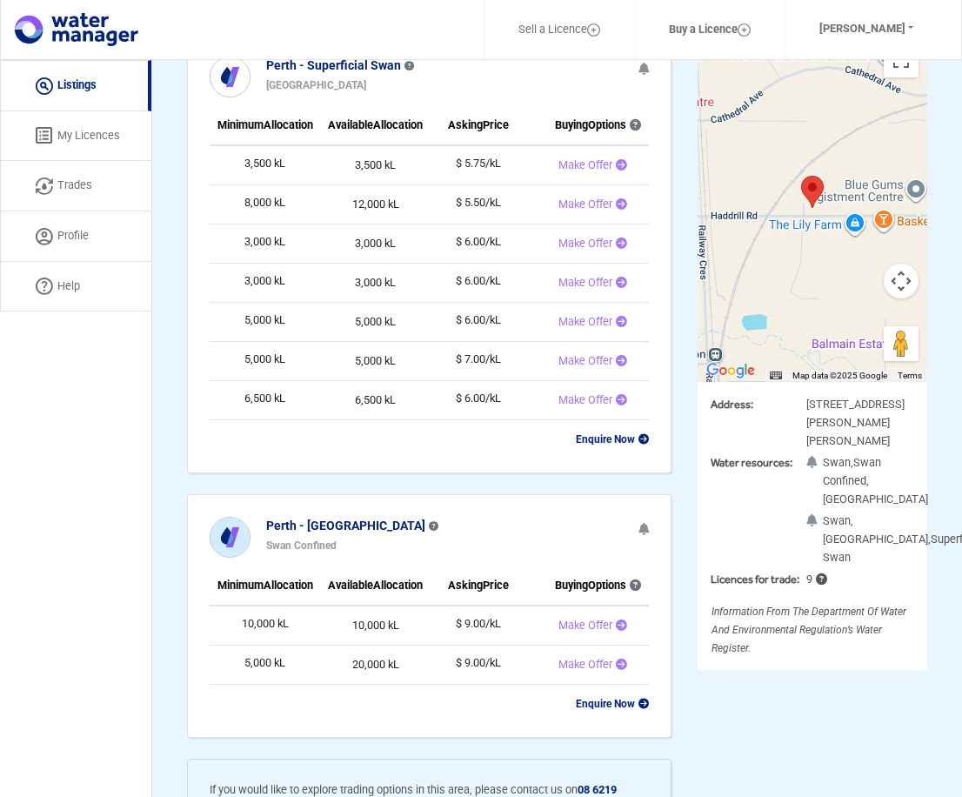
scroll to position [150, 0]
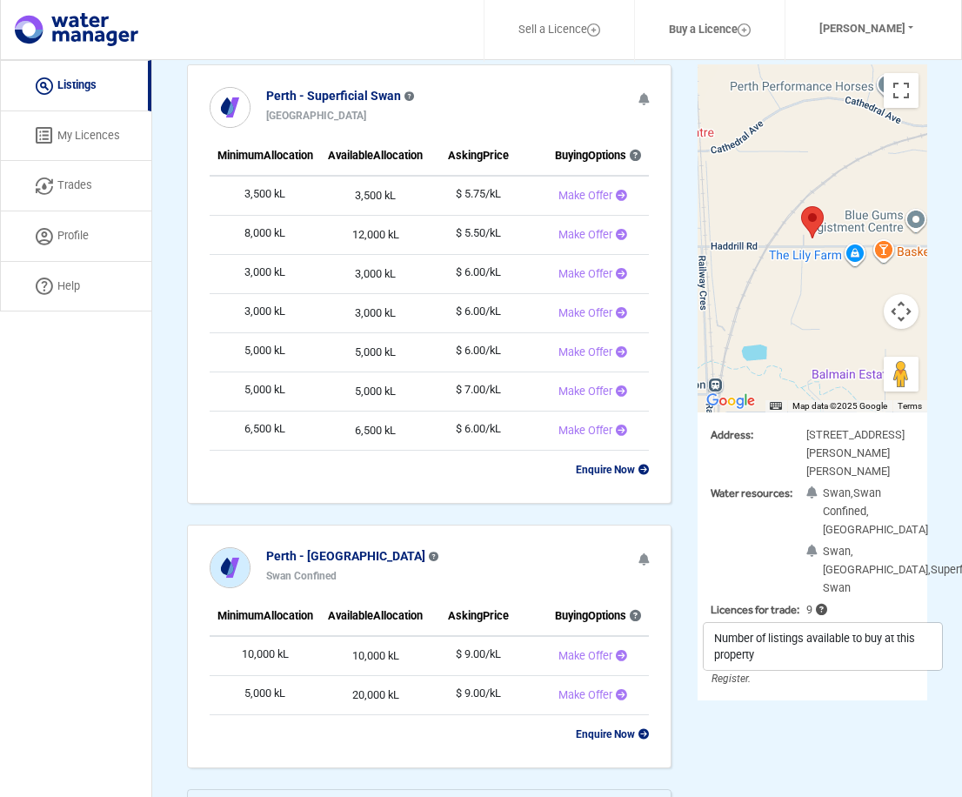
click at [821, 605] on icon at bounding box center [819, 609] width 15 height 11
click at [823, 605] on icon at bounding box center [819, 609] width 15 height 11
click at [77, 133] on link "My Licences" at bounding box center [75, 136] width 151 height 50
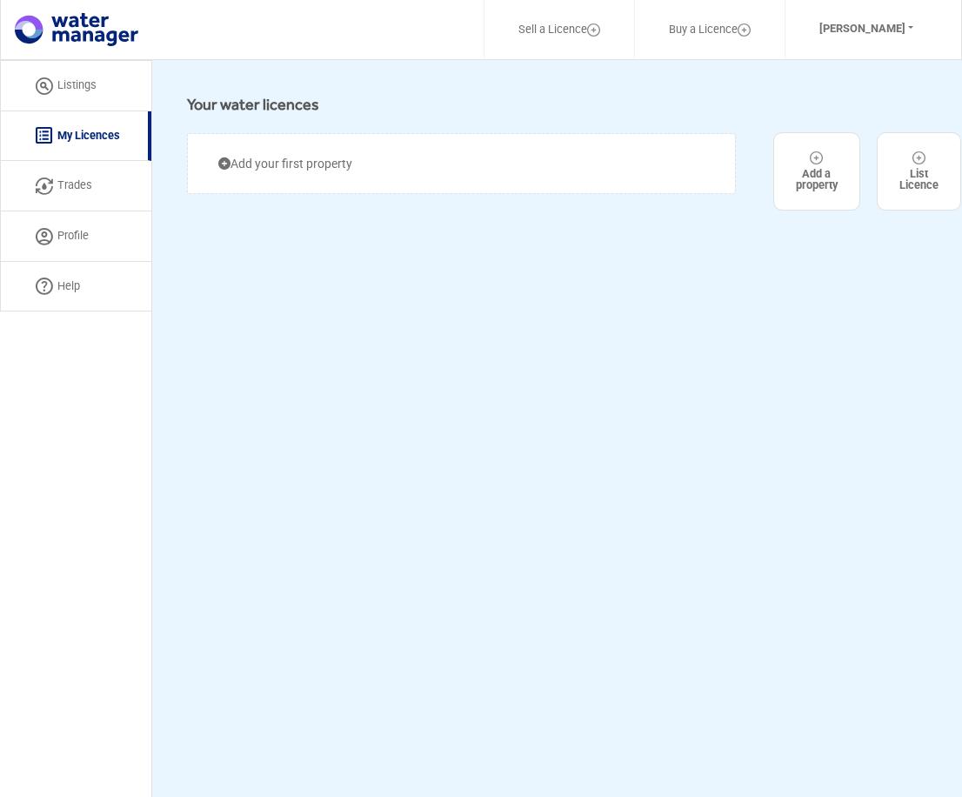
click at [687, 27] on link "Buy a Licence" at bounding box center [709, 30] width 127 height 41
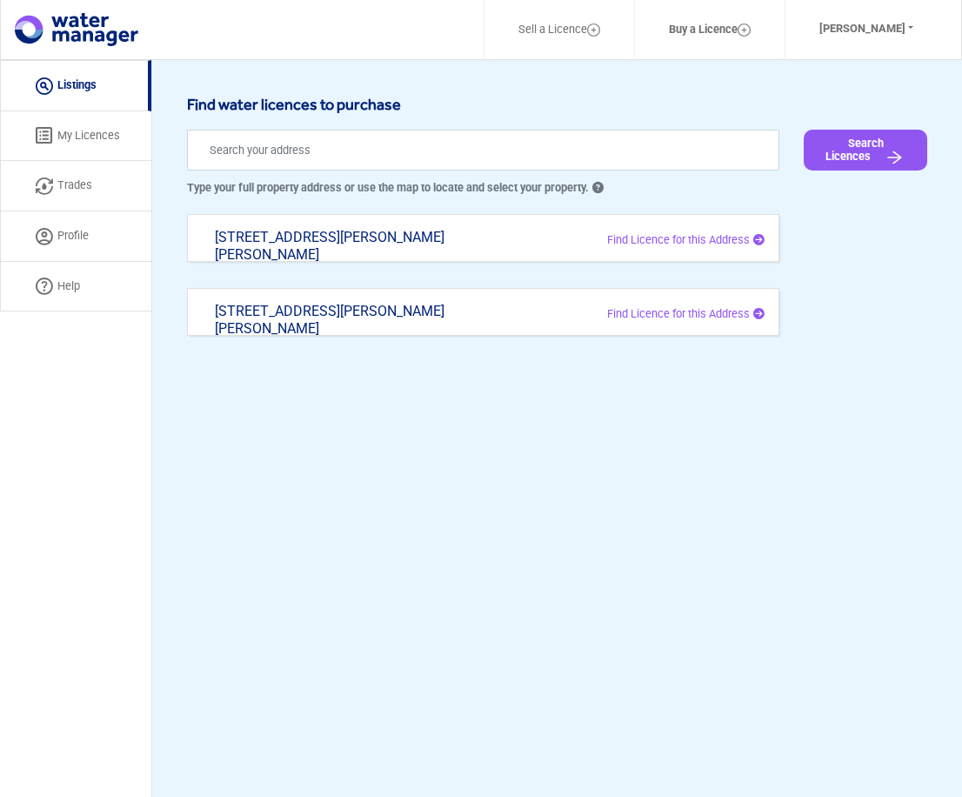
click at [300, 235] on div "[STREET_ADDRESS][PERSON_NAME][PERSON_NAME]" at bounding box center [366, 246] width 328 height 35
type input "[STREET_ADDRESS][PERSON_NAME][PERSON_NAME]"
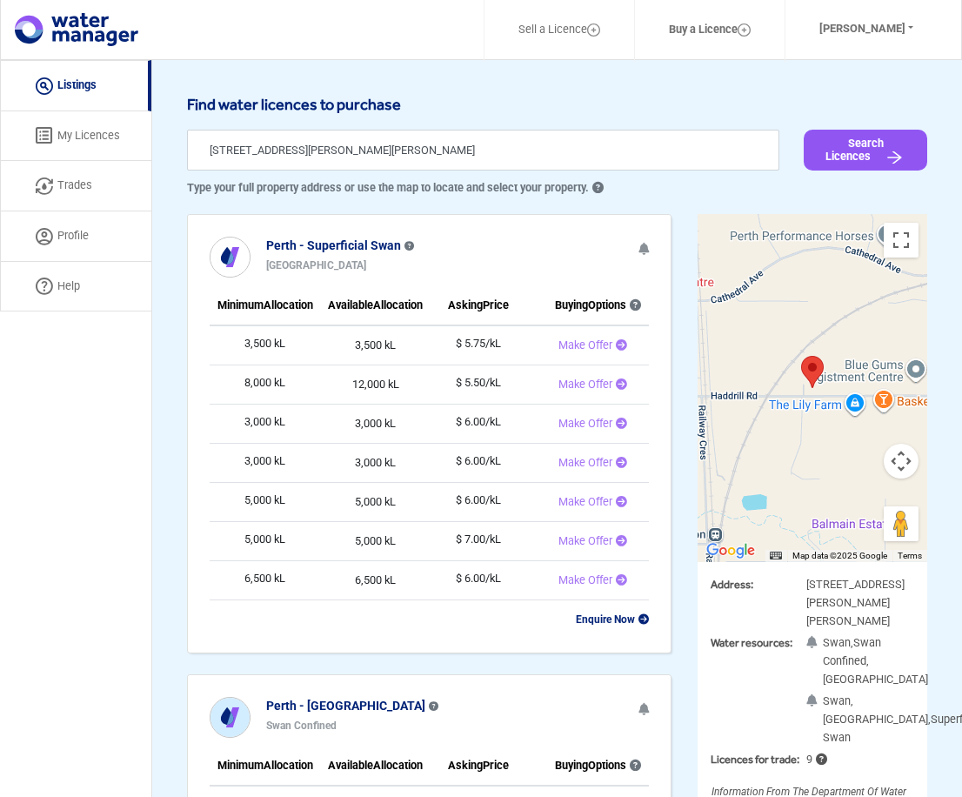
click at [72, 185] on link "Trades" at bounding box center [75, 186] width 151 height 50
select select "active"
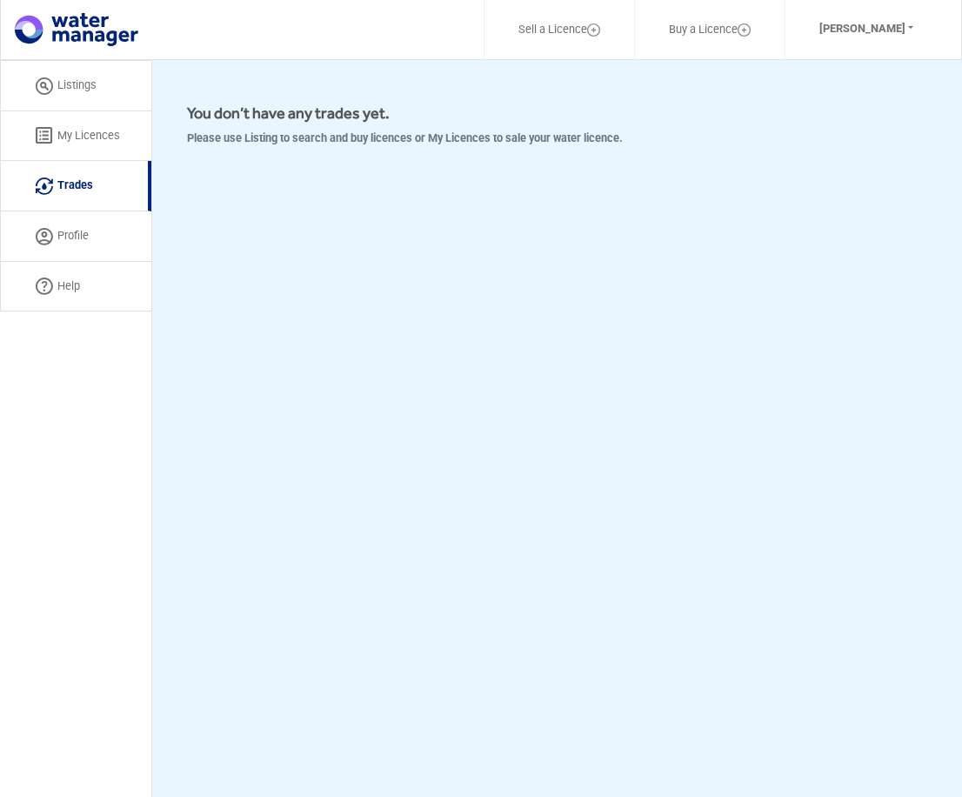
click at [70, 234] on link "Profile" at bounding box center [75, 236] width 151 height 50
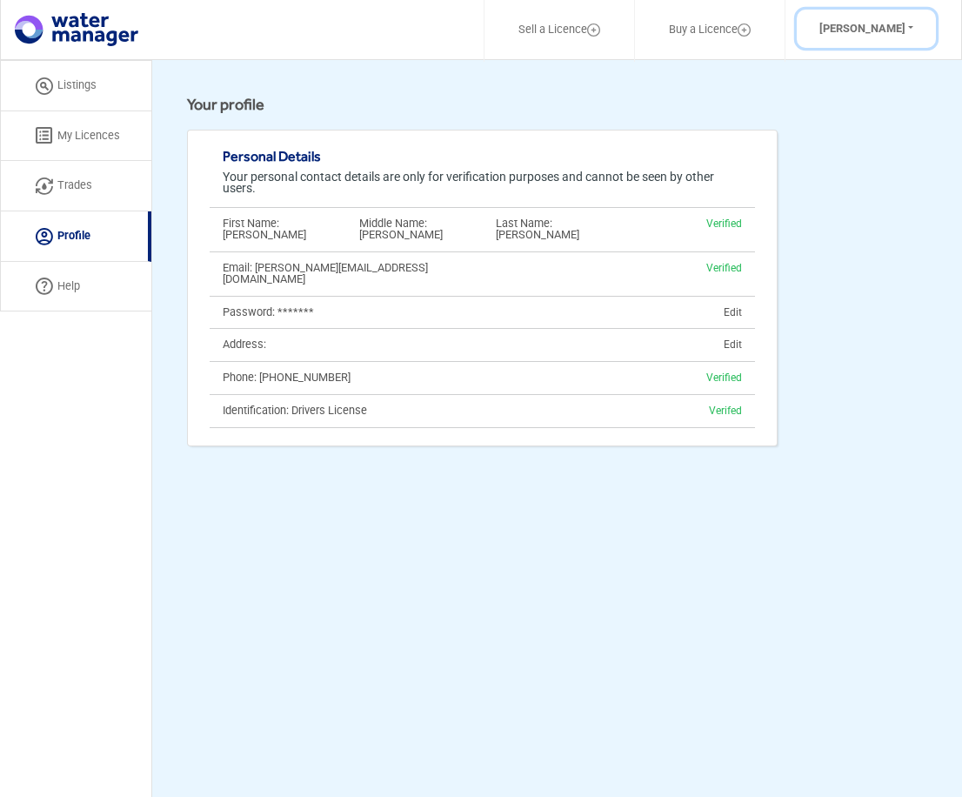
click at [910, 28] on button "[PERSON_NAME]" at bounding box center [866, 29] width 139 height 39
click at [832, 96] on button "Log Out" at bounding box center [863, 96] width 137 height 24
